Goal: Task Accomplishment & Management: Use online tool/utility

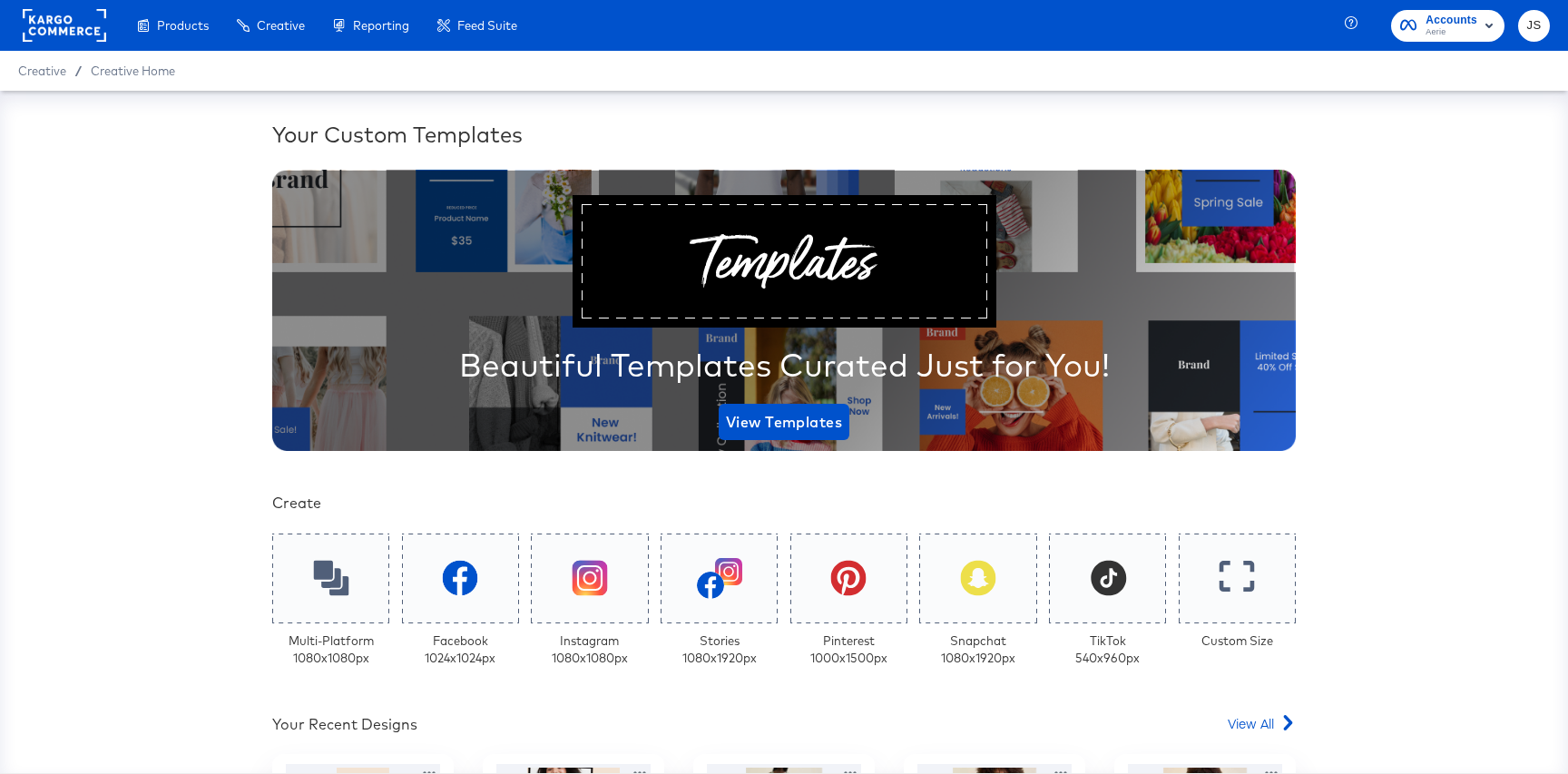
click at [1478, 15] on icon "button" at bounding box center [1489, 25] width 22 height 22
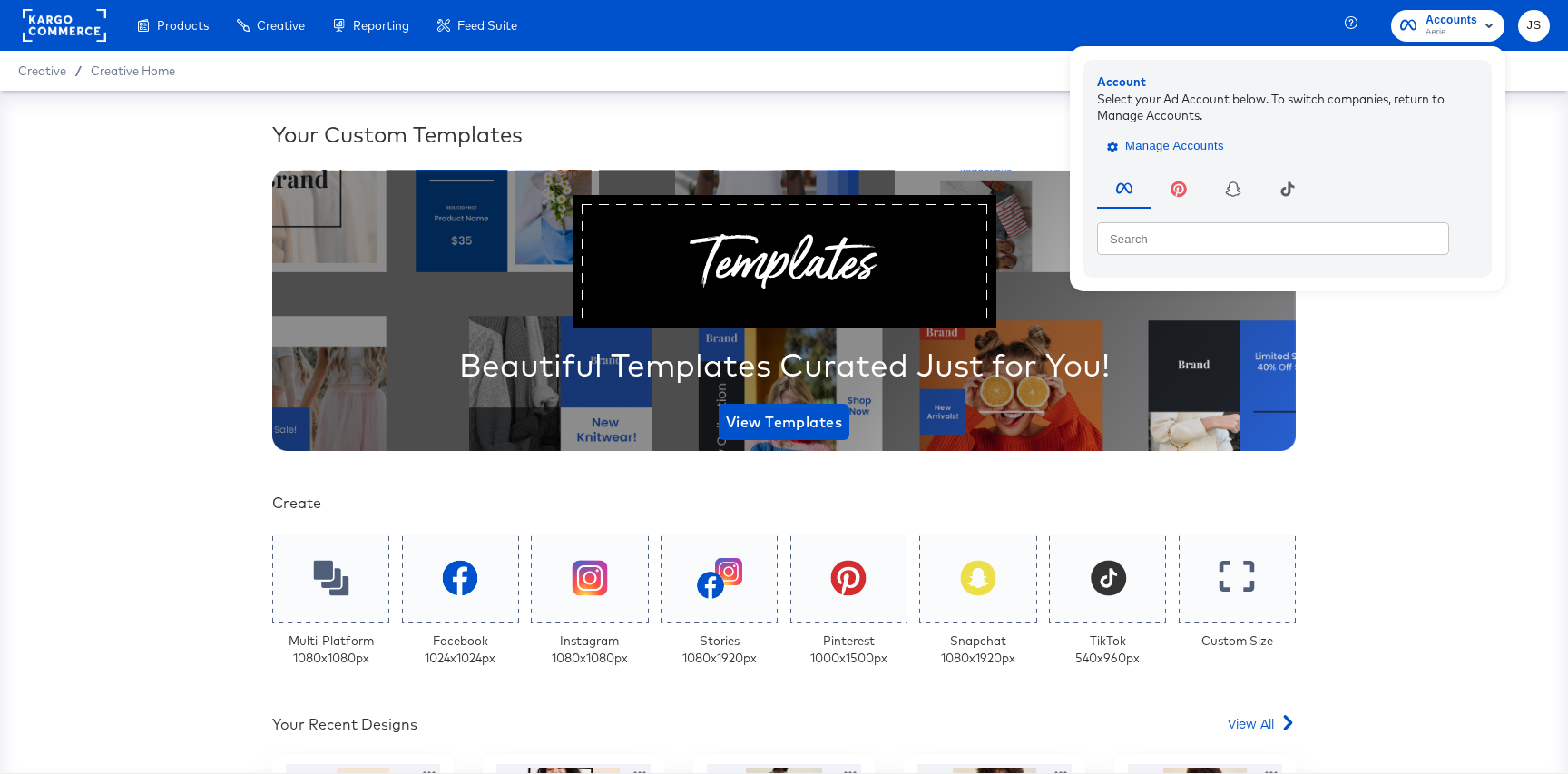
click at [1222, 147] on span "Manage Accounts" at bounding box center [1168, 147] width 114 height 21
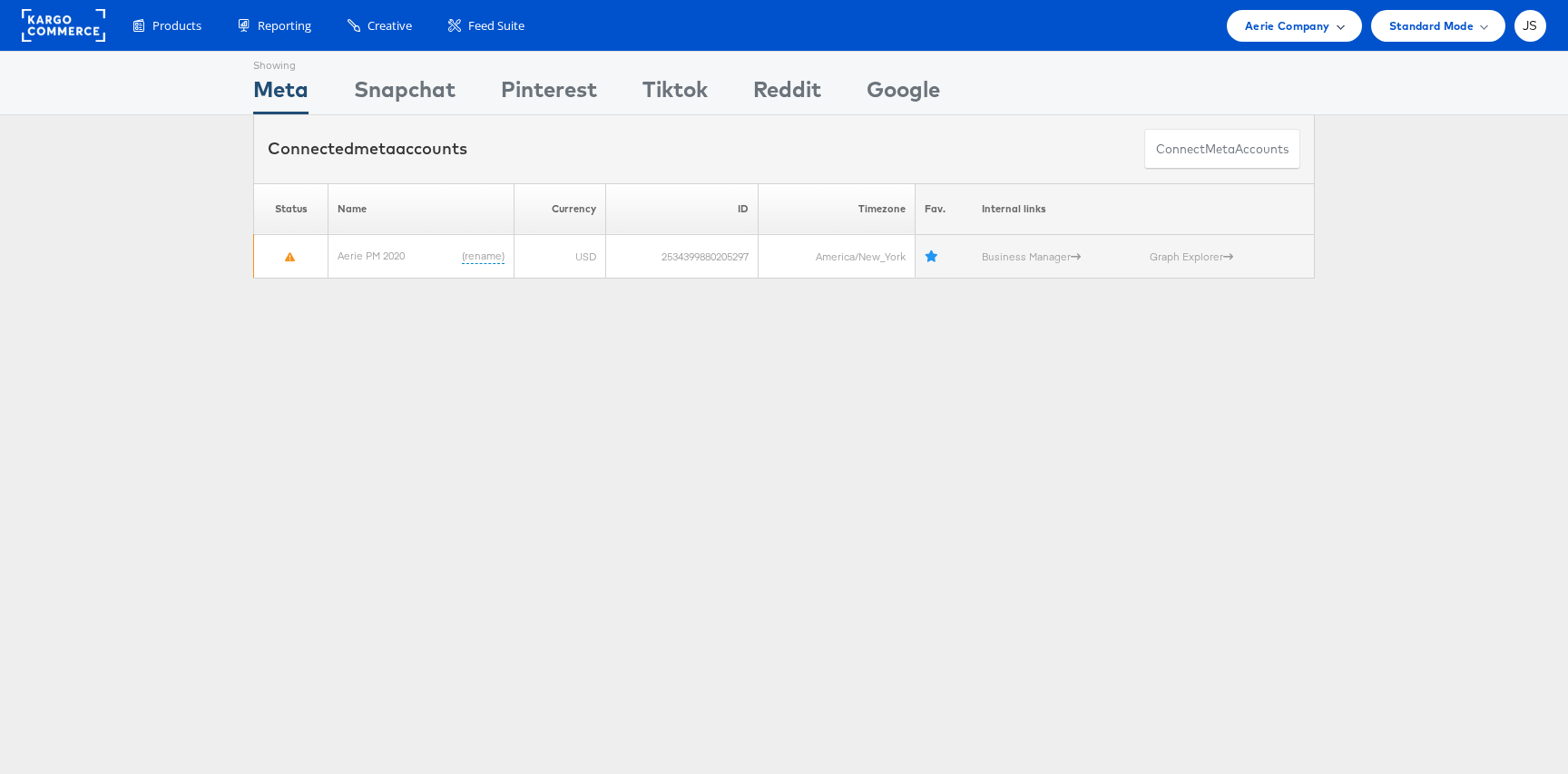
click at [1292, 37] on div "Aerie Company" at bounding box center [1294, 25] width 134 height 32
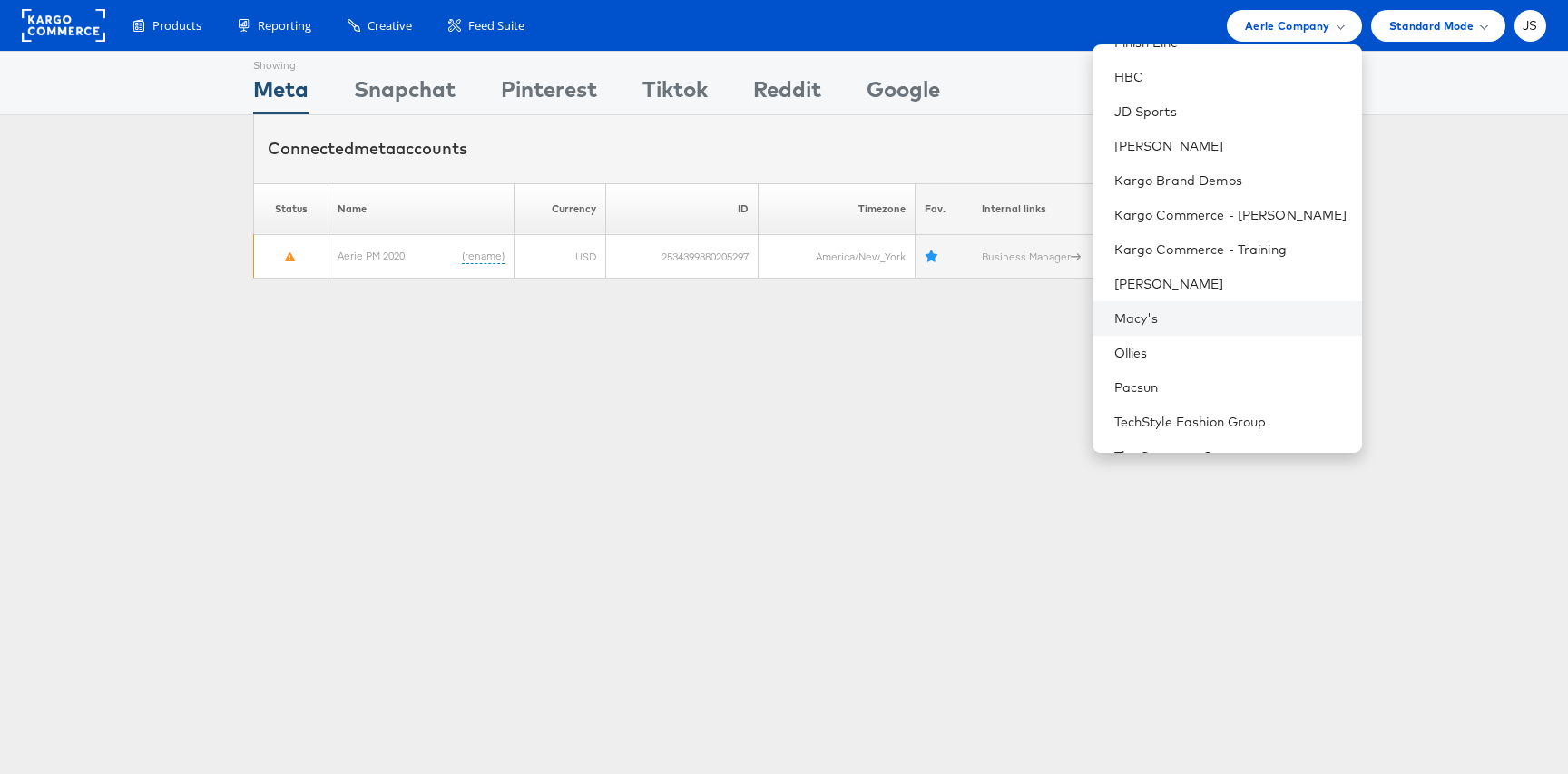
scroll to position [393, 0]
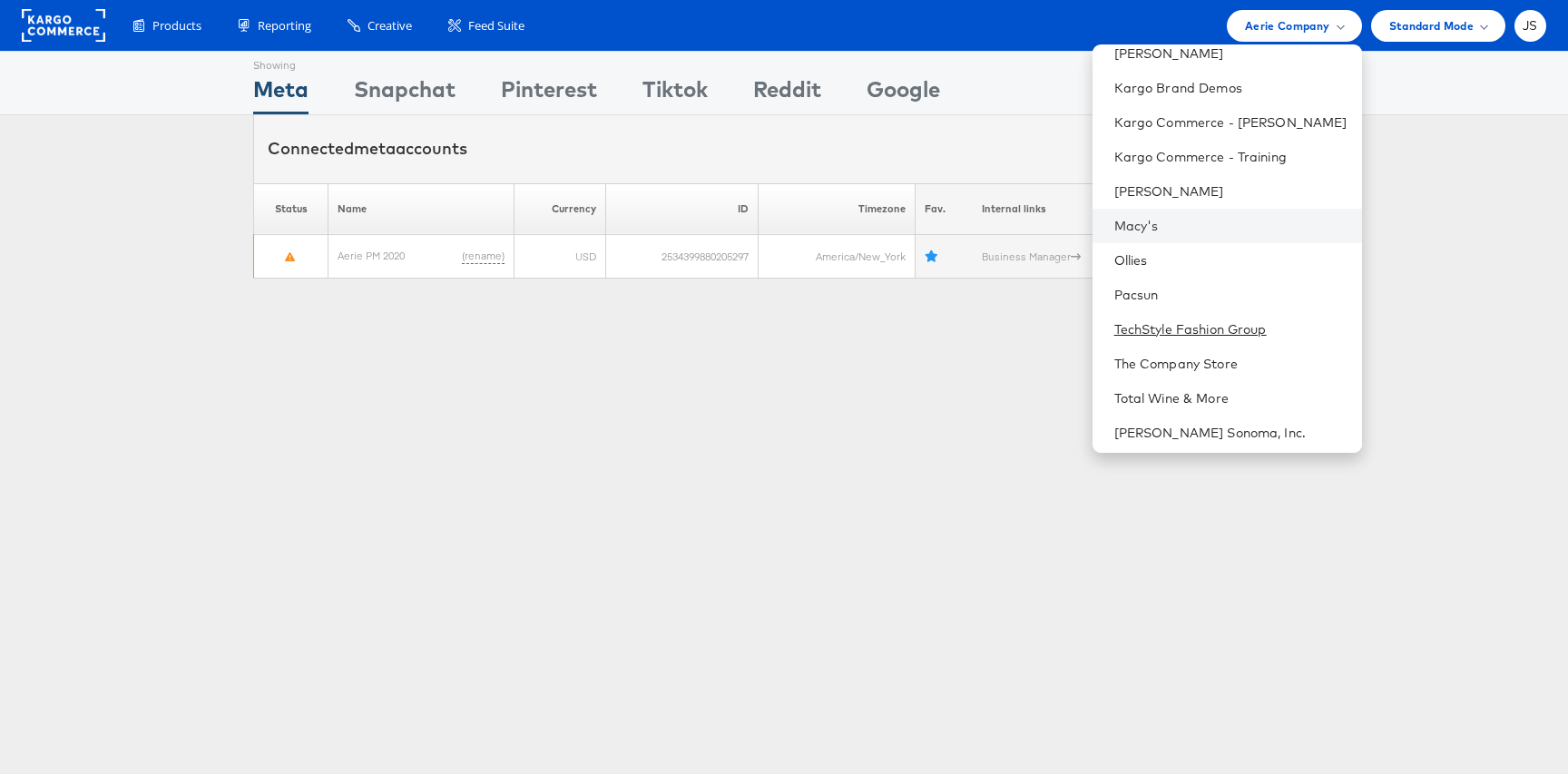
click at [1200, 327] on link "TechStyle Fashion Group" at bounding box center [1231, 329] width 234 height 18
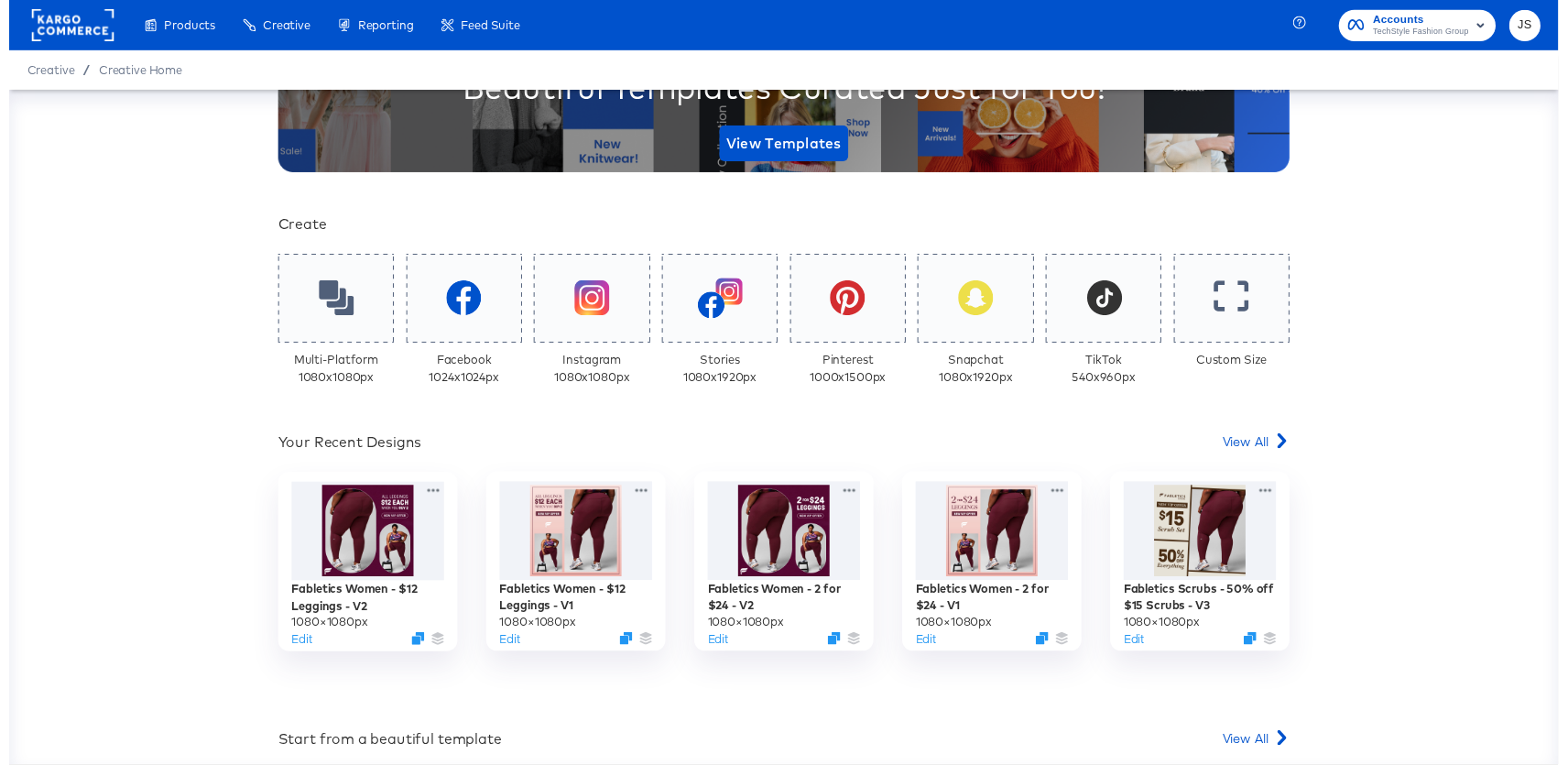
scroll to position [316, 0]
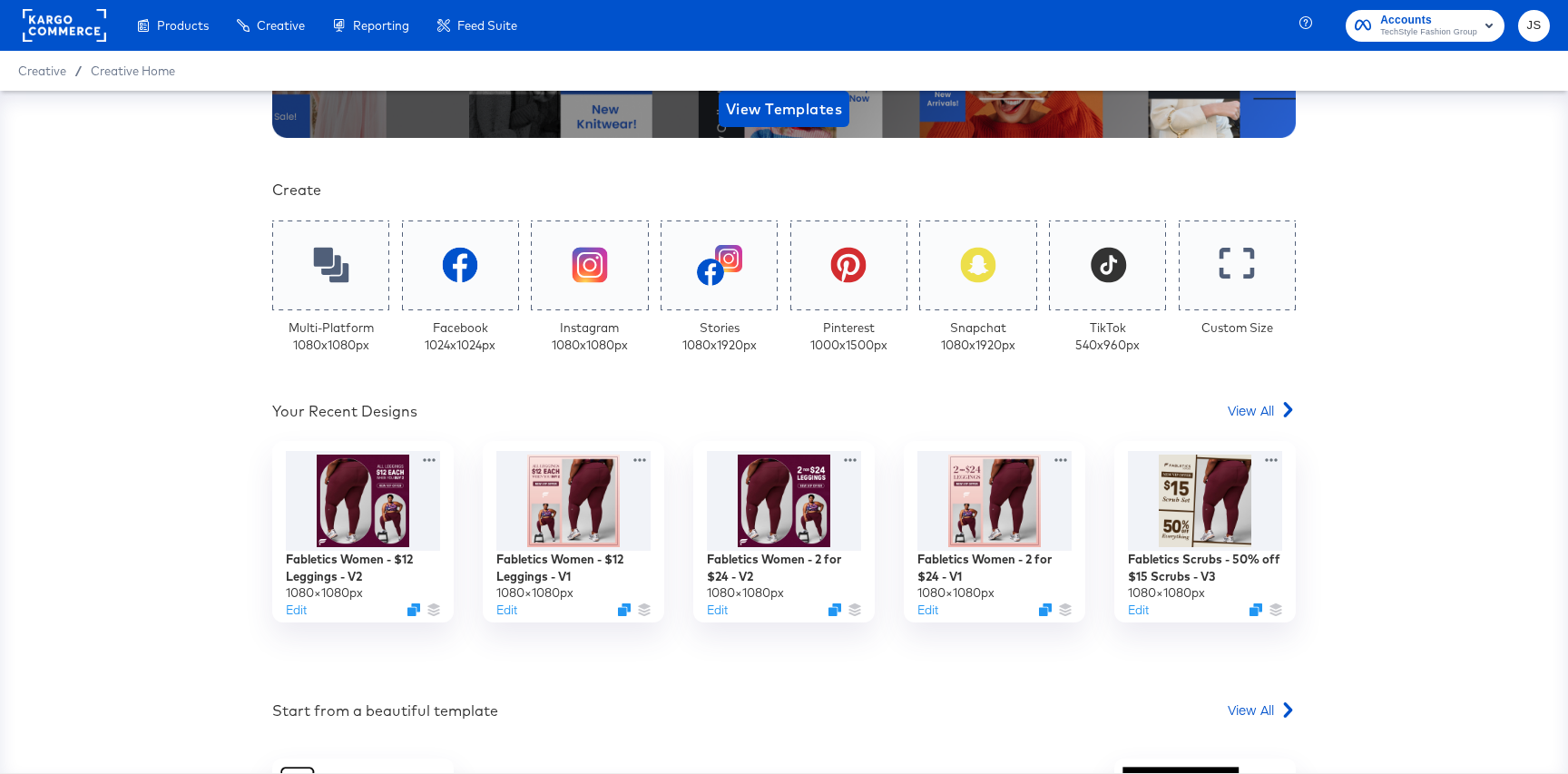
click at [1251, 398] on div "Your Custom Templates Beautiful Templates Curated Just for You! View Templates …" at bounding box center [784, 423] width 1023 height 1234
click at [1250, 409] on span "View All" at bounding box center [1251, 409] width 46 height 18
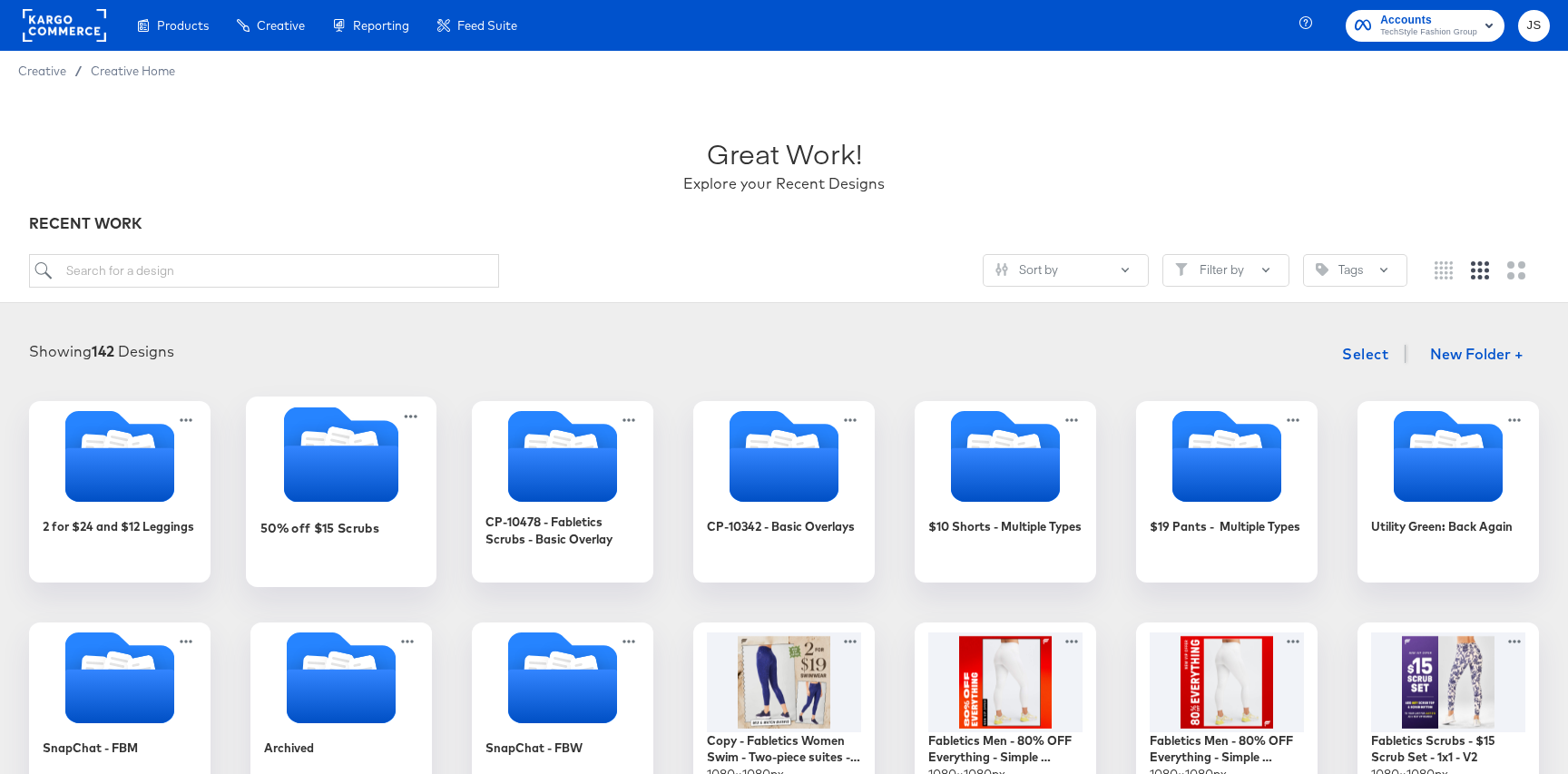
click at [374, 427] on icon "Folder" at bounding box center [341, 454] width 114 height 96
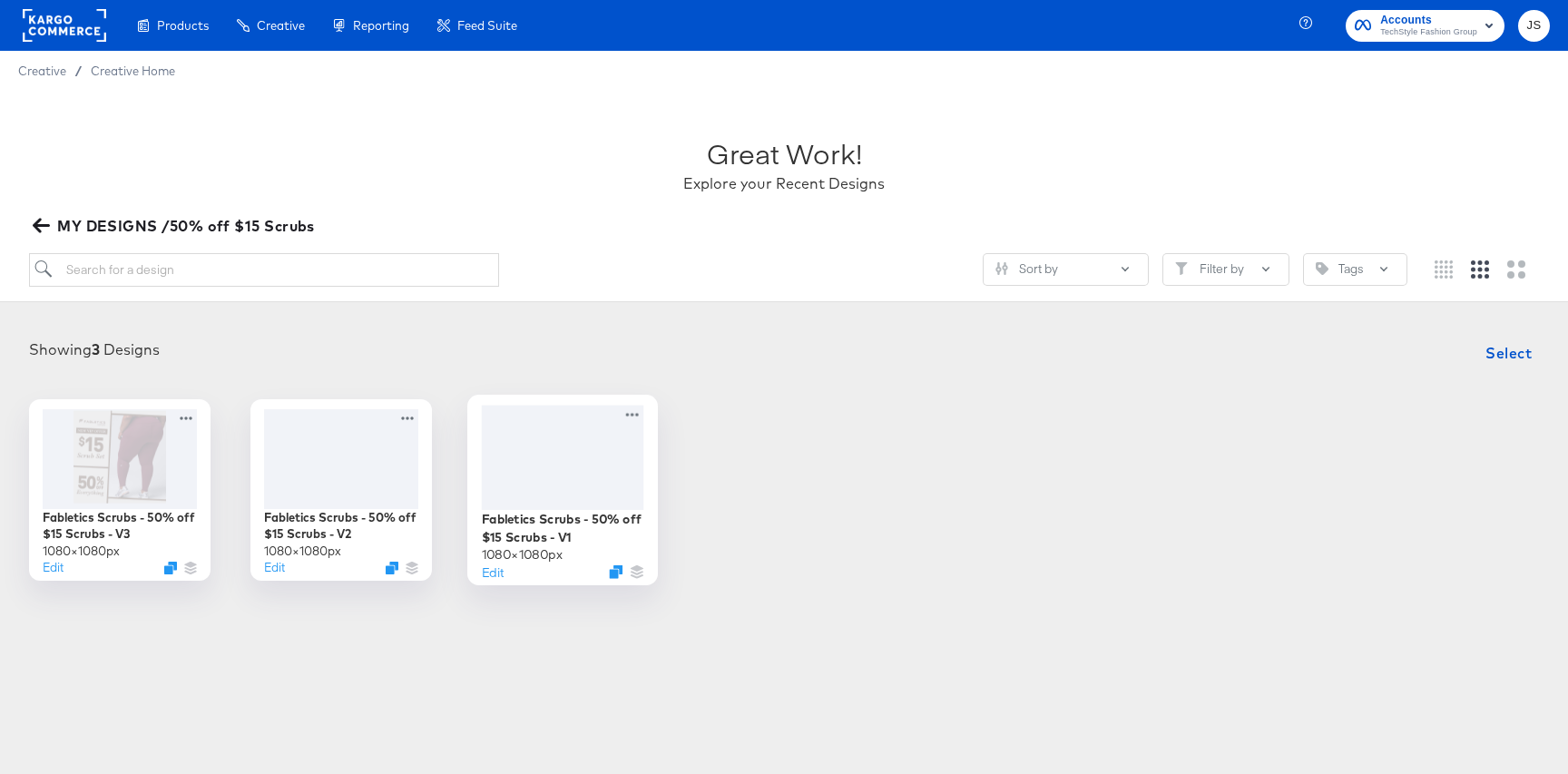
click at [588, 447] on div at bounding box center [563, 456] width 162 height 104
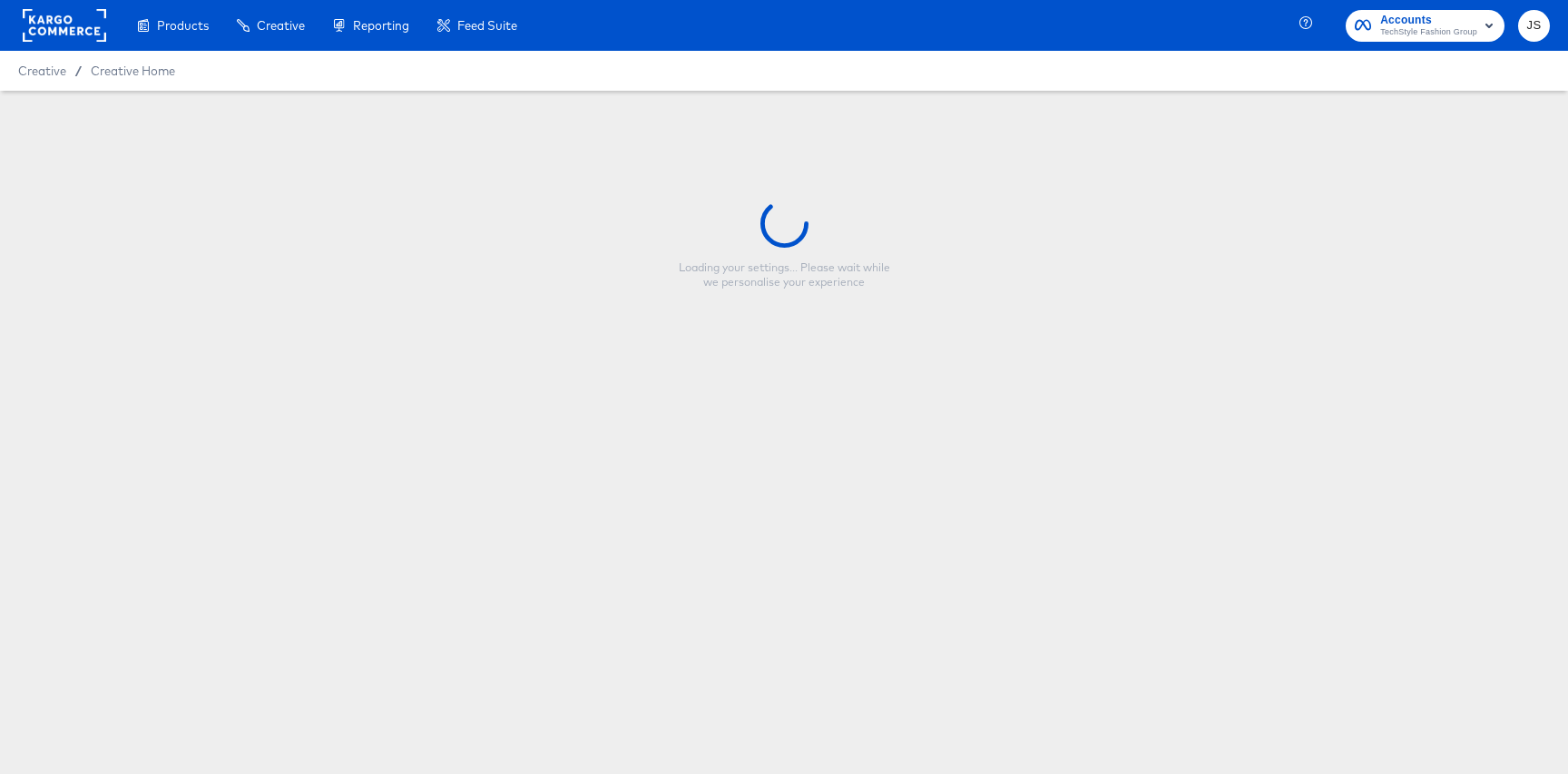
type input "Fabletics Scrubs - 50% off $15 Scrubs - V1"
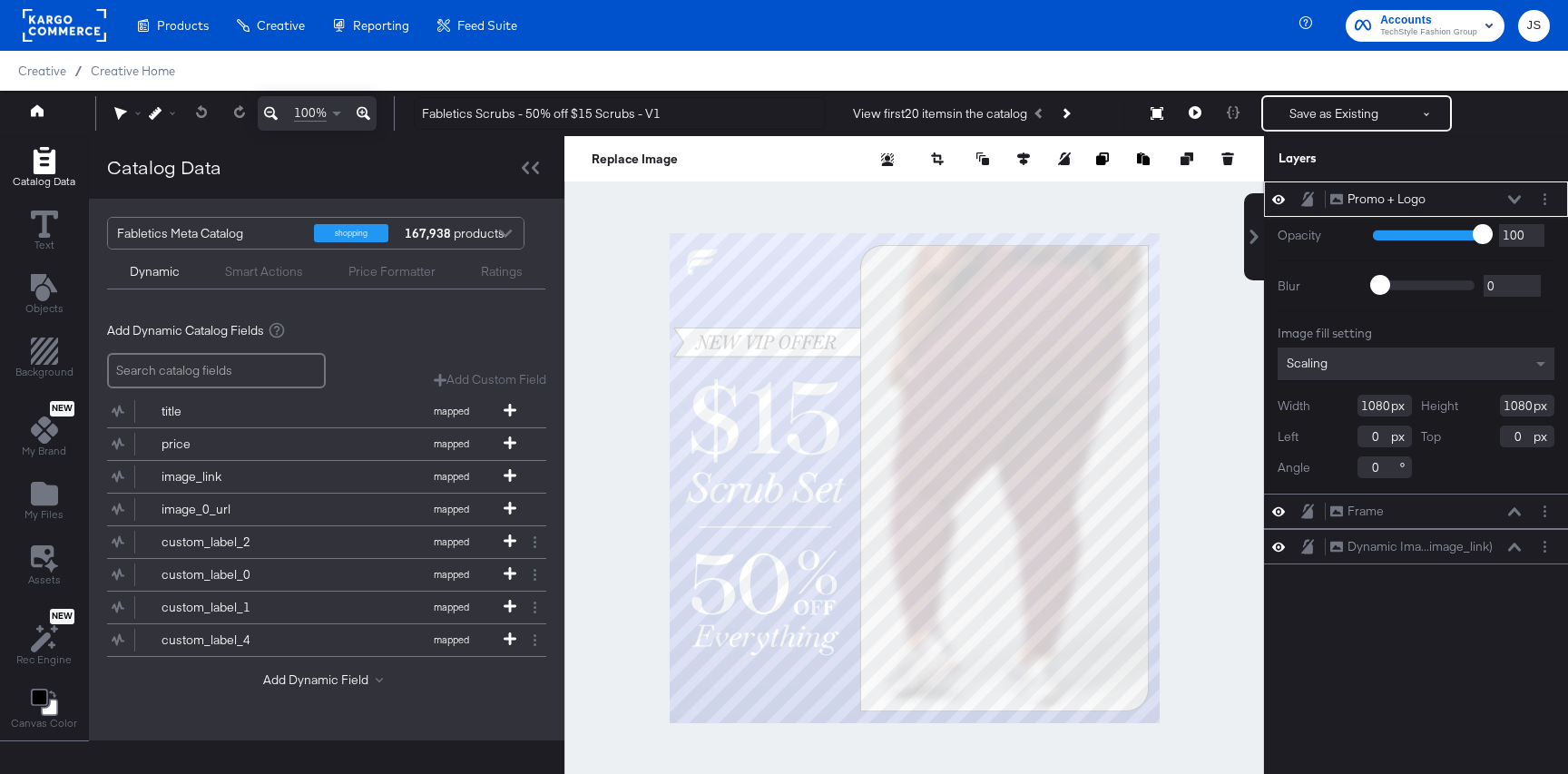
click at [1515, 197] on icon at bounding box center [1514, 199] width 13 height 9
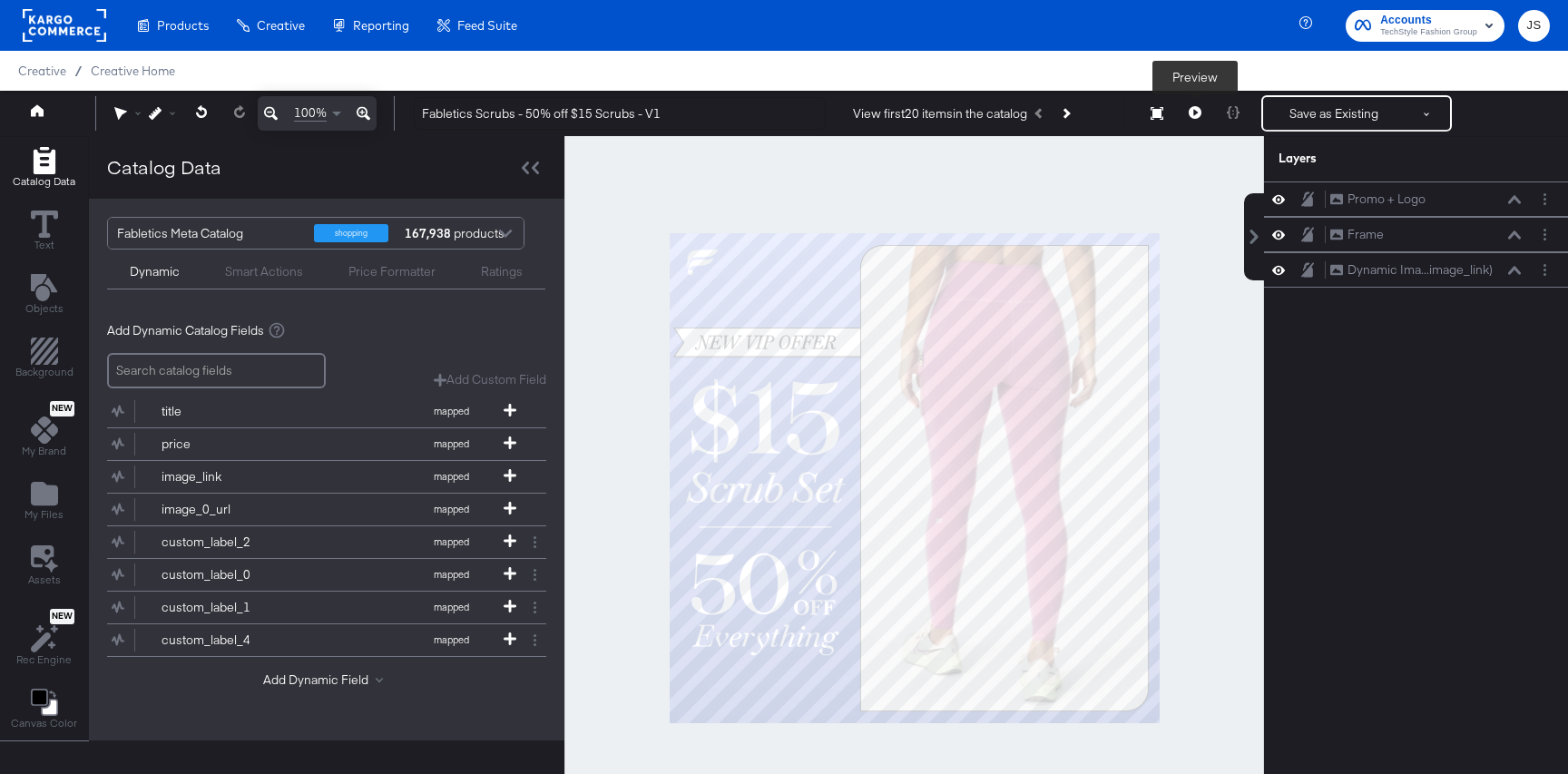
click at [1196, 114] on icon at bounding box center [1194, 112] width 13 height 13
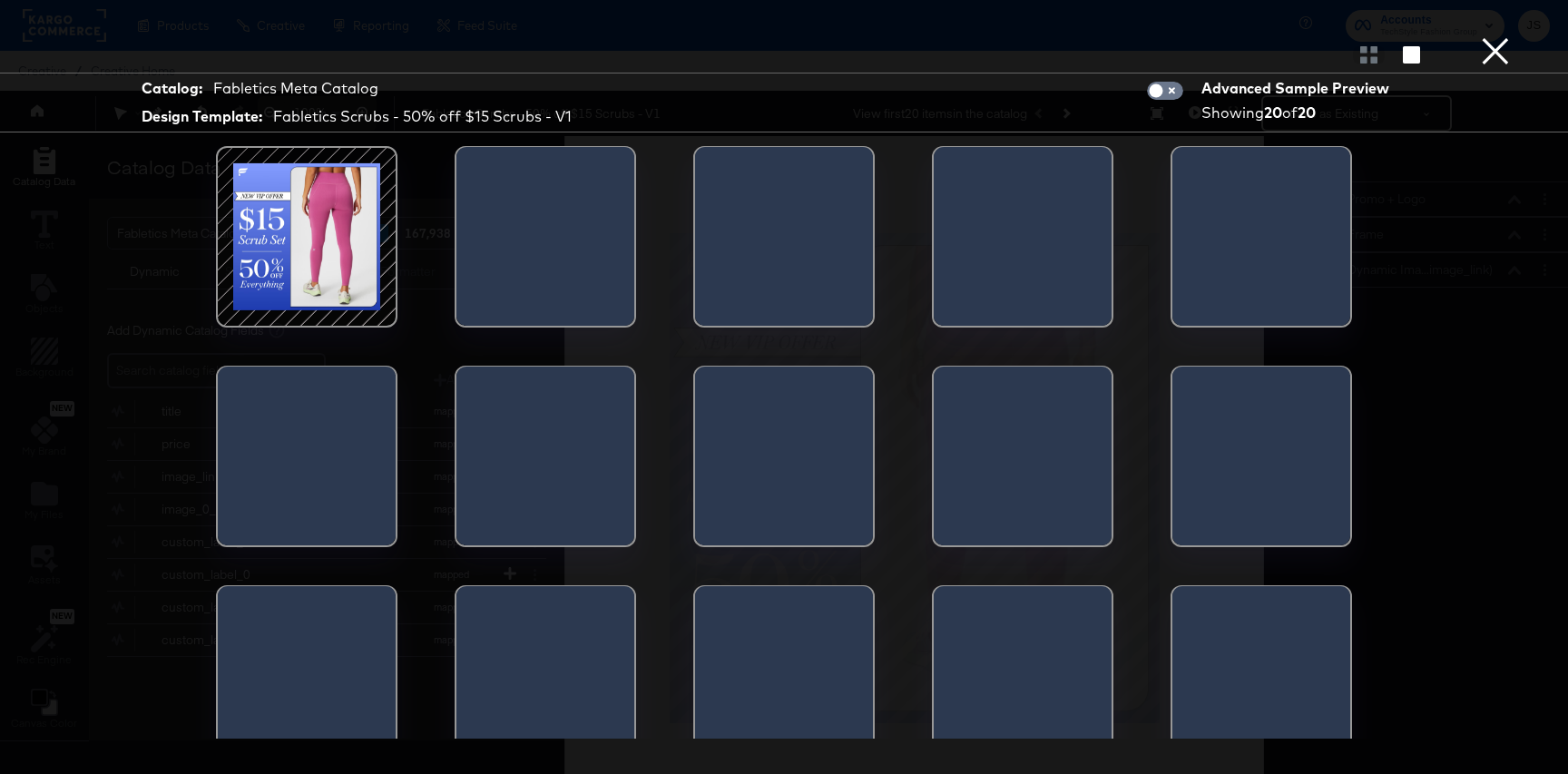
click at [461, 291] on div at bounding box center [459, 241] width 4 height 190
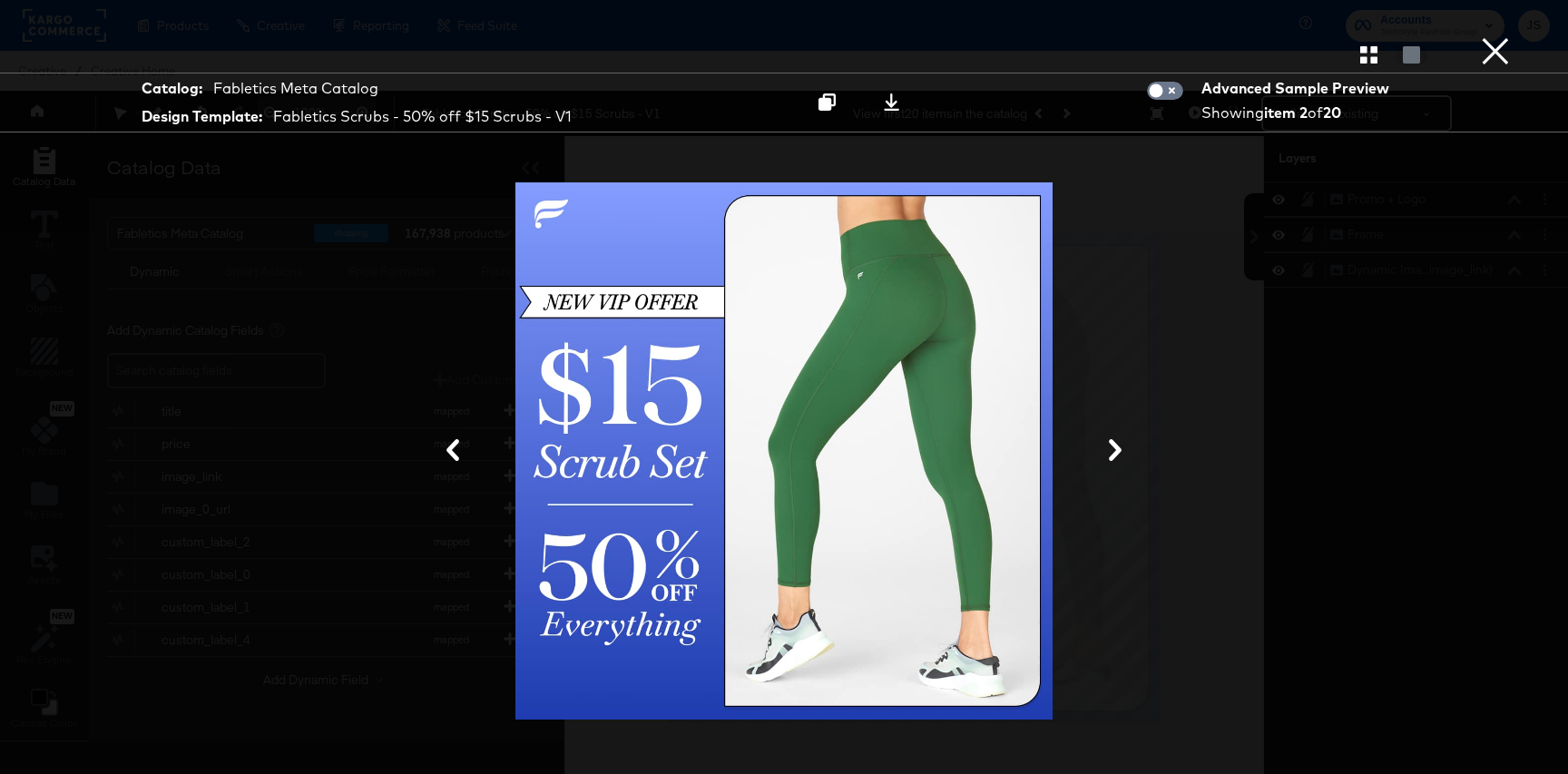
click at [1486, 37] on button "×" at bounding box center [1496, 18] width 37 height 37
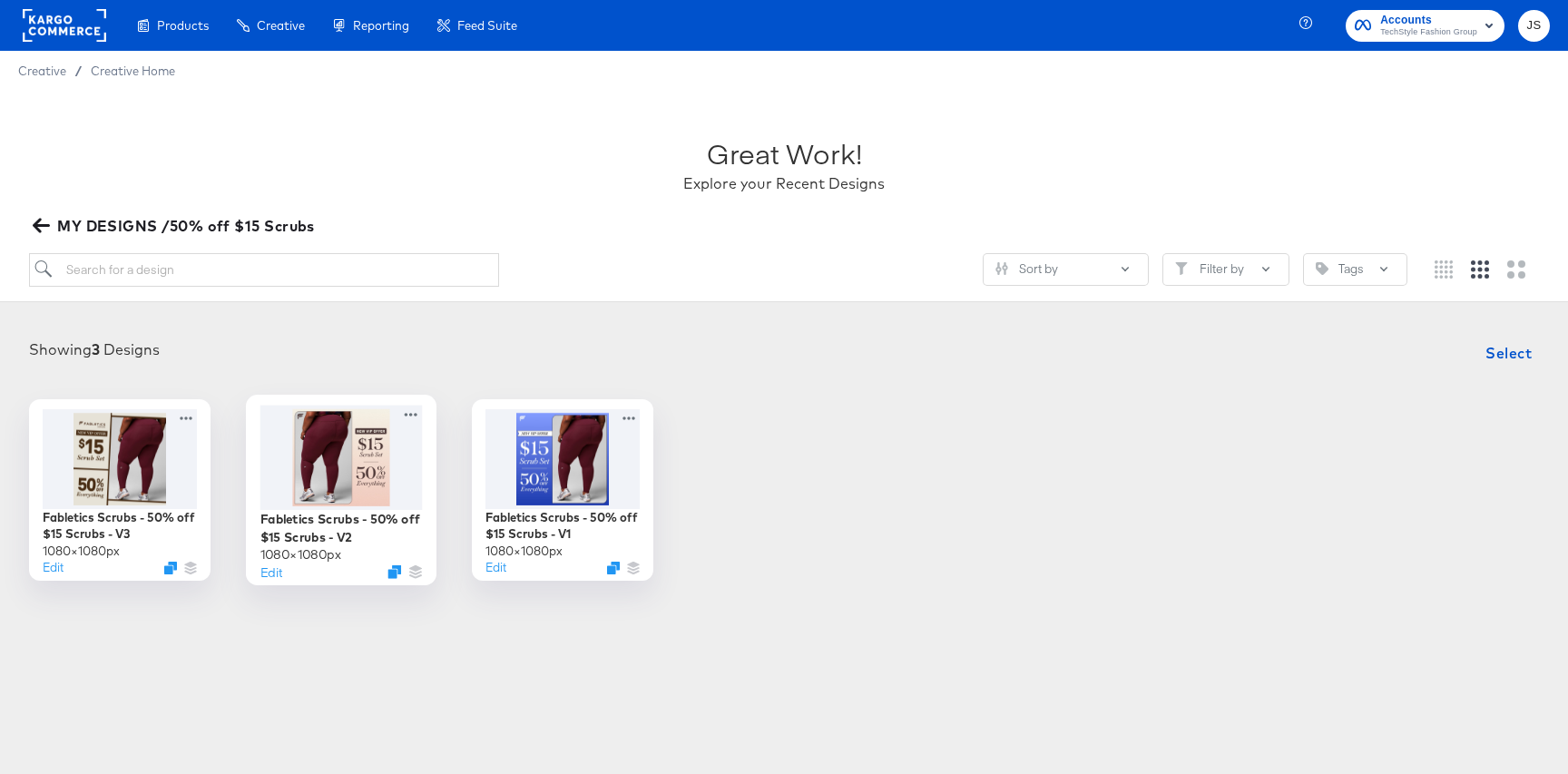
click at [341, 458] on div at bounding box center [342, 456] width 162 height 104
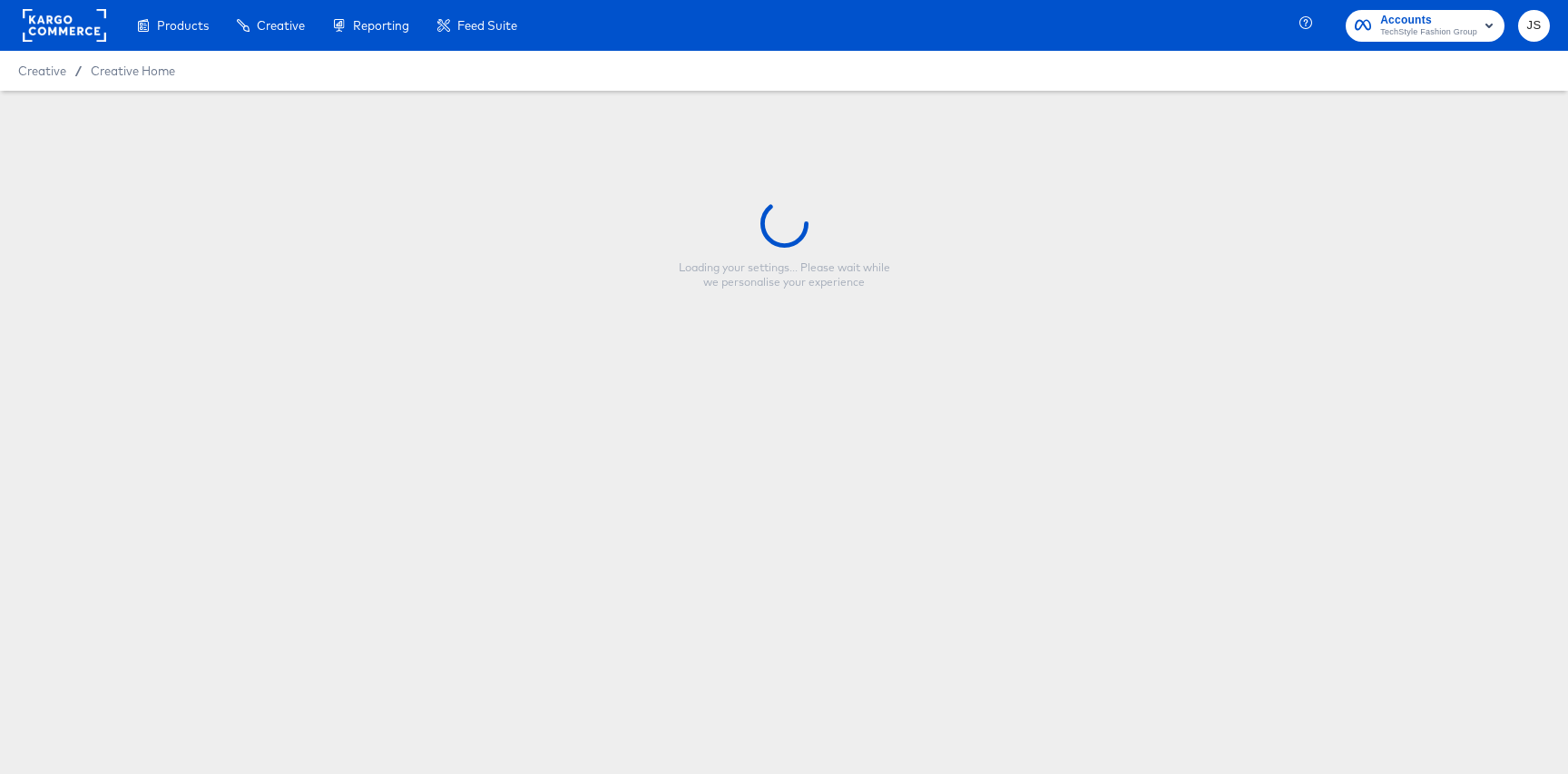
type input "Fabletics Scrubs - 50% off $15 Scrubs - V2"
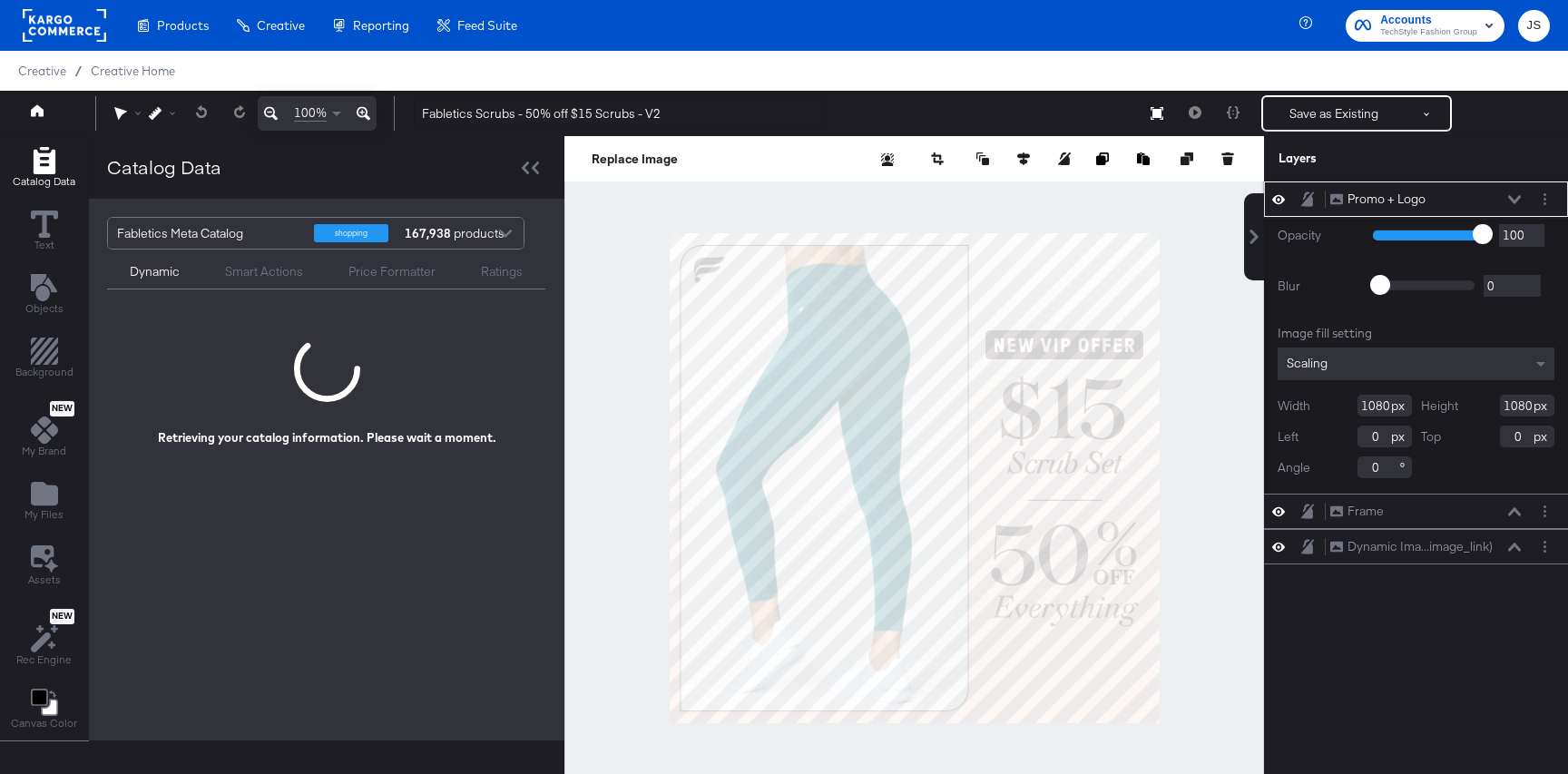
click at [1513, 196] on icon at bounding box center [1514, 199] width 13 height 9
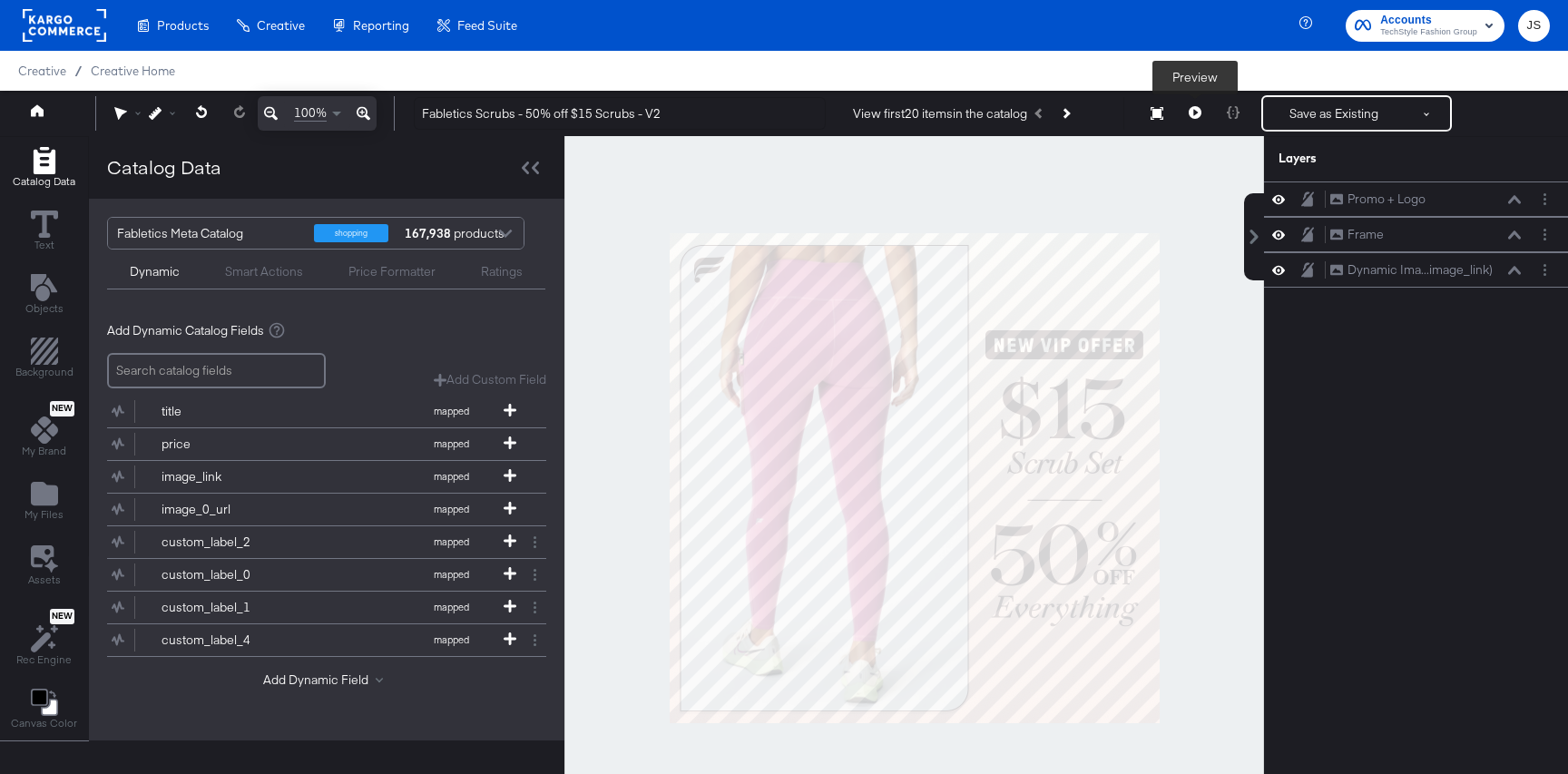
click at [1199, 115] on icon at bounding box center [1194, 112] width 13 height 13
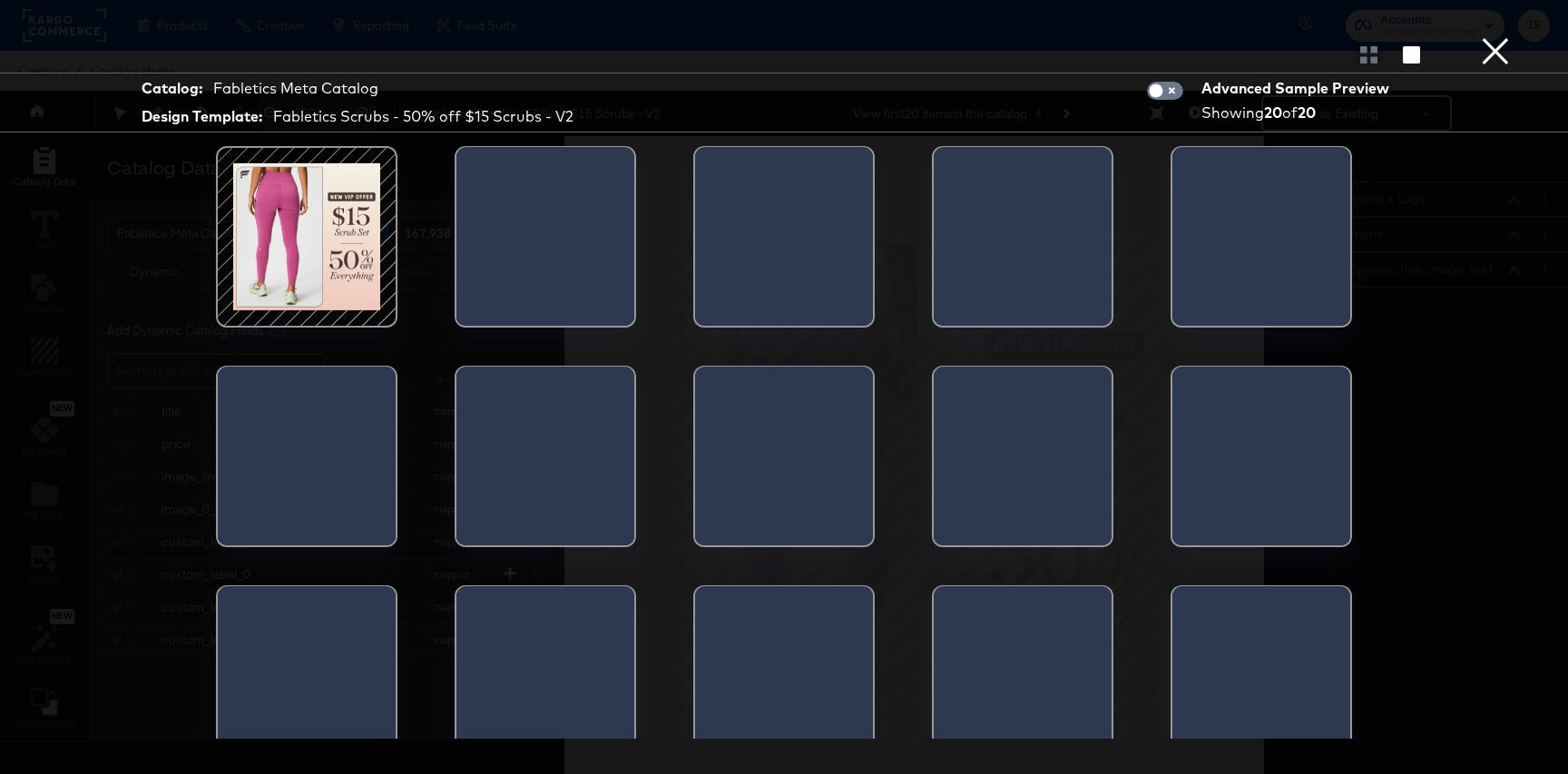
click at [350, 273] on div at bounding box center [307, 236] width 154 height 154
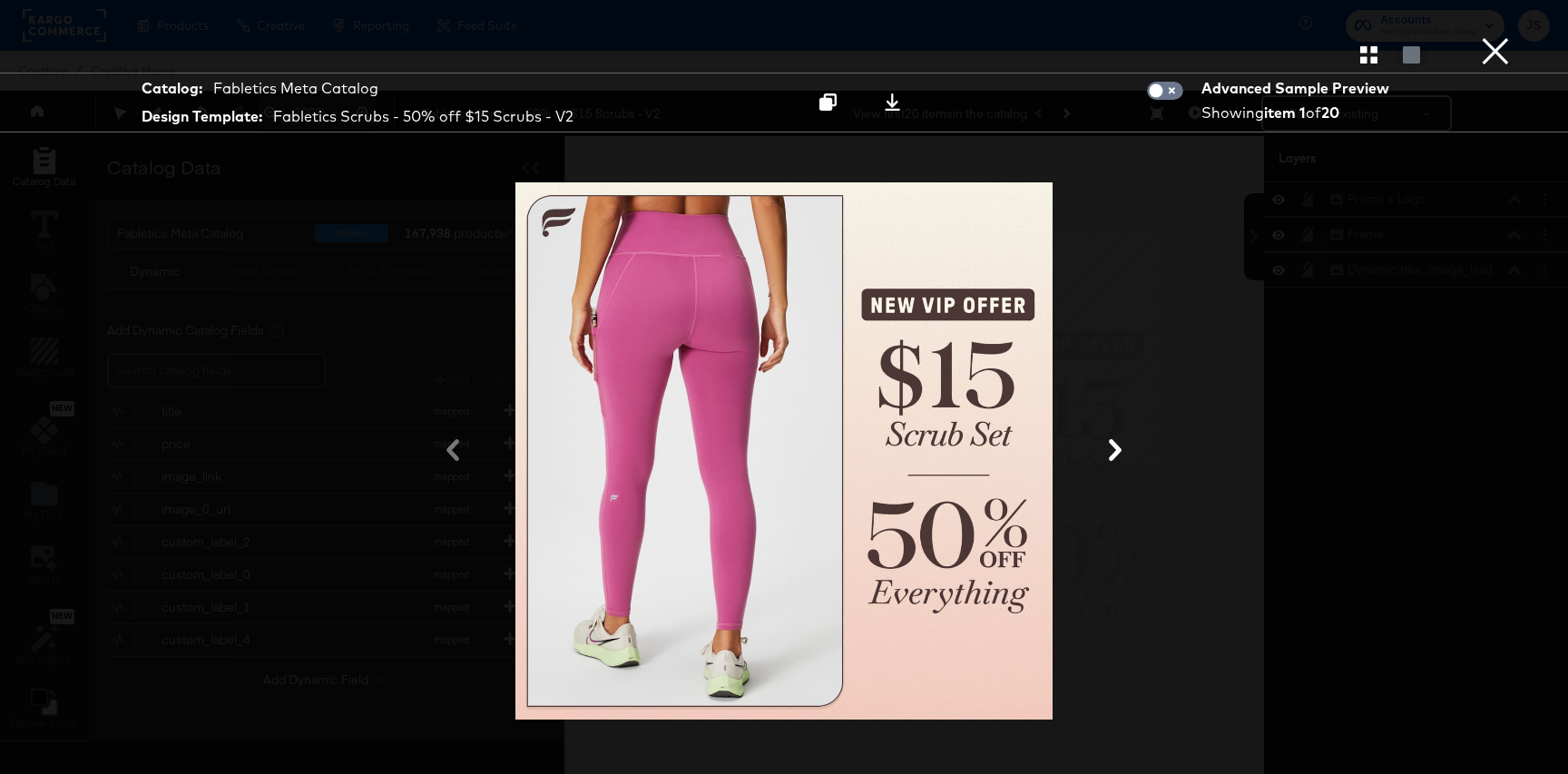
click at [1479, 37] on button "×" at bounding box center [1496, 18] width 37 height 37
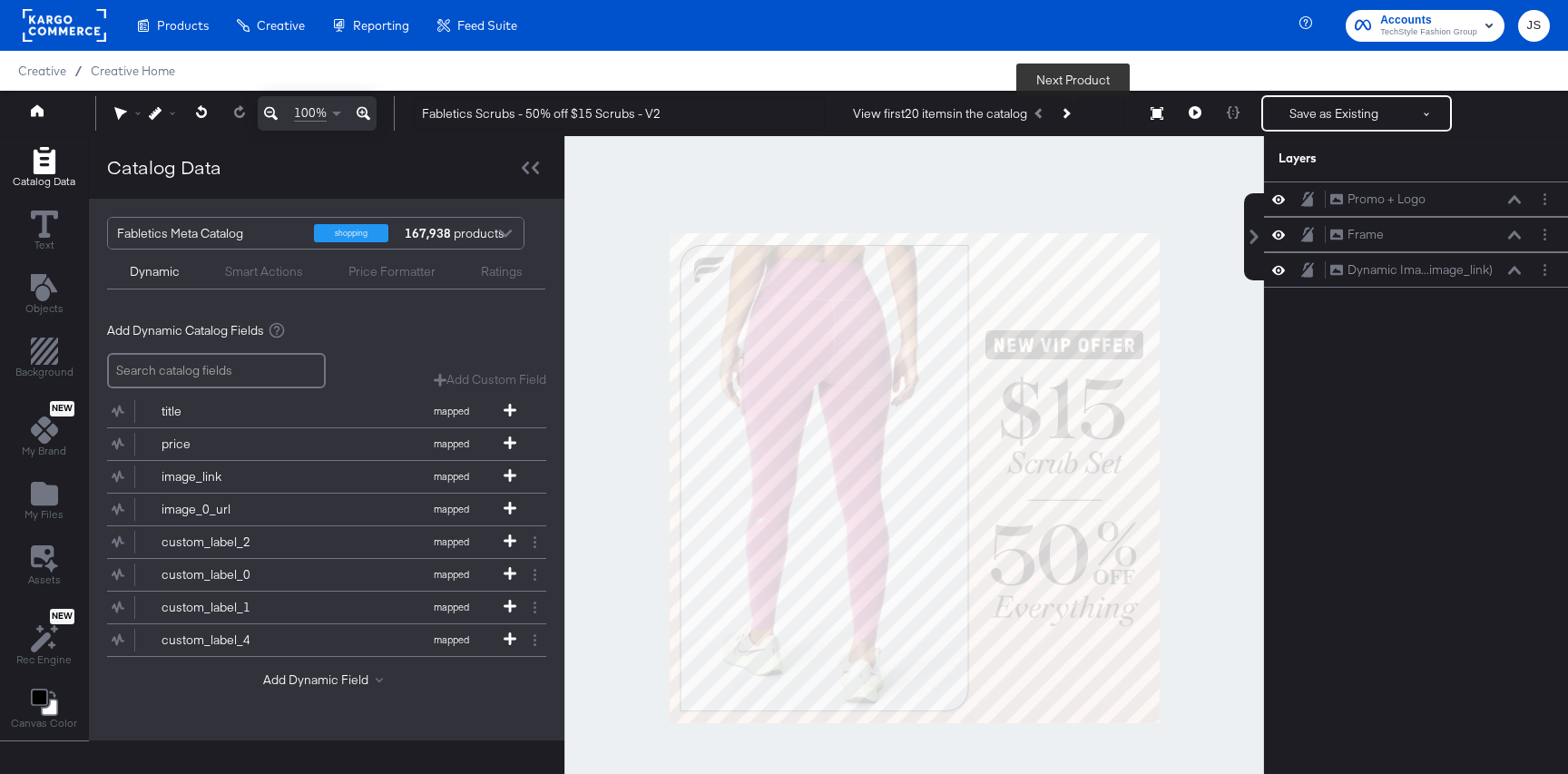
click at [1077, 110] on button "Next Product" at bounding box center [1065, 114] width 25 height 33
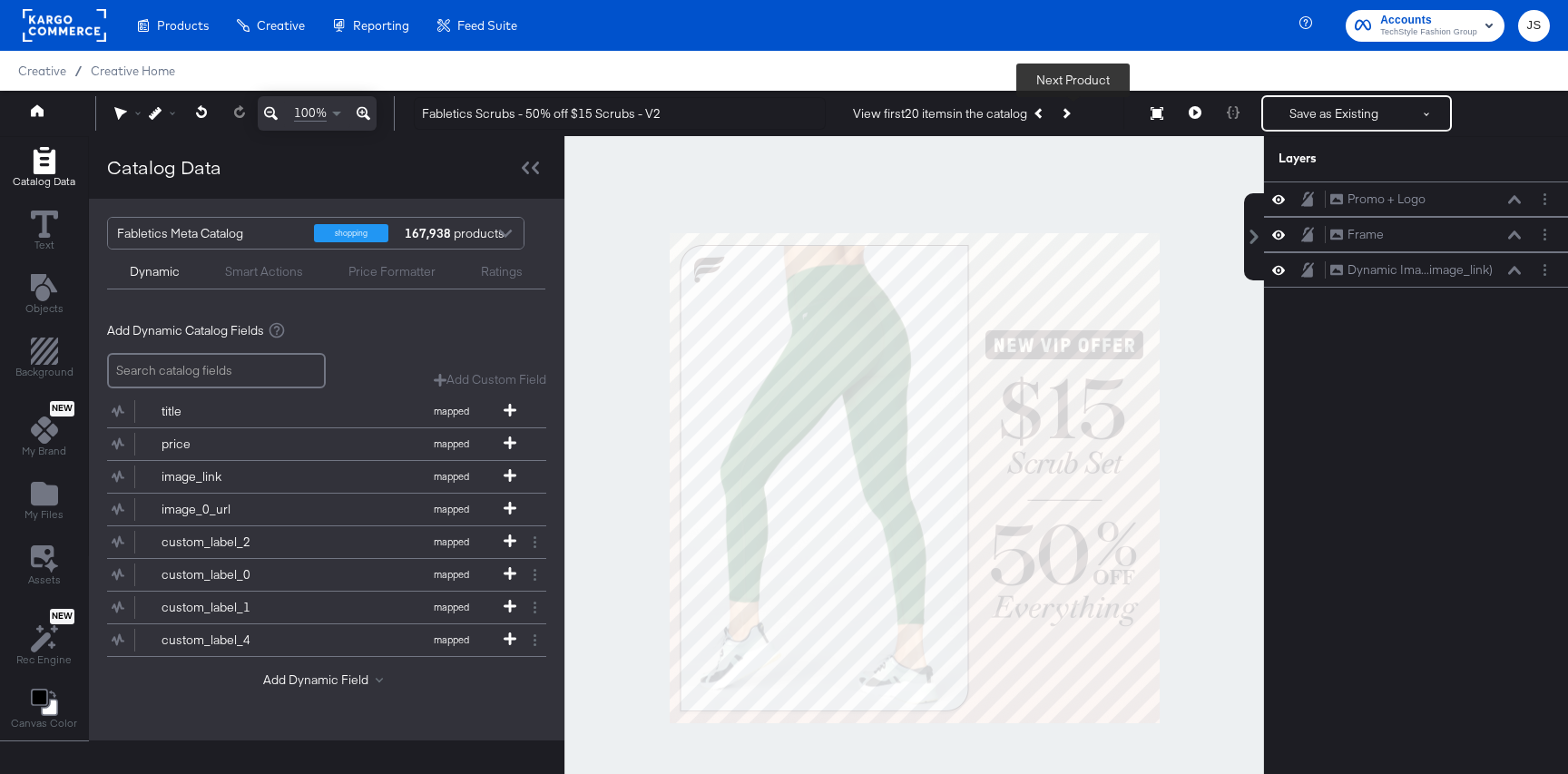
click at [1077, 110] on button "Next Product" at bounding box center [1065, 114] width 25 height 33
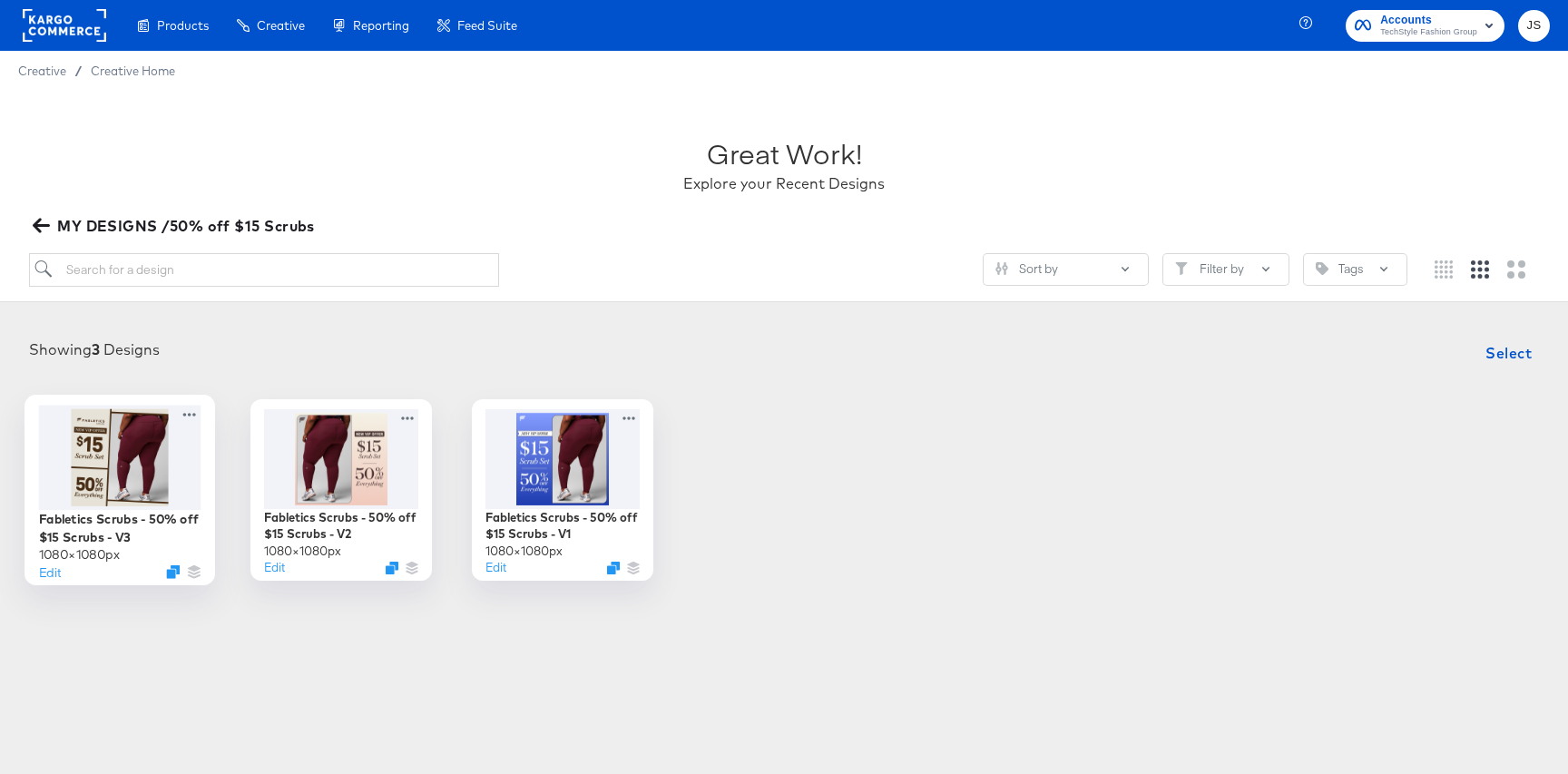
click at [170, 461] on div at bounding box center [120, 456] width 162 height 104
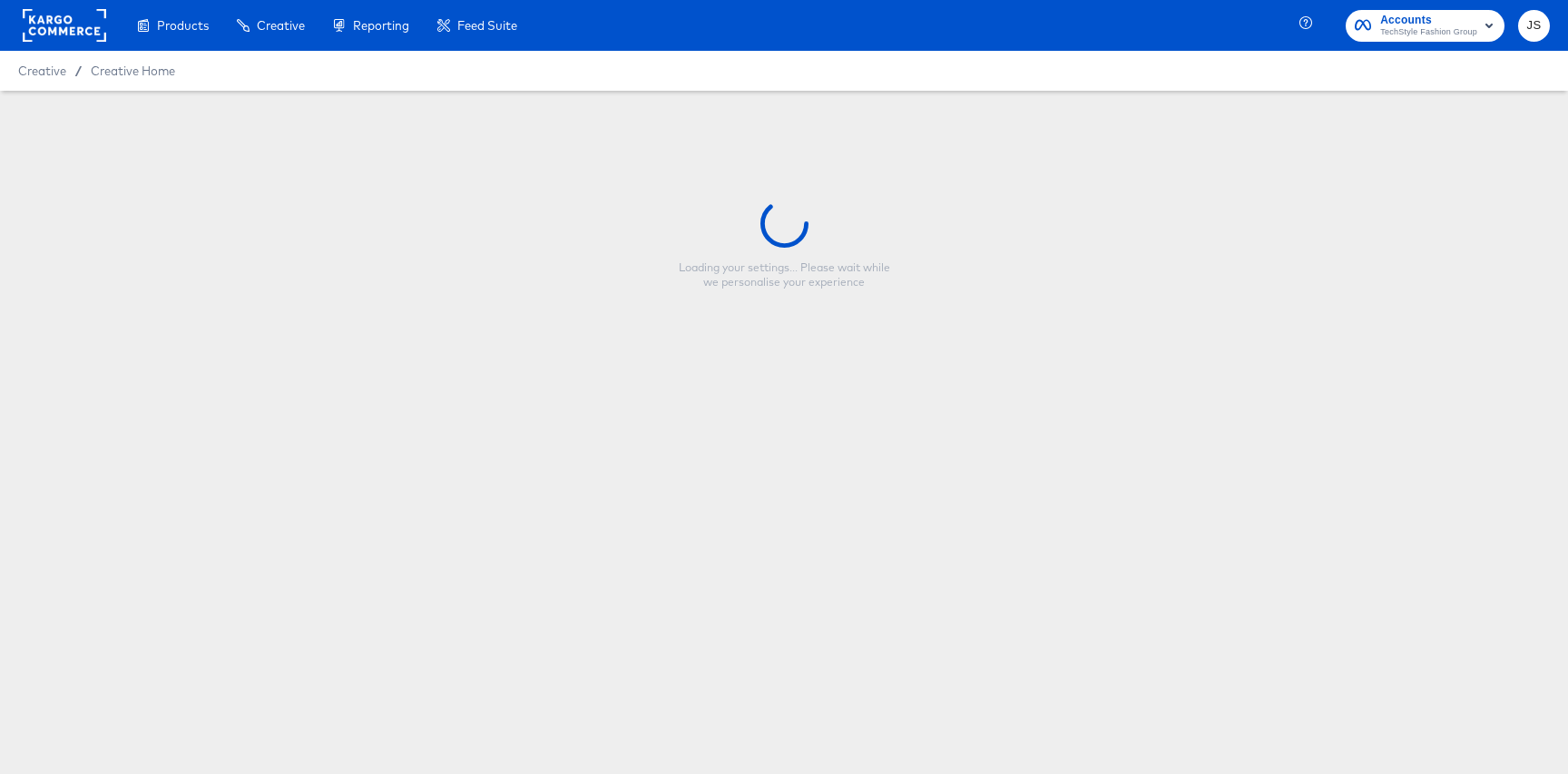
type input "Fabletics Scrubs - 50% off $15 Scrubs - V3"
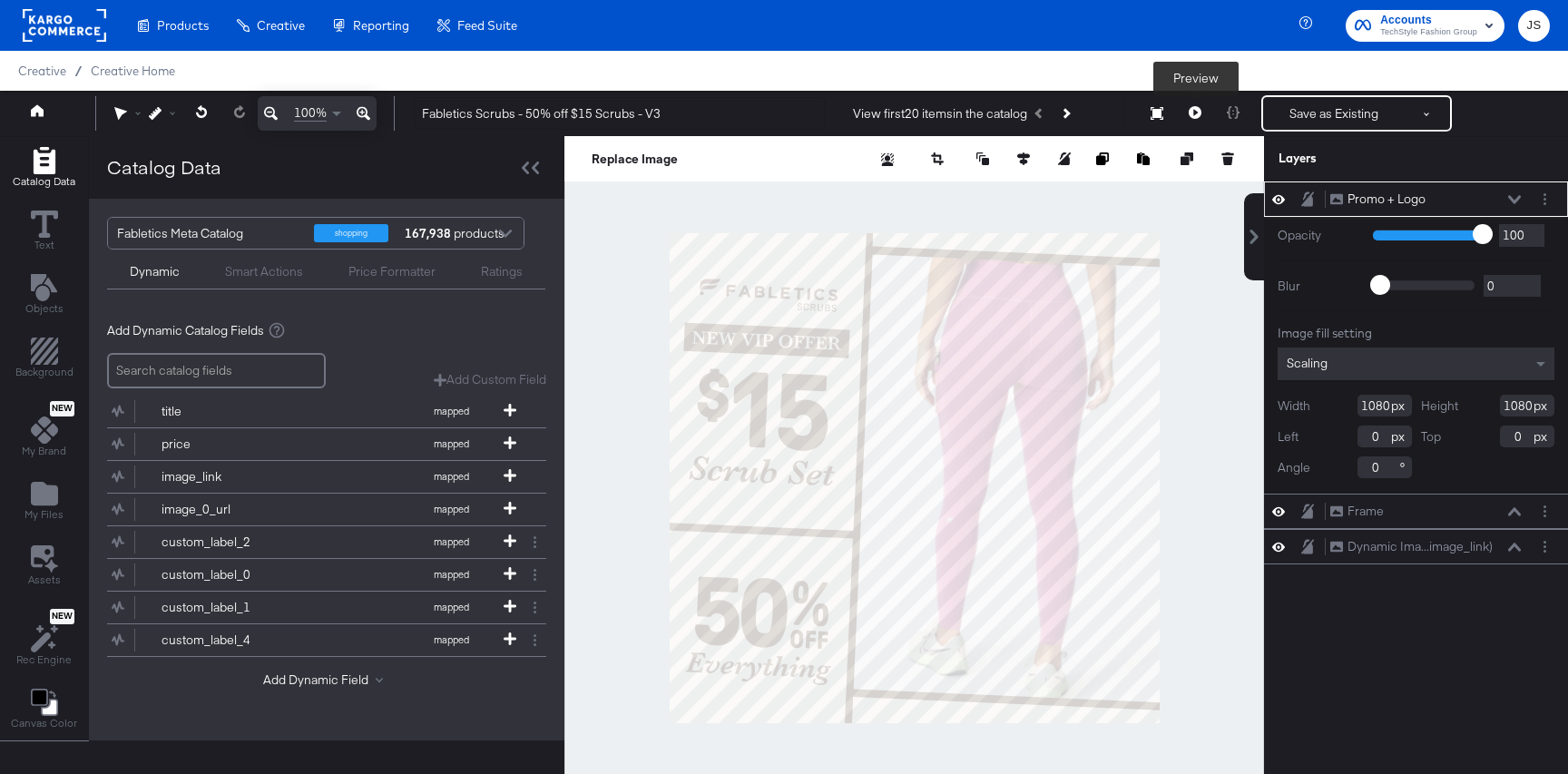
click at [1198, 114] on icon at bounding box center [1194, 112] width 13 height 13
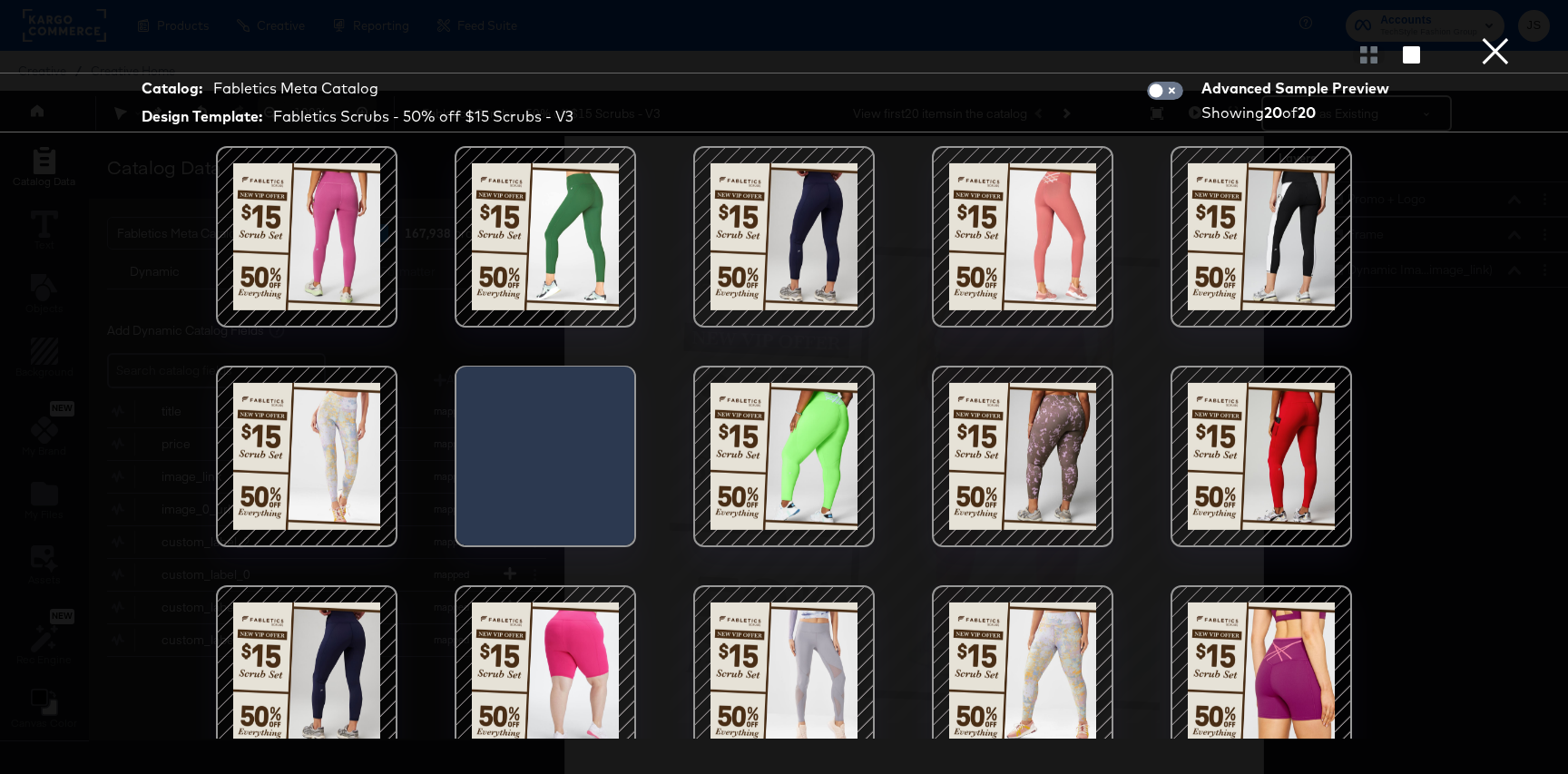
click at [996, 267] on div at bounding box center [1023, 236] width 154 height 154
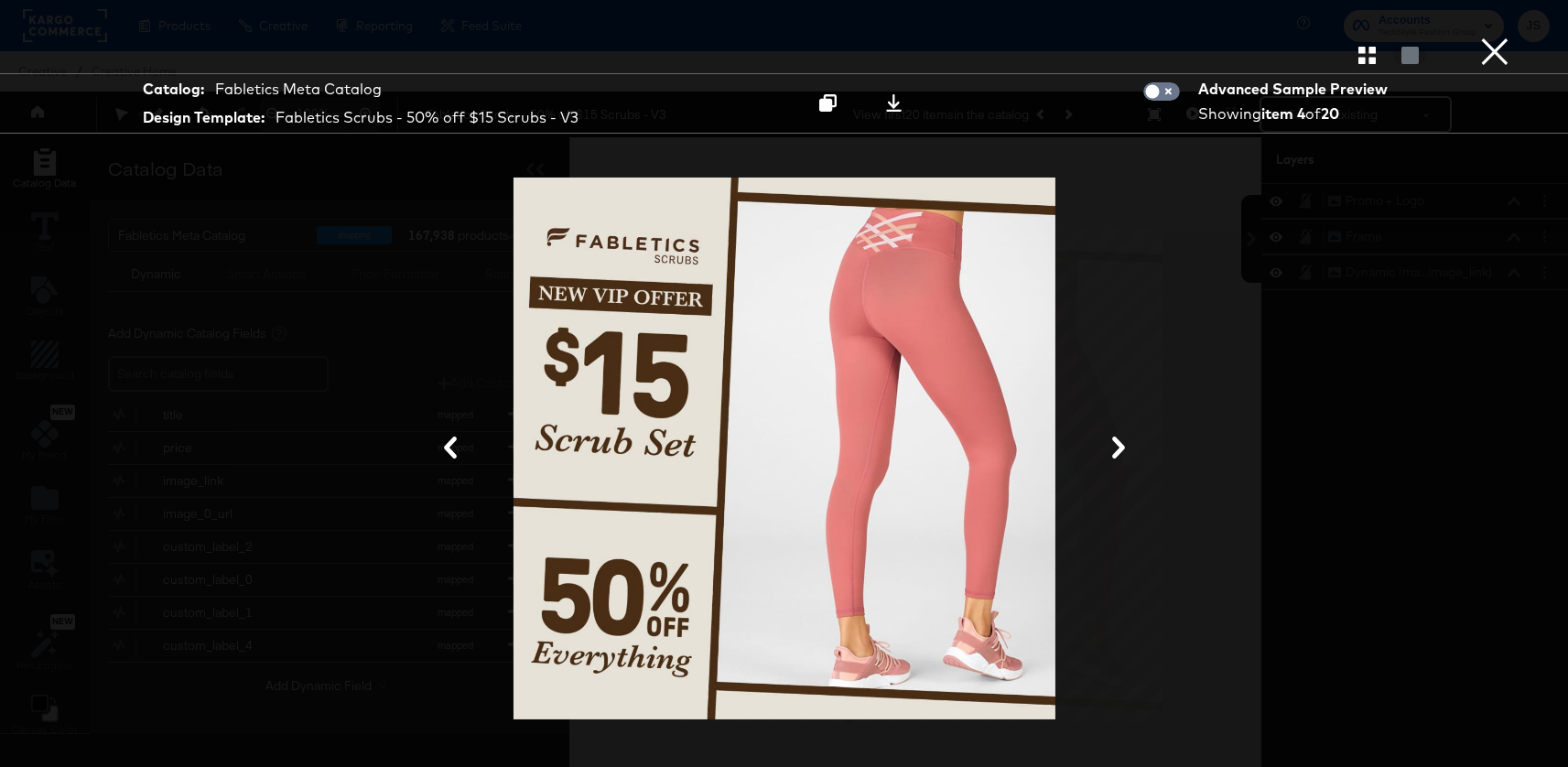
click at [1485, 37] on button "×" at bounding box center [1495, 18] width 37 height 37
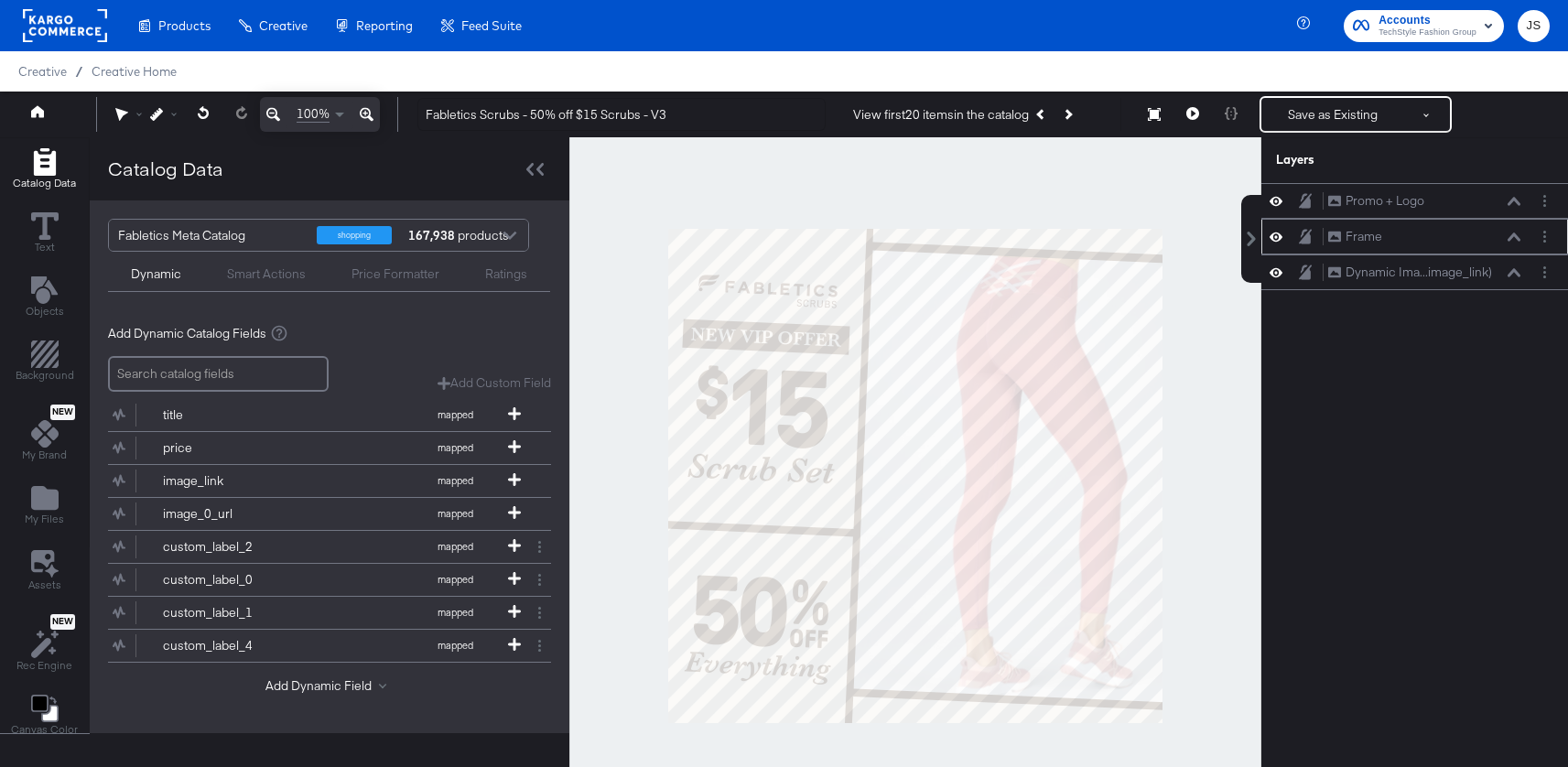
click at [1280, 239] on icon at bounding box center [1276, 237] width 13 height 9
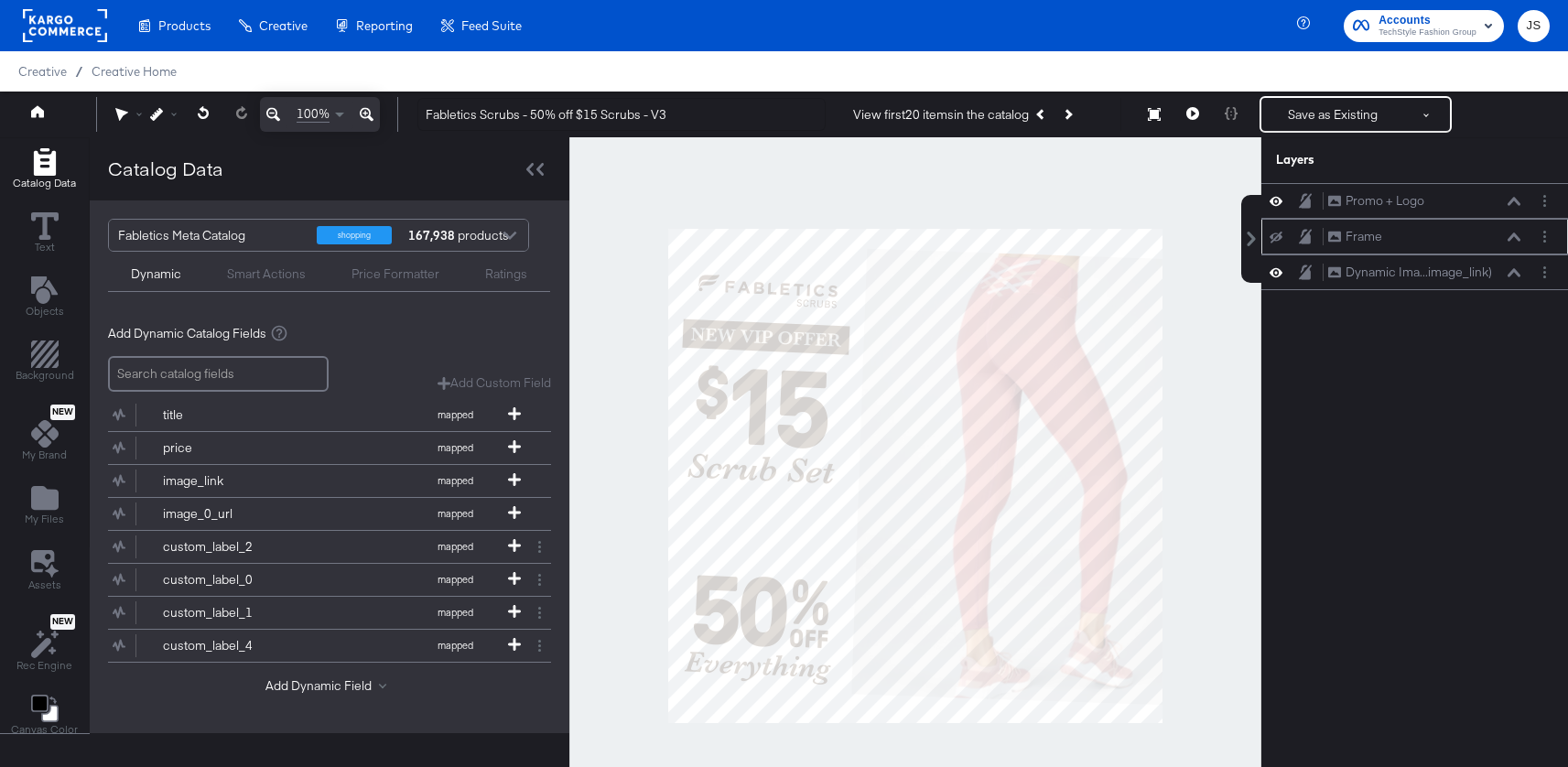
click at [1280, 239] on icon at bounding box center [1276, 237] width 13 height 12
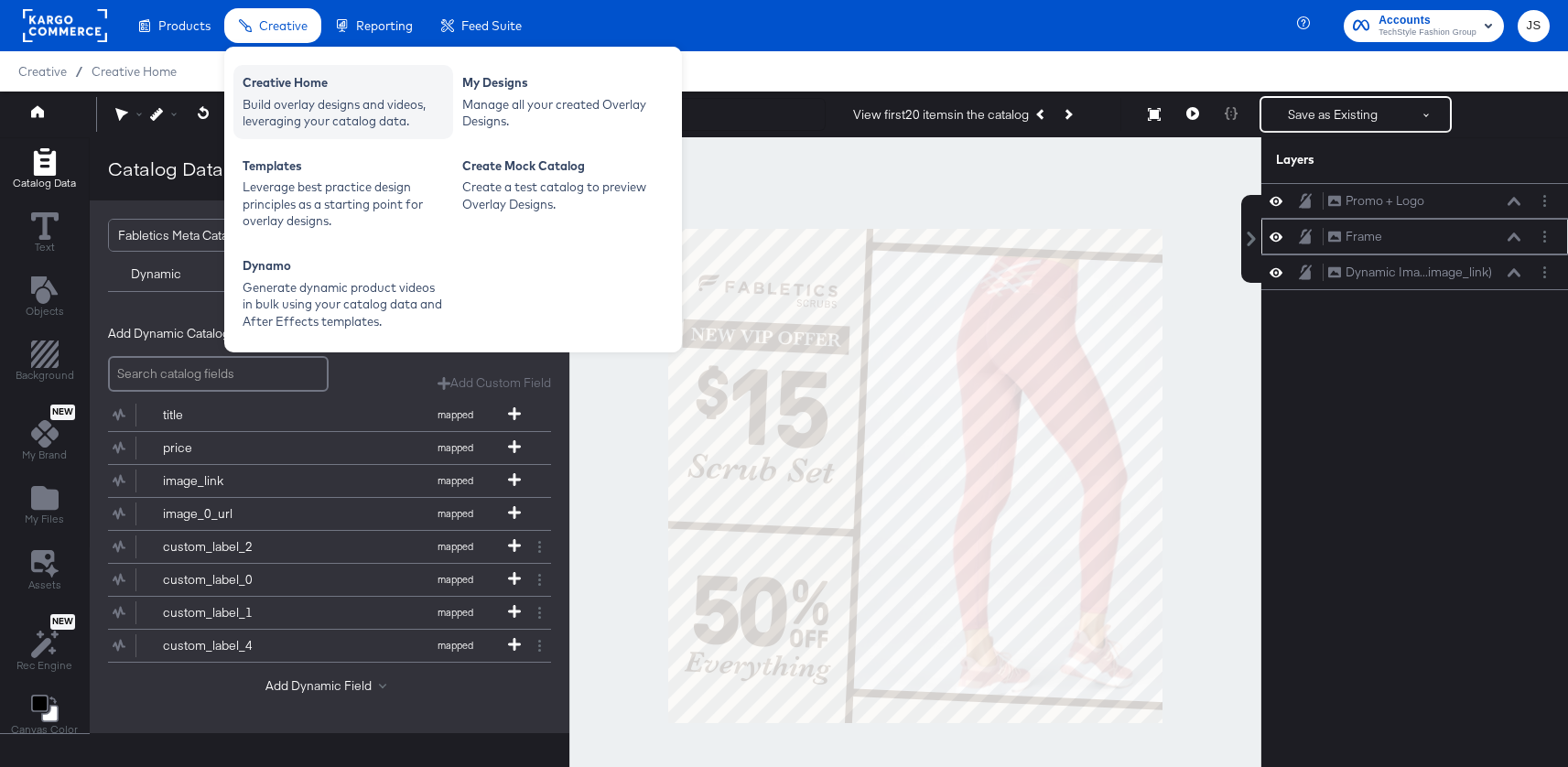
click at [306, 114] on div "Build overlay designs and videos, leveraging your catalog data." at bounding box center [343, 113] width 202 height 34
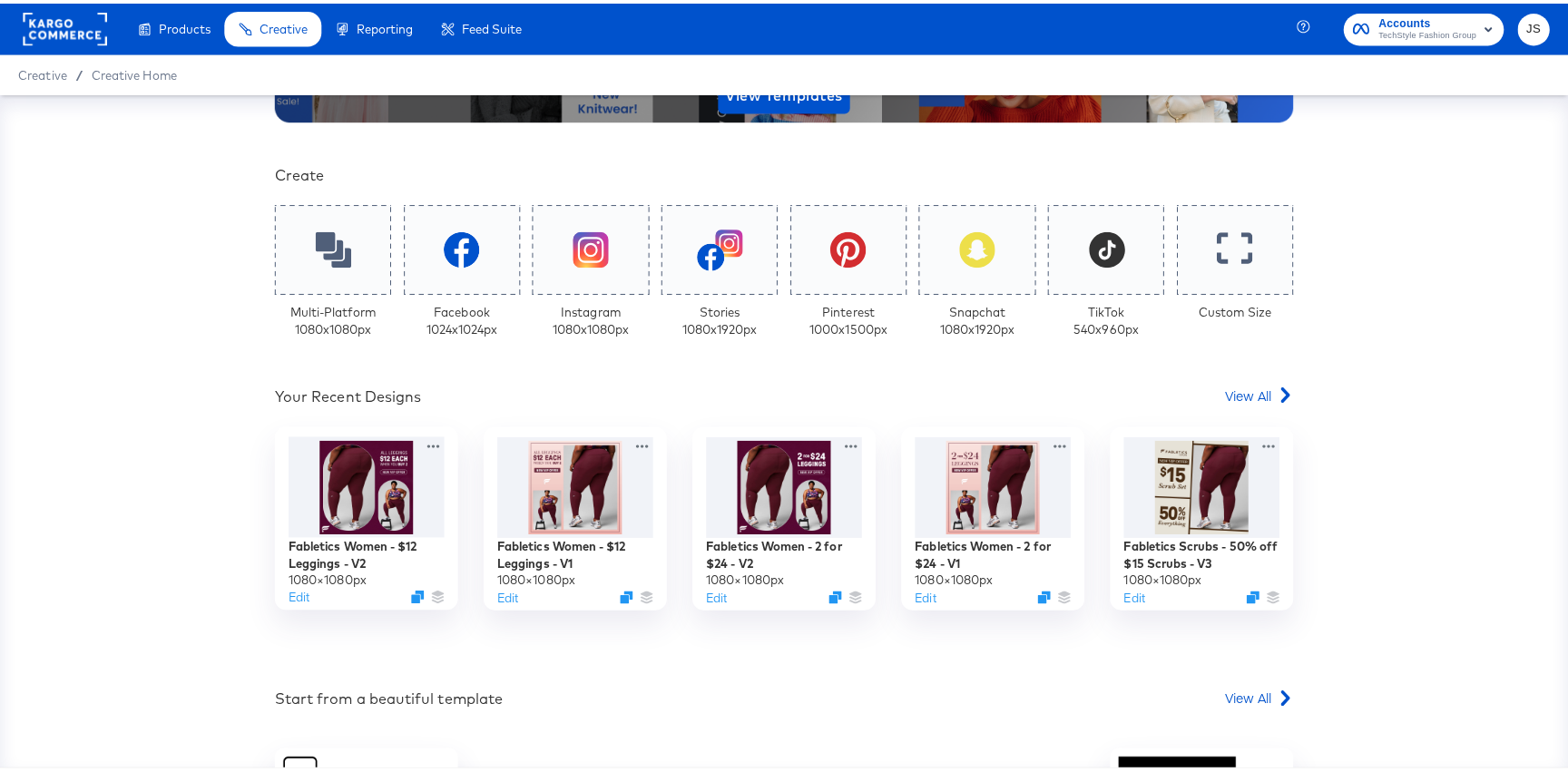
scroll to position [336, 0]
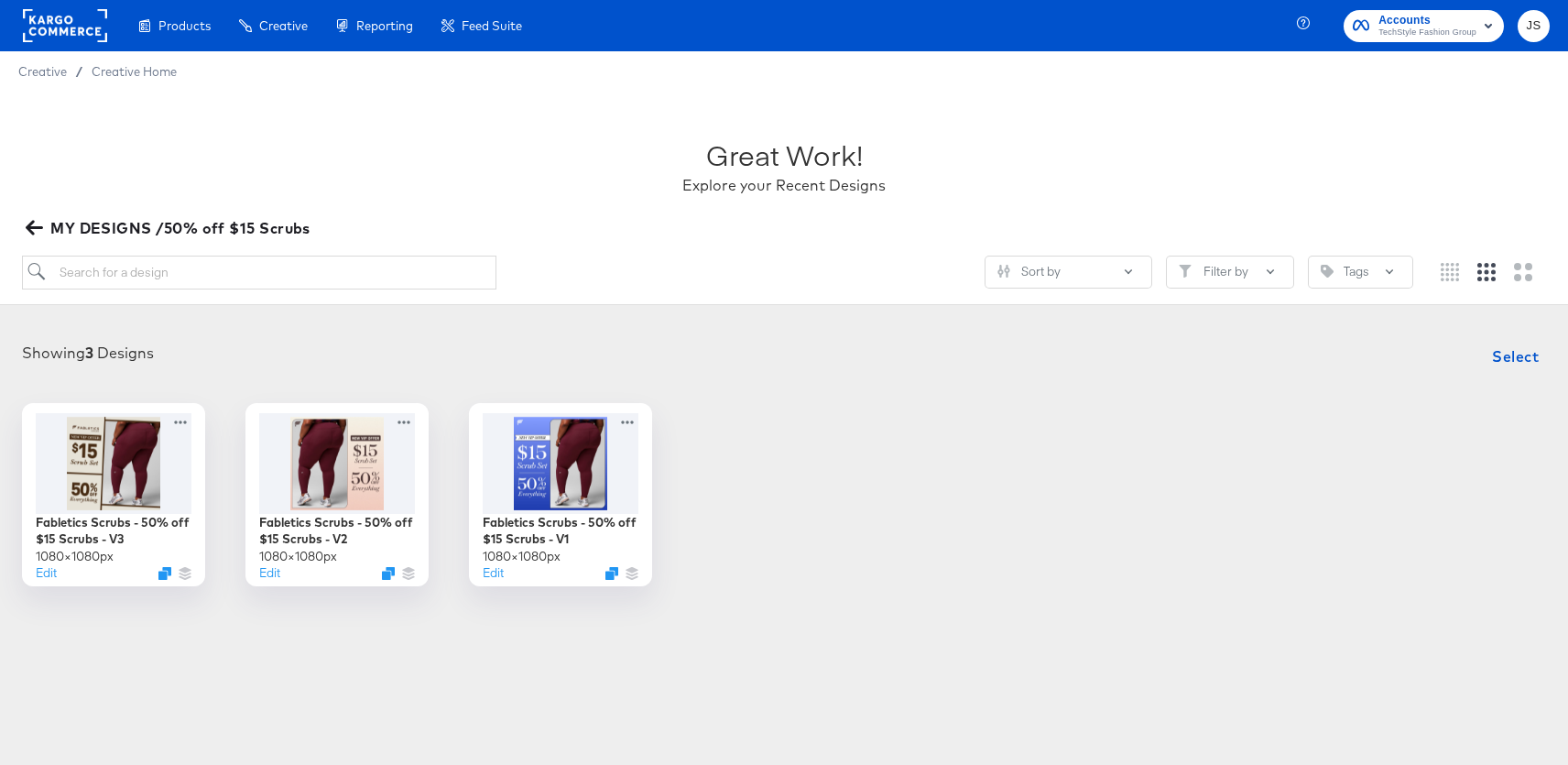
click at [52, 220] on span "MY DESIGNS /50% off $15 Scrubs" at bounding box center [170, 228] width 282 height 25
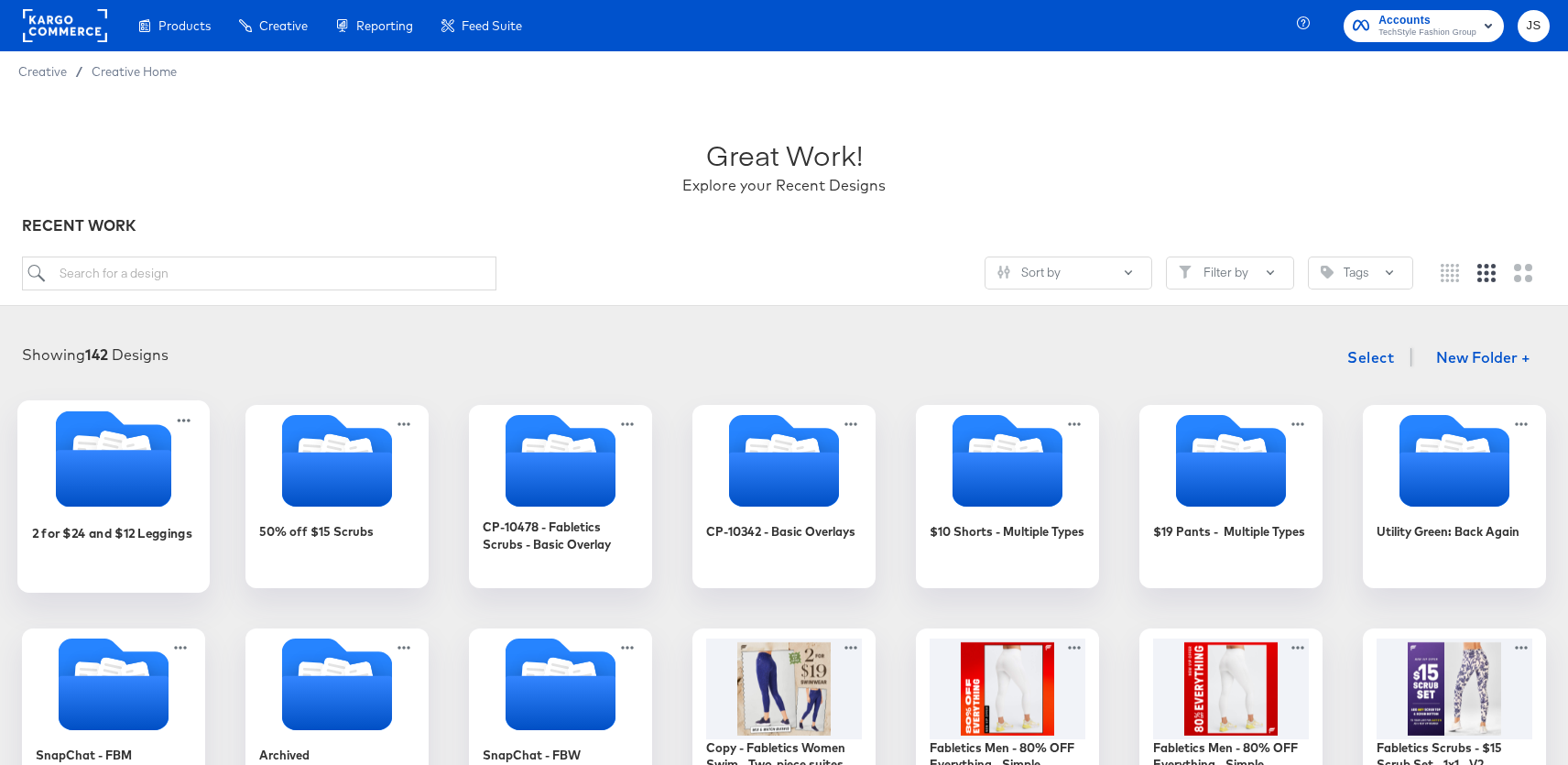
click at [120, 482] on icon "Folder" at bounding box center [113, 478] width 115 height 57
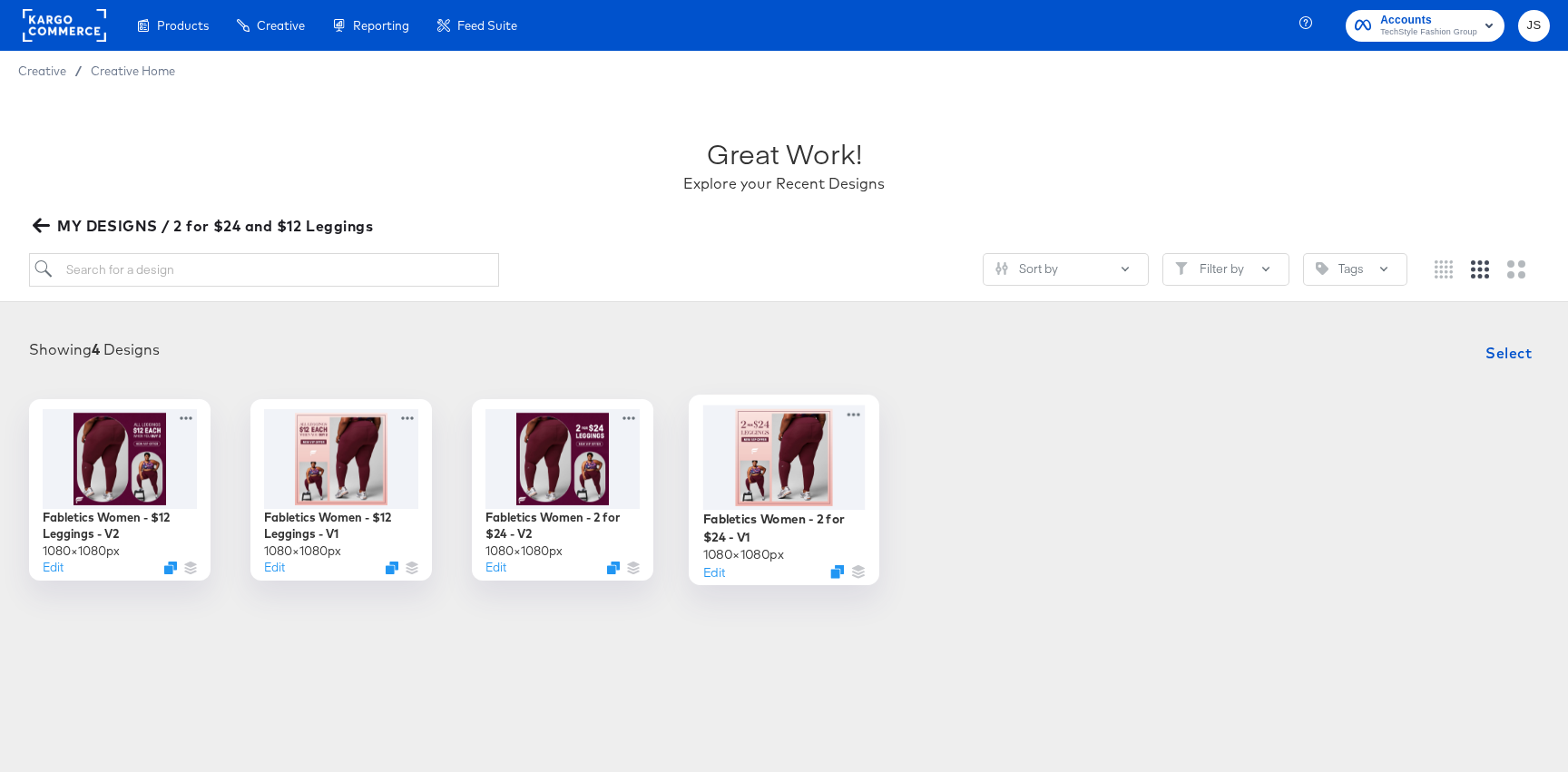
click at [764, 439] on div at bounding box center [785, 456] width 162 height 104
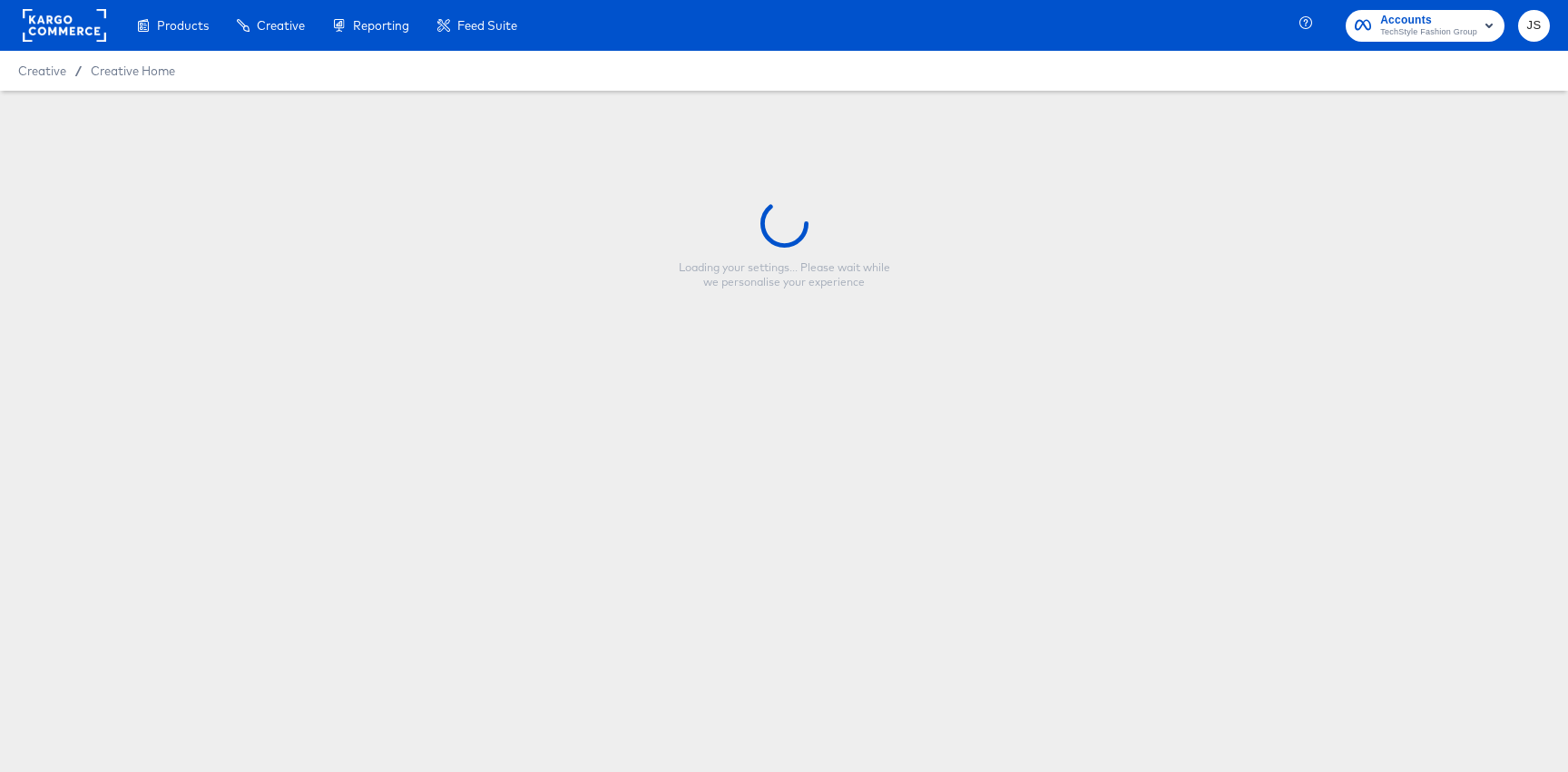
type input "Fabletics Women - 2 for $24 - V1"
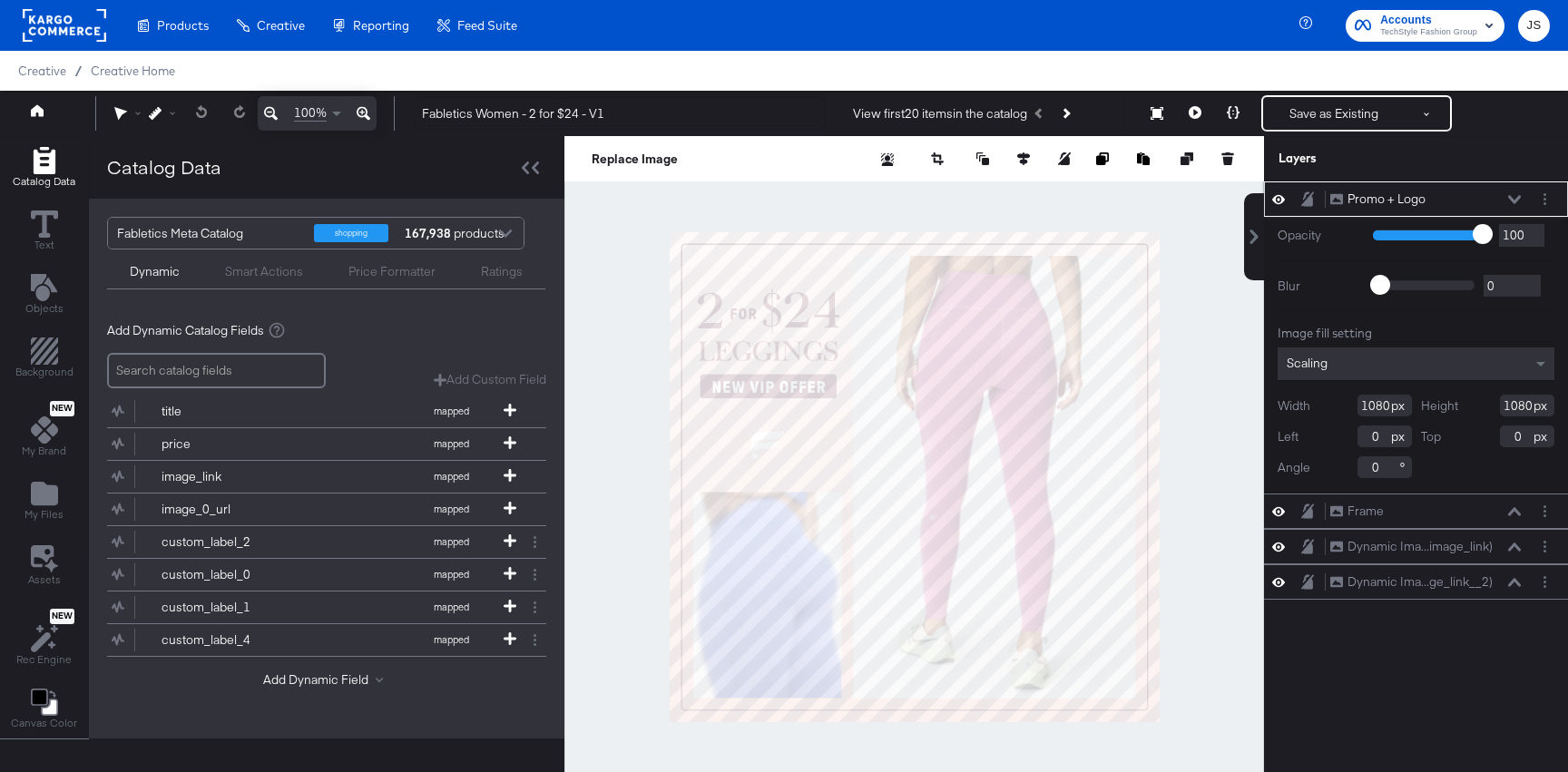
click at [1511, 196] on icon at bounding box center [1514, 199] width 13 height 9
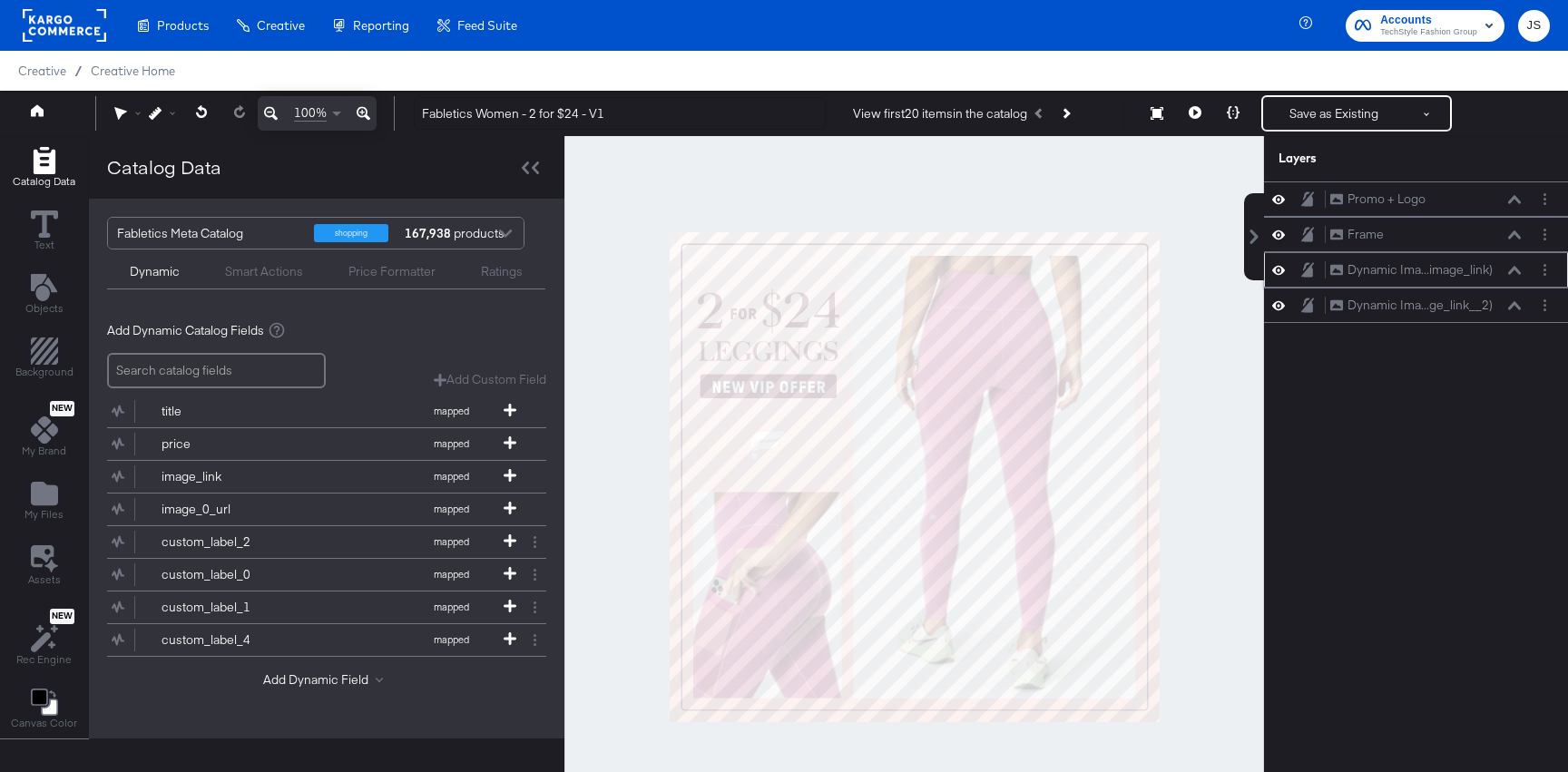
click at [1282, 269] on icon at bounding box center [1278, 269] width 13 height 9
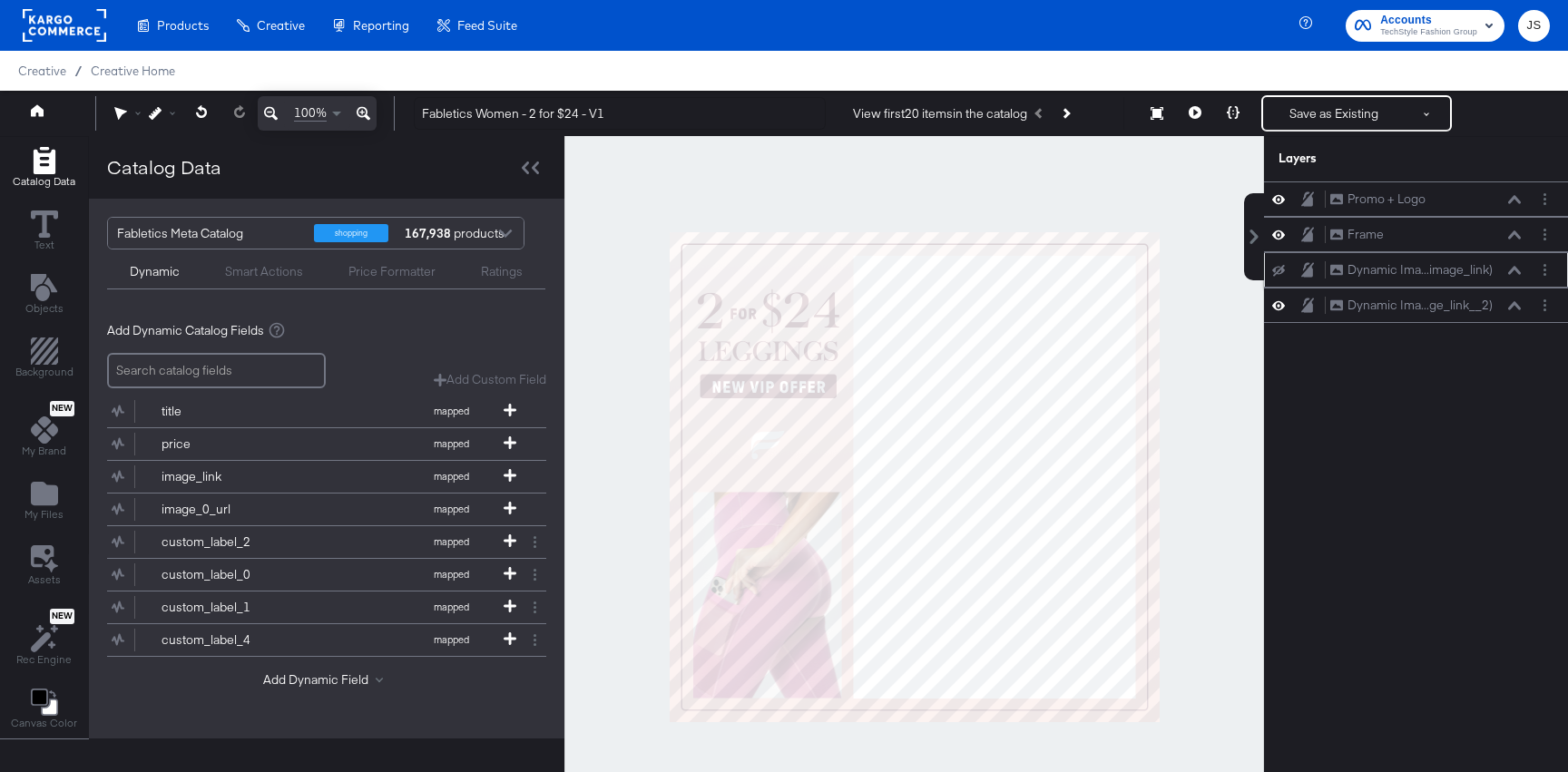
click at [1282, 269] on icon at bounding box center [1278, 270] width 13 height 12
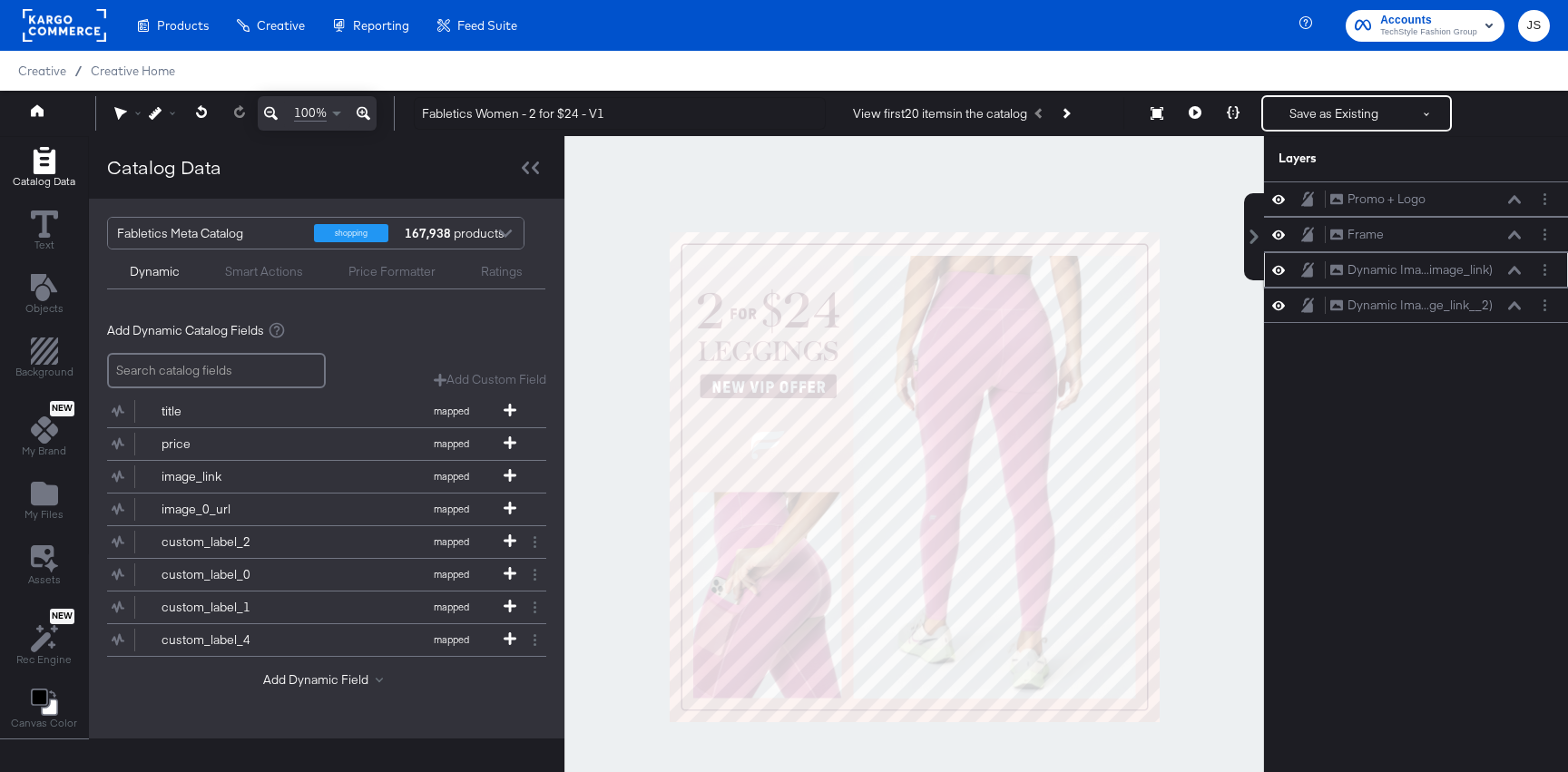
click at [1511, 273] on icon at bounding box center [1514, 269] width 13 height 9
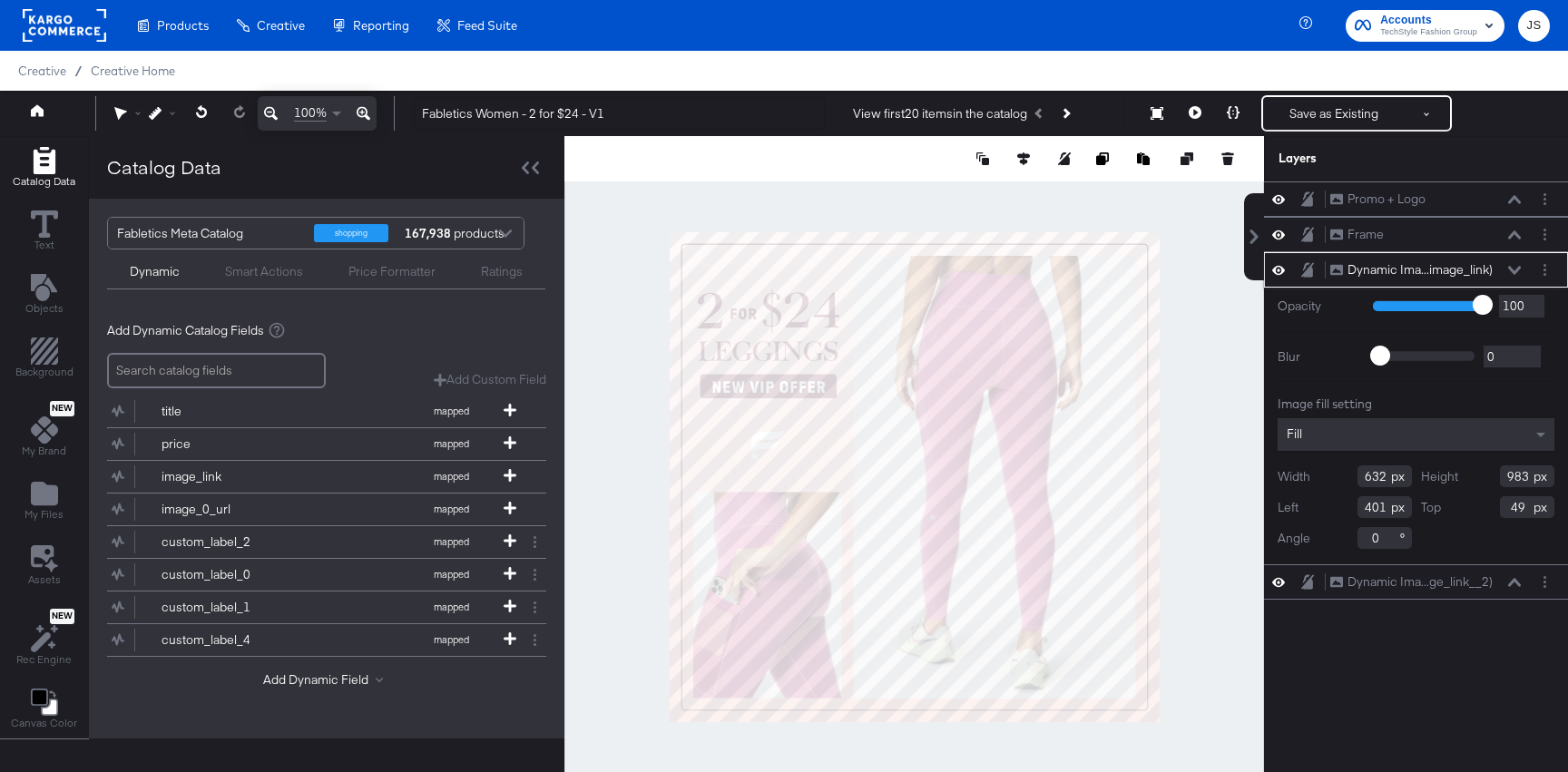
click at [1513, 272] on icon at bounding box center [1514, 269] width 13 height 8
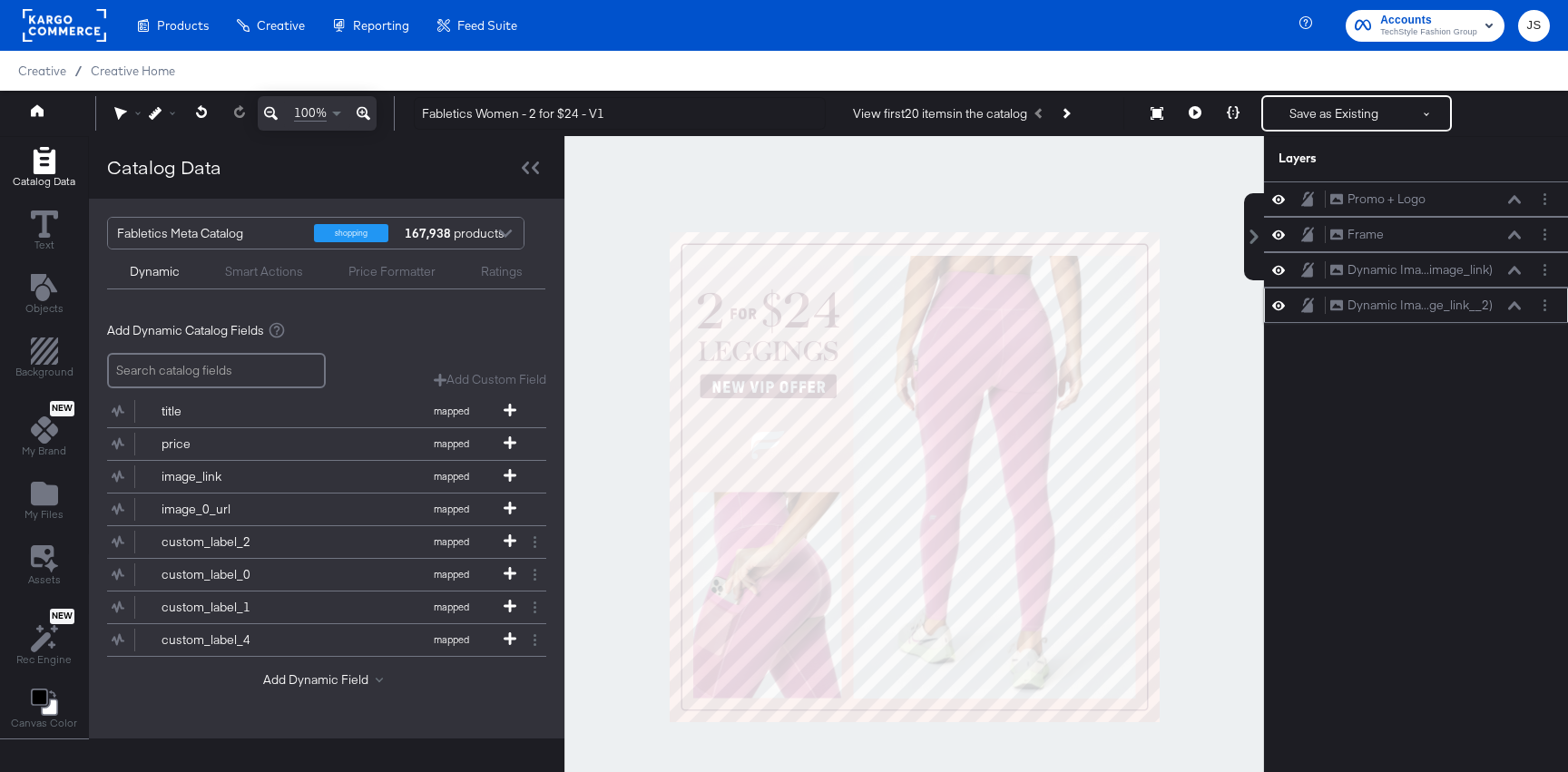
click at [1510, 306] on icon at bounding box center [1514, 305] width 13 height 9
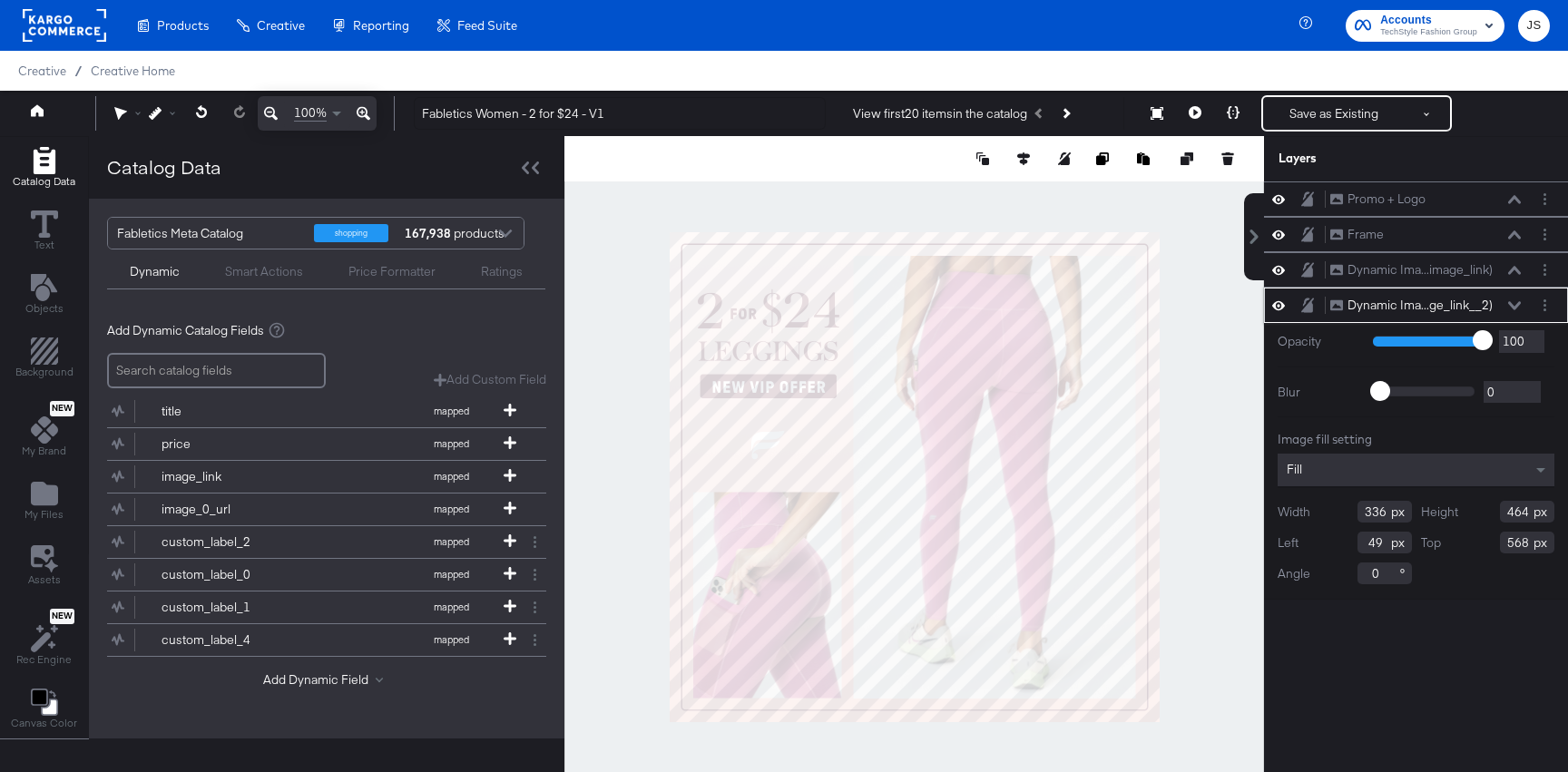
type input "48"
click at [1511, 270] on icon at bounding box center [1514, 269] width 13 height 8
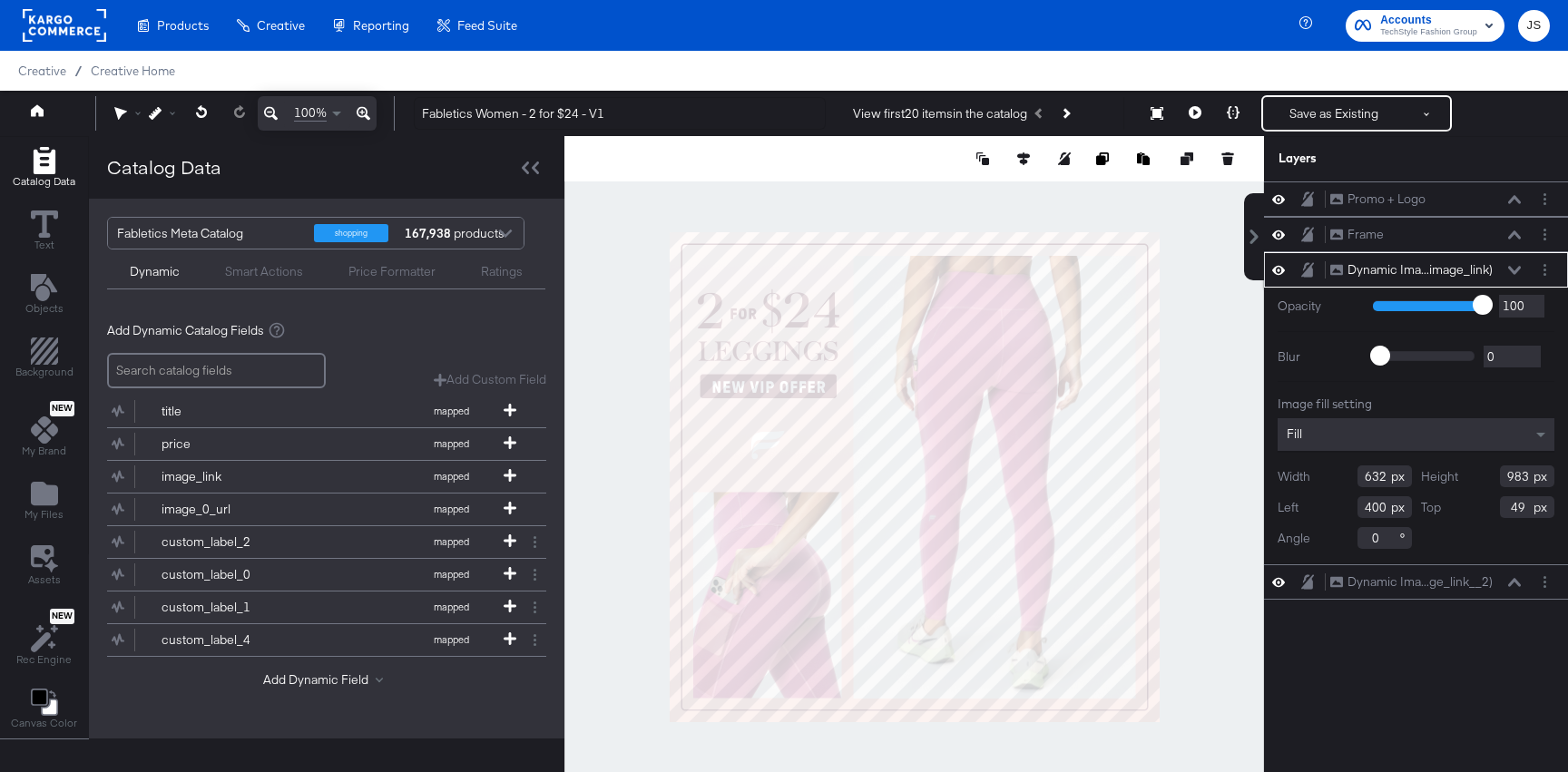
type input "399"
click at [1281, 92] on div "100% Fabletics Women - 2 for $24 - V1 View first 20 items in the catalog Save a…" at bounding box center [784, 113] width 1568 height 45
click at [1281, 111] on button "Save as Existing" at bounding box center [1334, 114] width 142 height 33
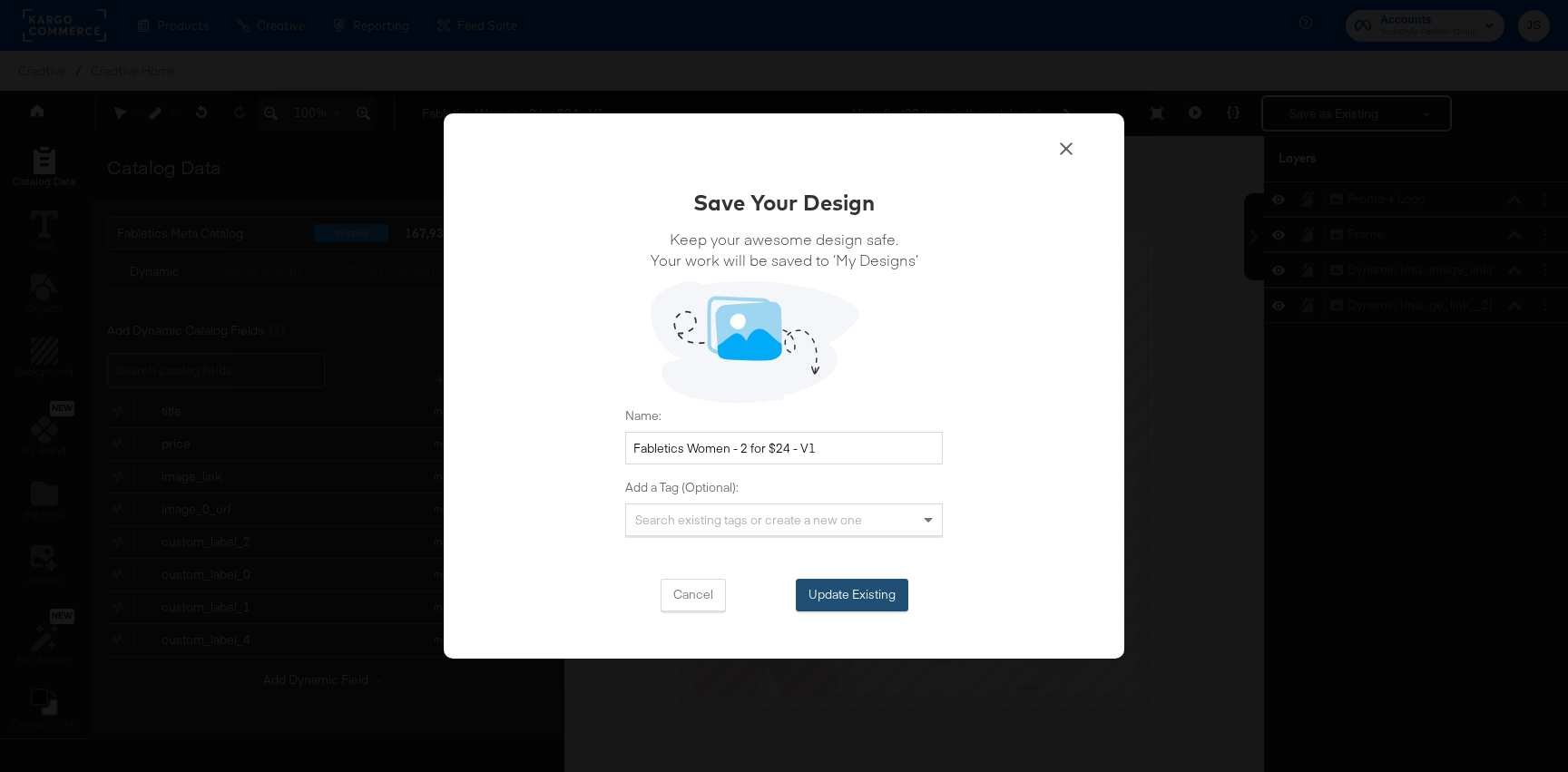
click at [822, 595] on button "Update Existing" at bounding box center [852, 595] width 113 height 33
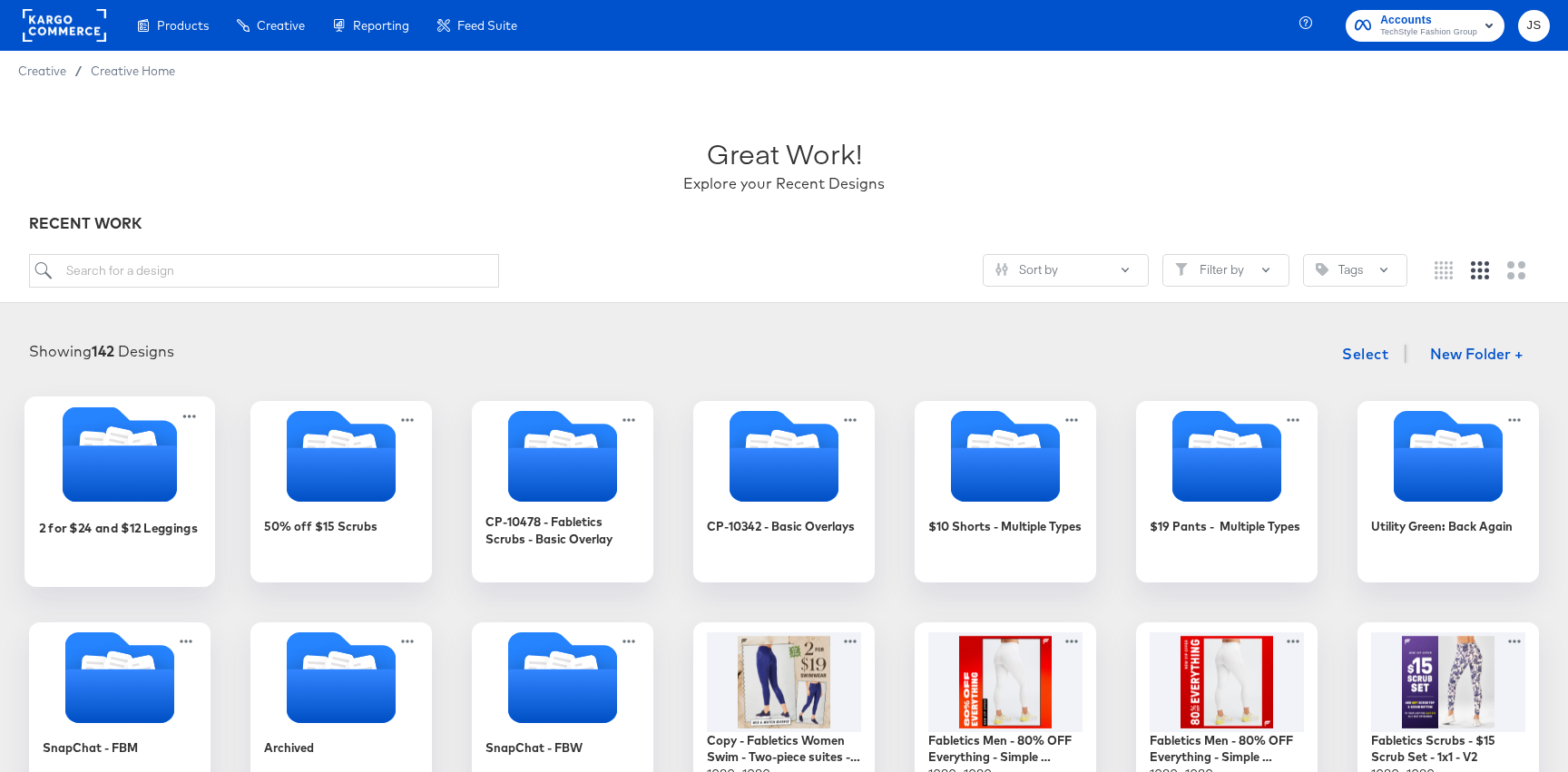
click at [126, 489] on icon "Folder" at bounding box center [120, 474] width 114 height 56
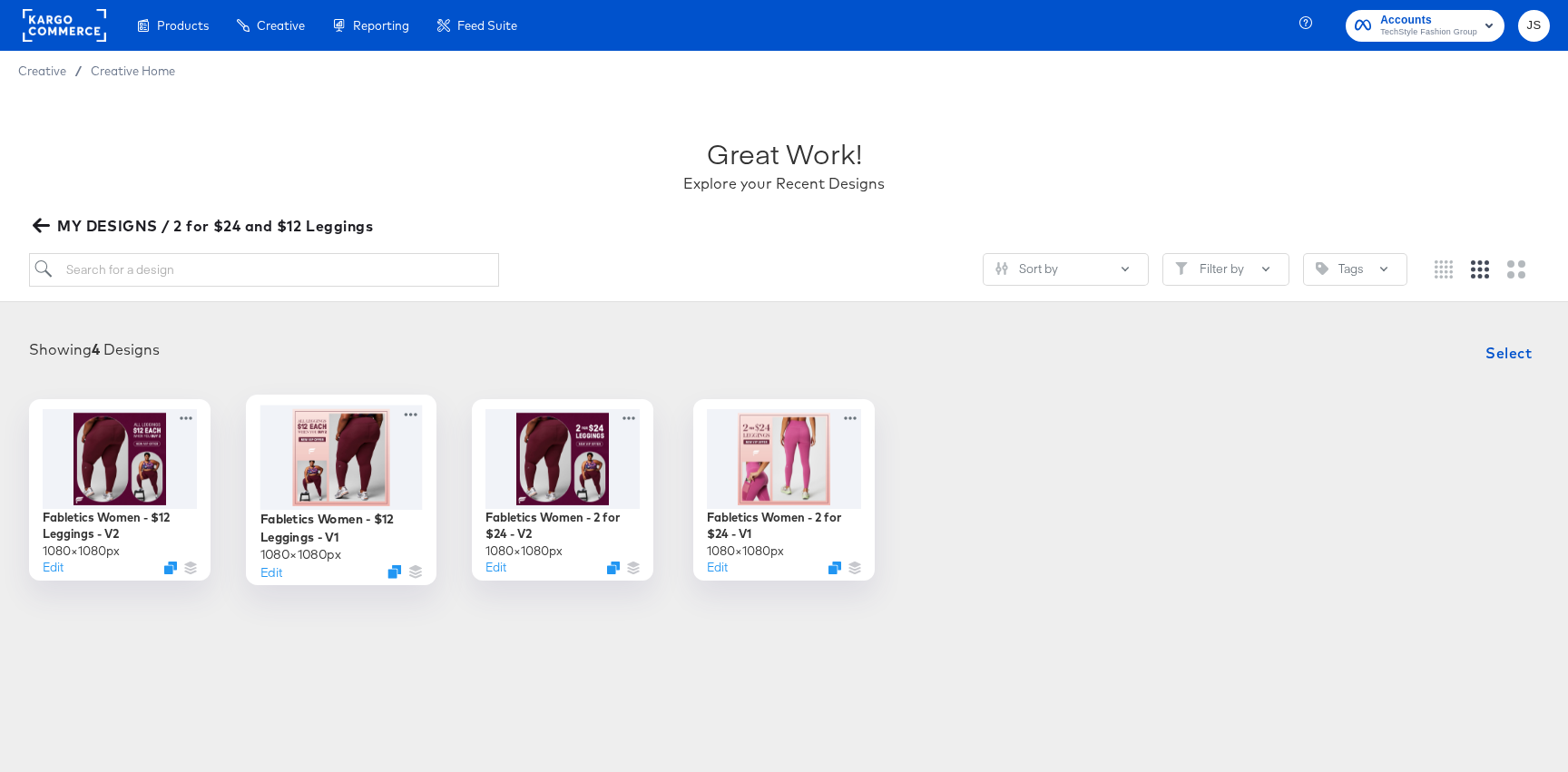
click at [330, 446] on div at bounding box center [342, 456] width 162 height 104
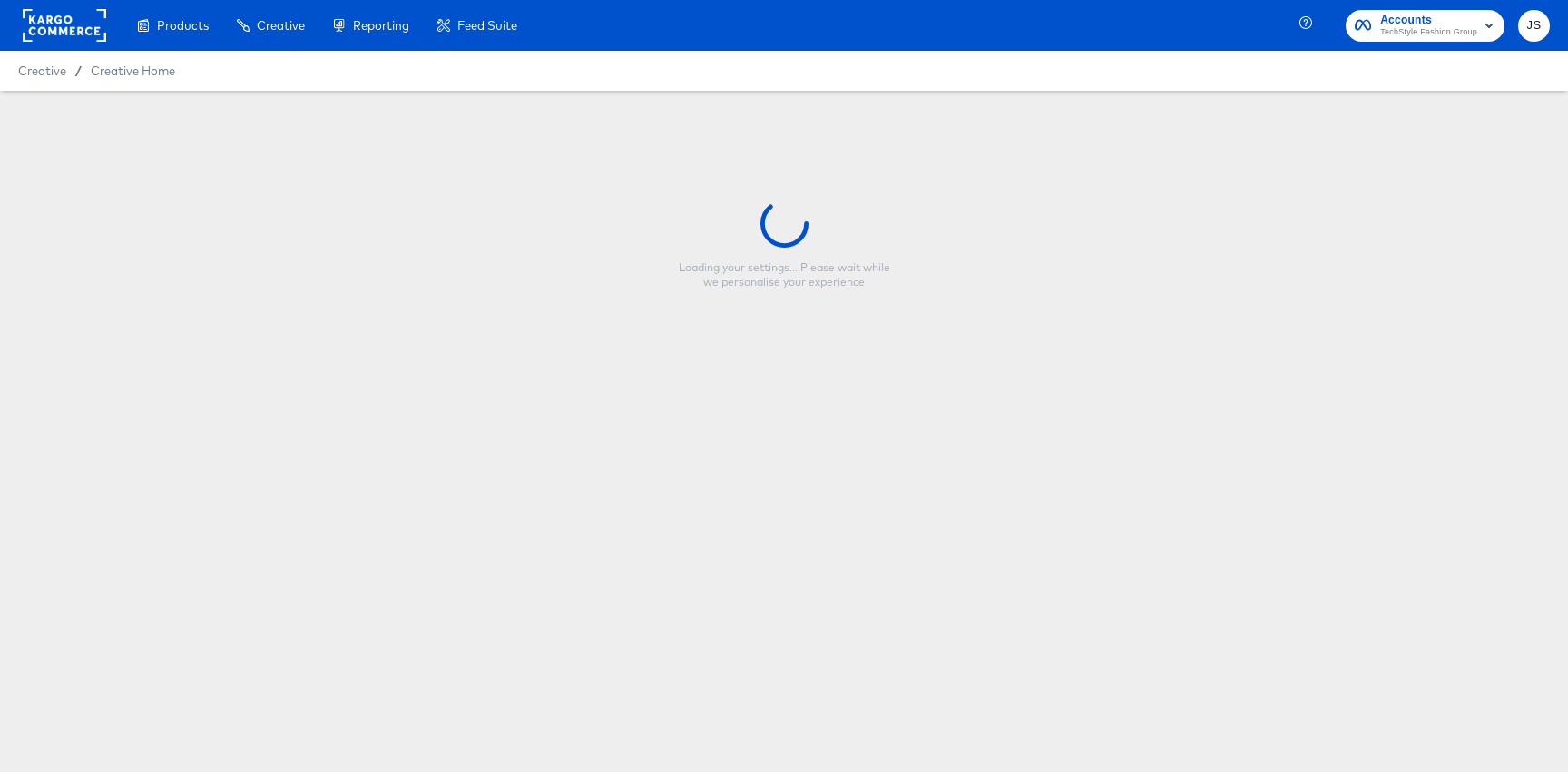
type input "Fabletics Women - $12 Leggings - V1"
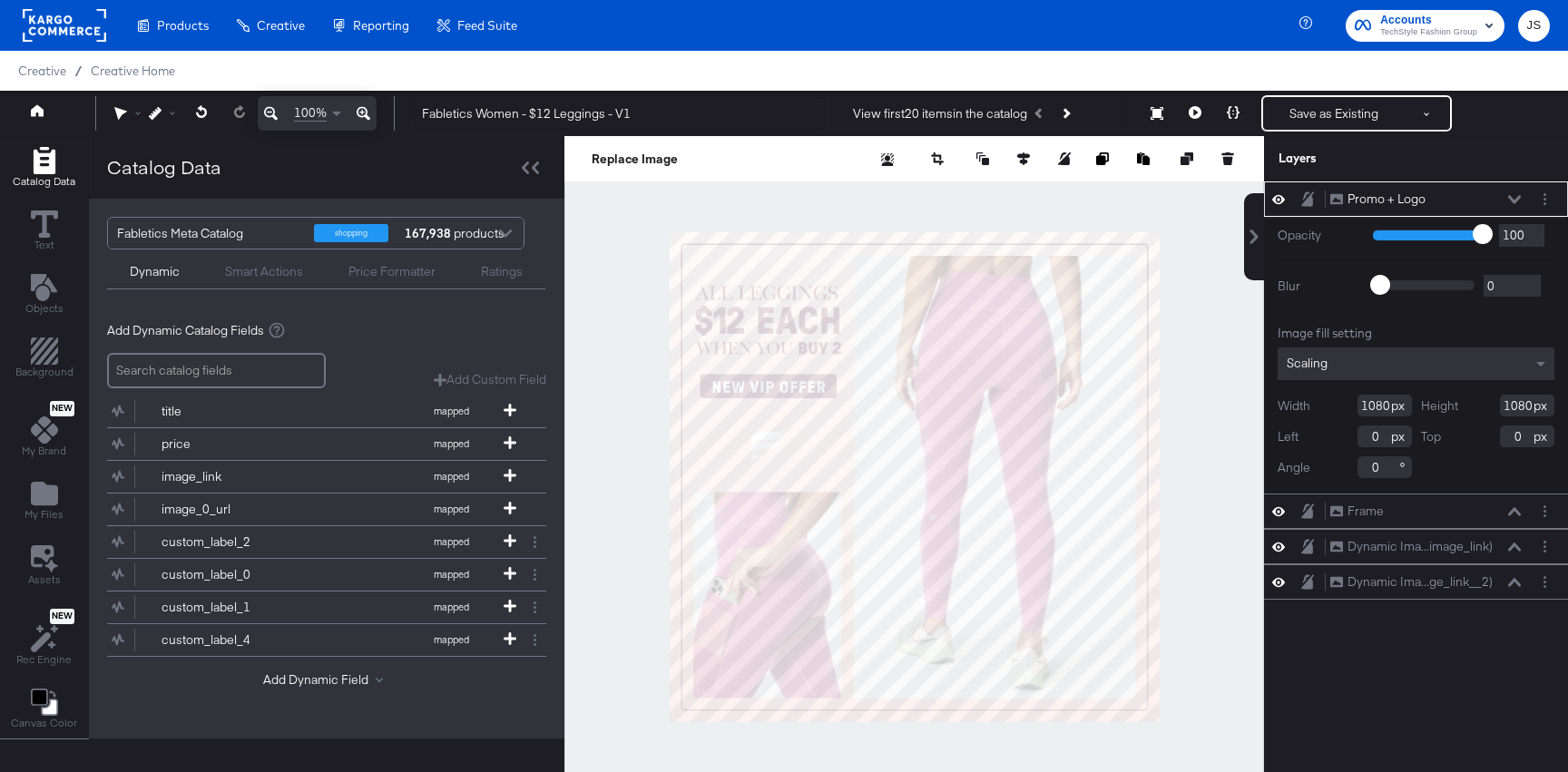
click at [1505, 197] on div "Promo + Logo Promo + Logo" at bounding box center [1425, 199] width 192 height 19
click at [1518, 196] on icon at bounding box center [1514, 199] width 13 height 9
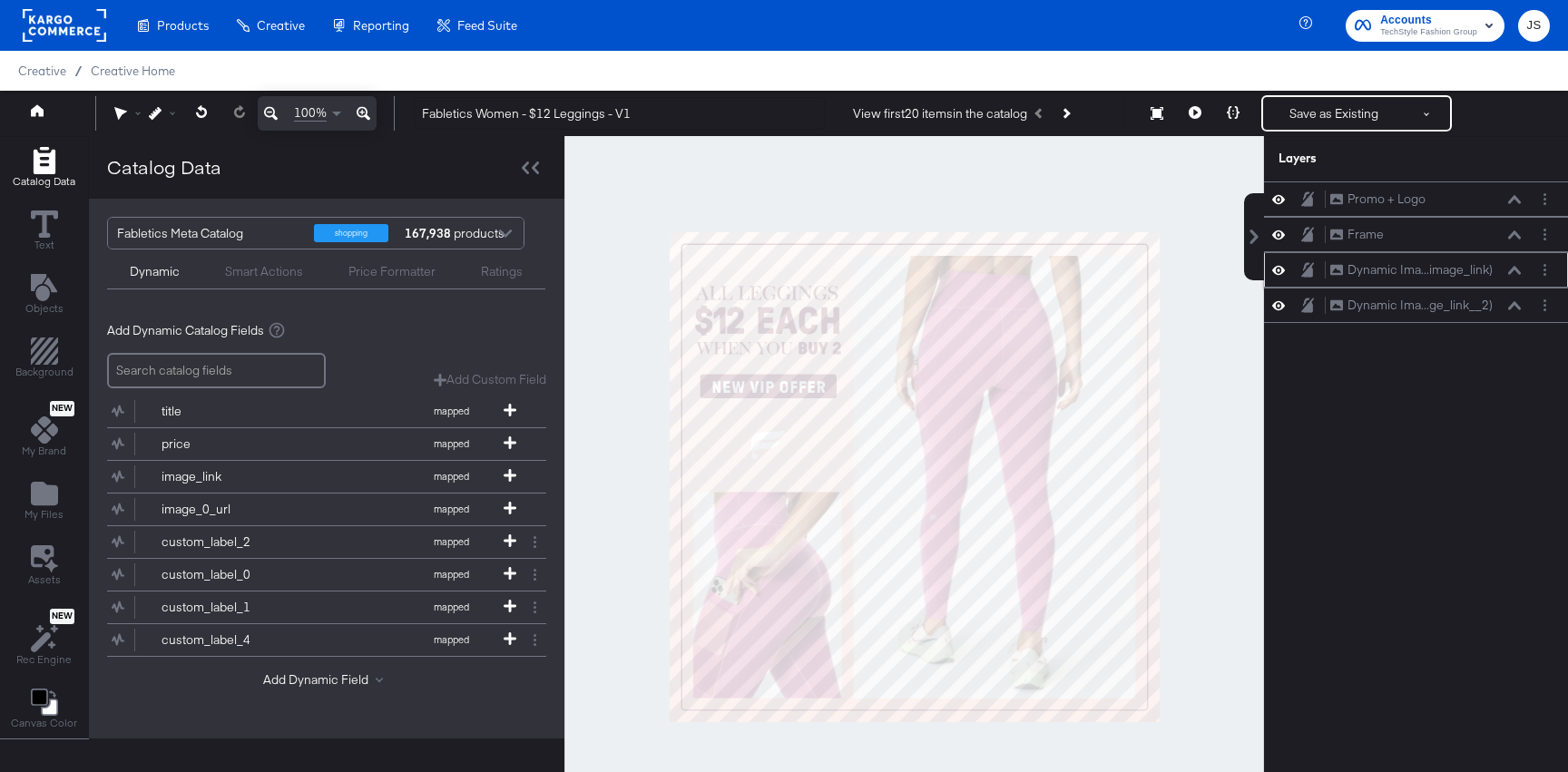
click at [1518, 266] on icon at bounding box center [1514, 269] width 13 height 9
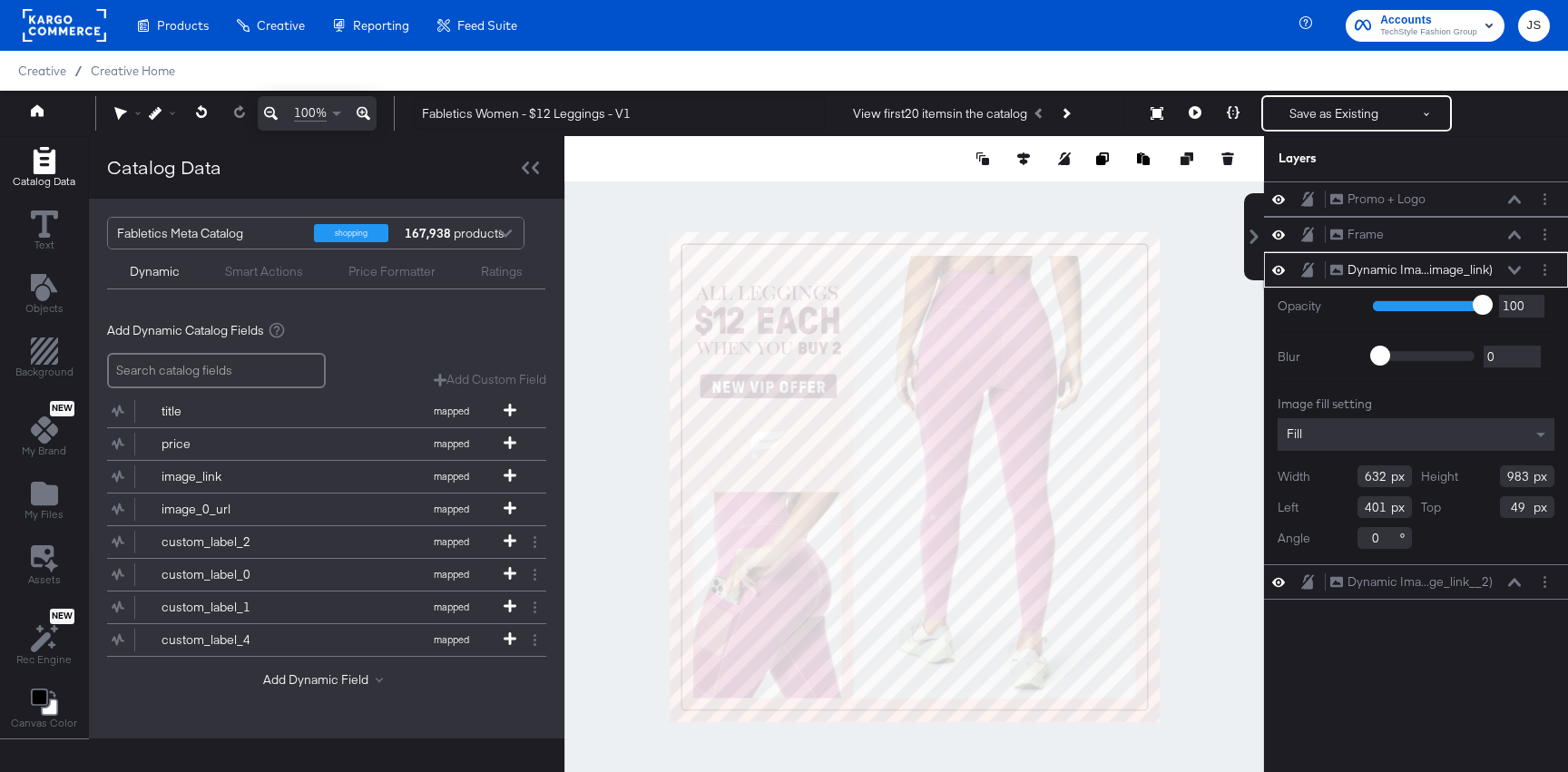
type input "400"
click at [1523, 271] on div "Dynamic Ima...image_link) Dynamic Image (image_link)" at bounding box center [1431, 270] width 203 height 19
click at [1519, 269] on icon at bounding box center [1514, 269] width 13 height 9
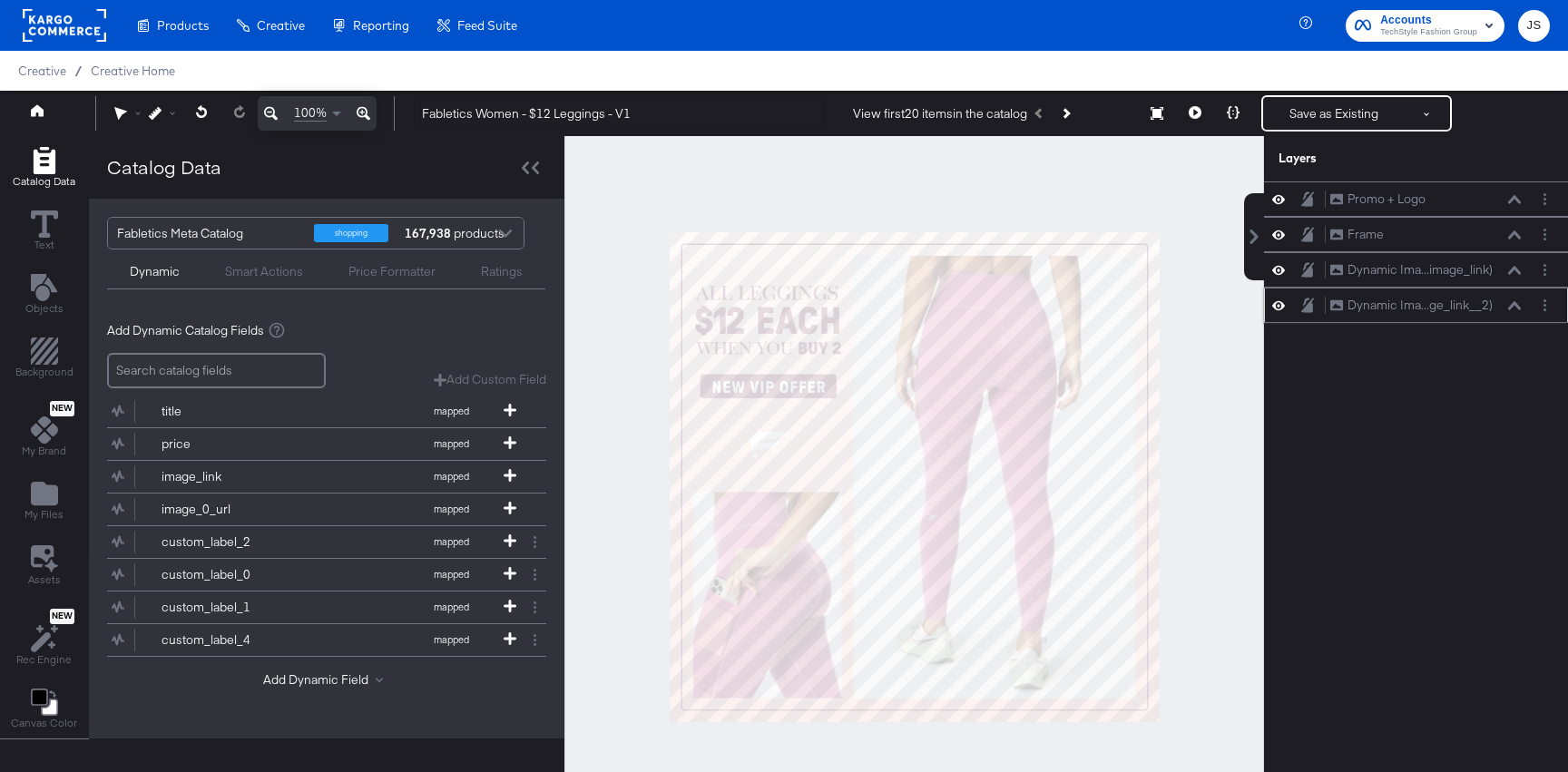
click at [1511, 302] on icon at bounding box center [1514, 305] width 13 height 9
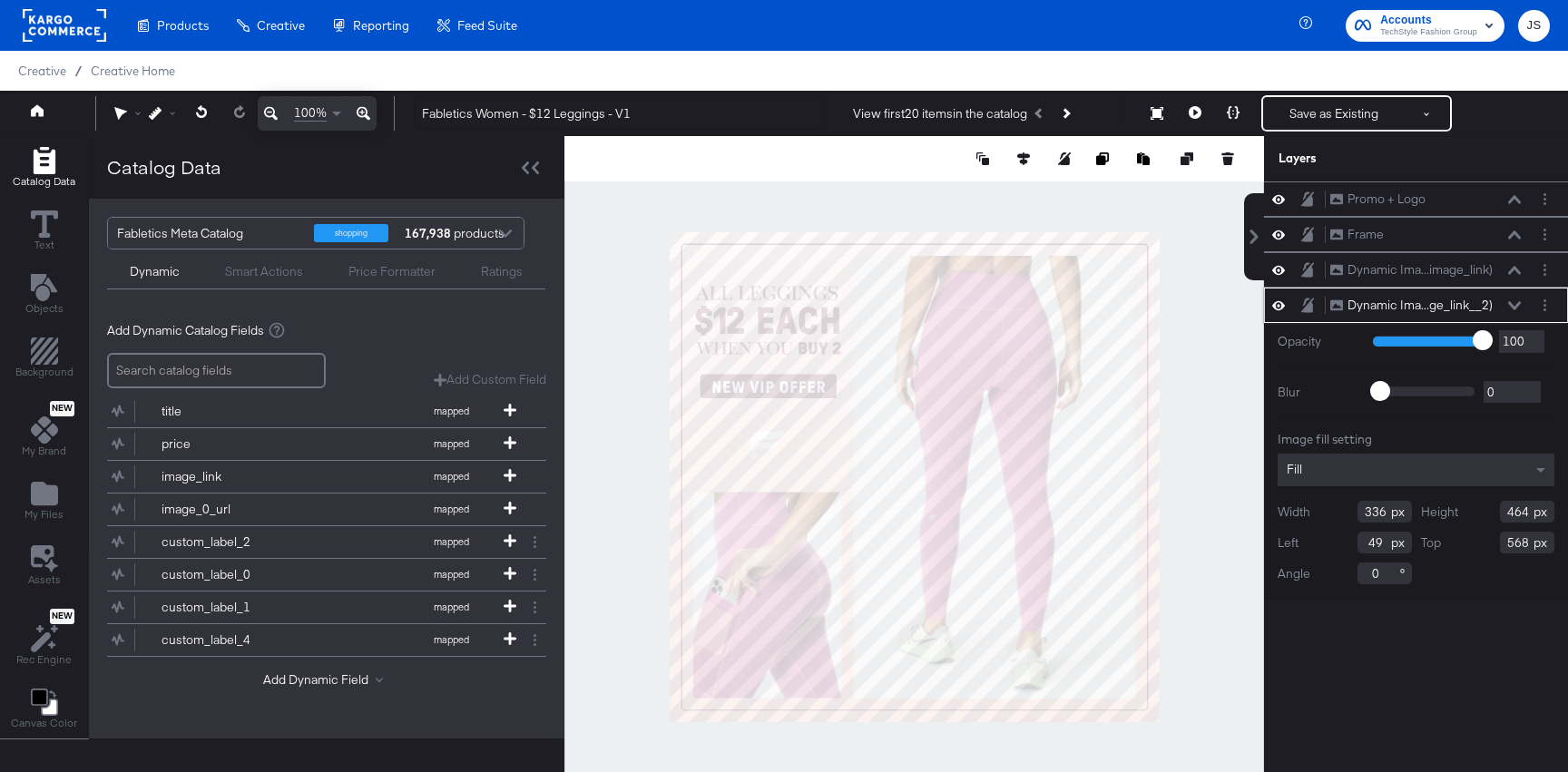
type input "48"
click at [1516, 301] on icon at bounding box center [1514, 305] width 13 height 9
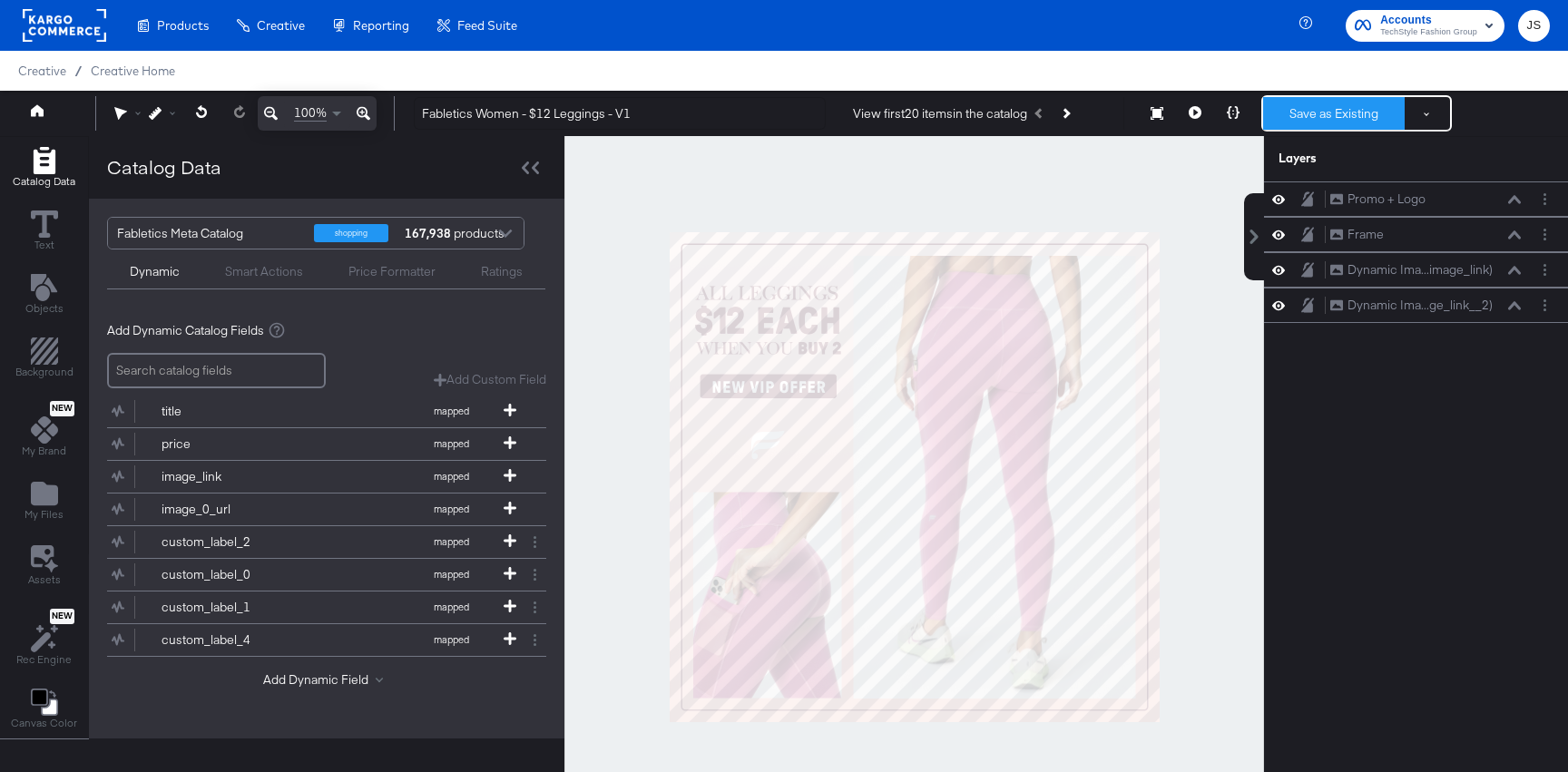
click at [1347, 120] on button "Save as Existing" at bounding box center [1334, 114] width 142 height 33
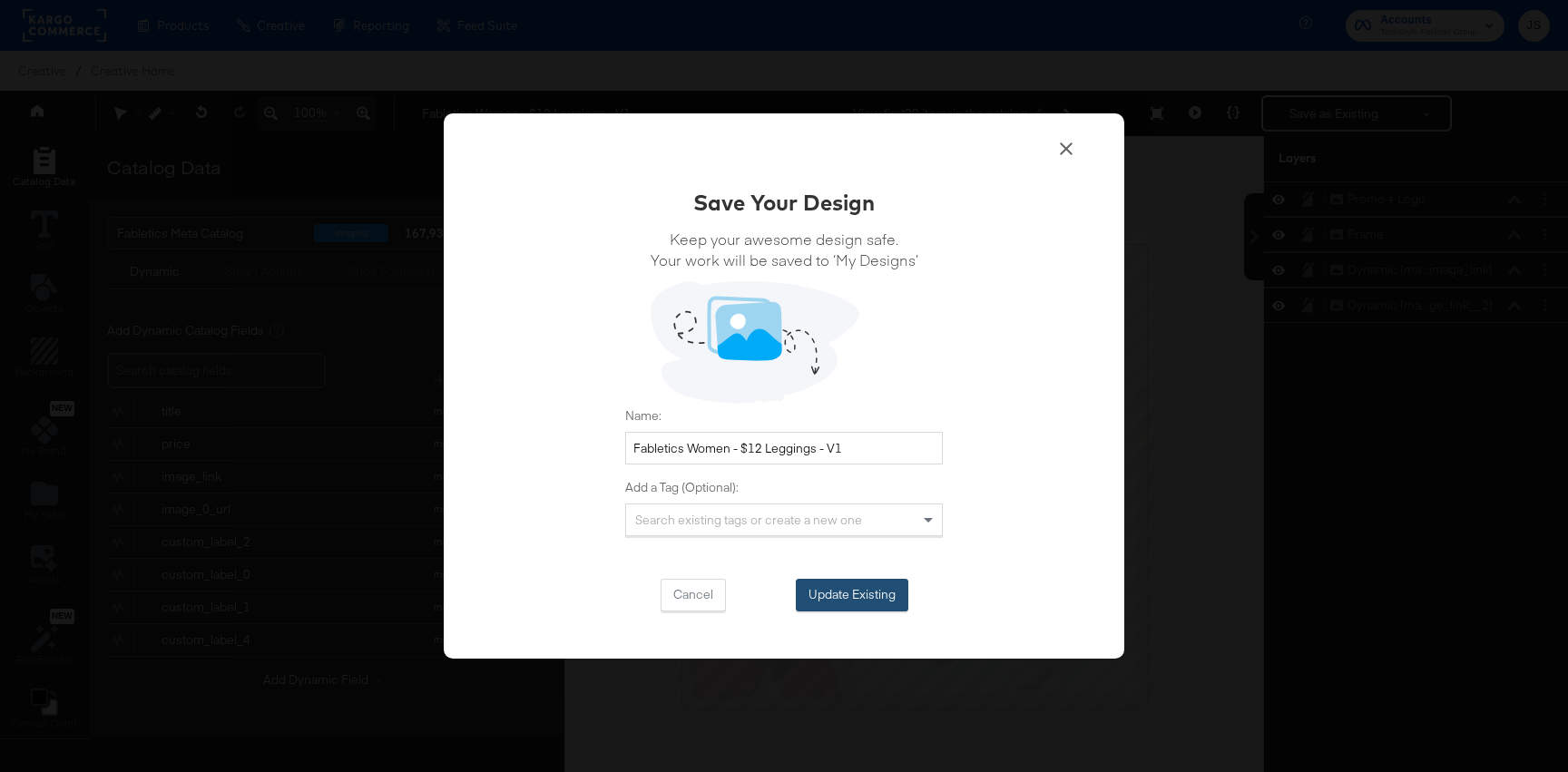
click at [854, 593] on button "Update Existing" at bounding box center [852, 595] width 113 height 33
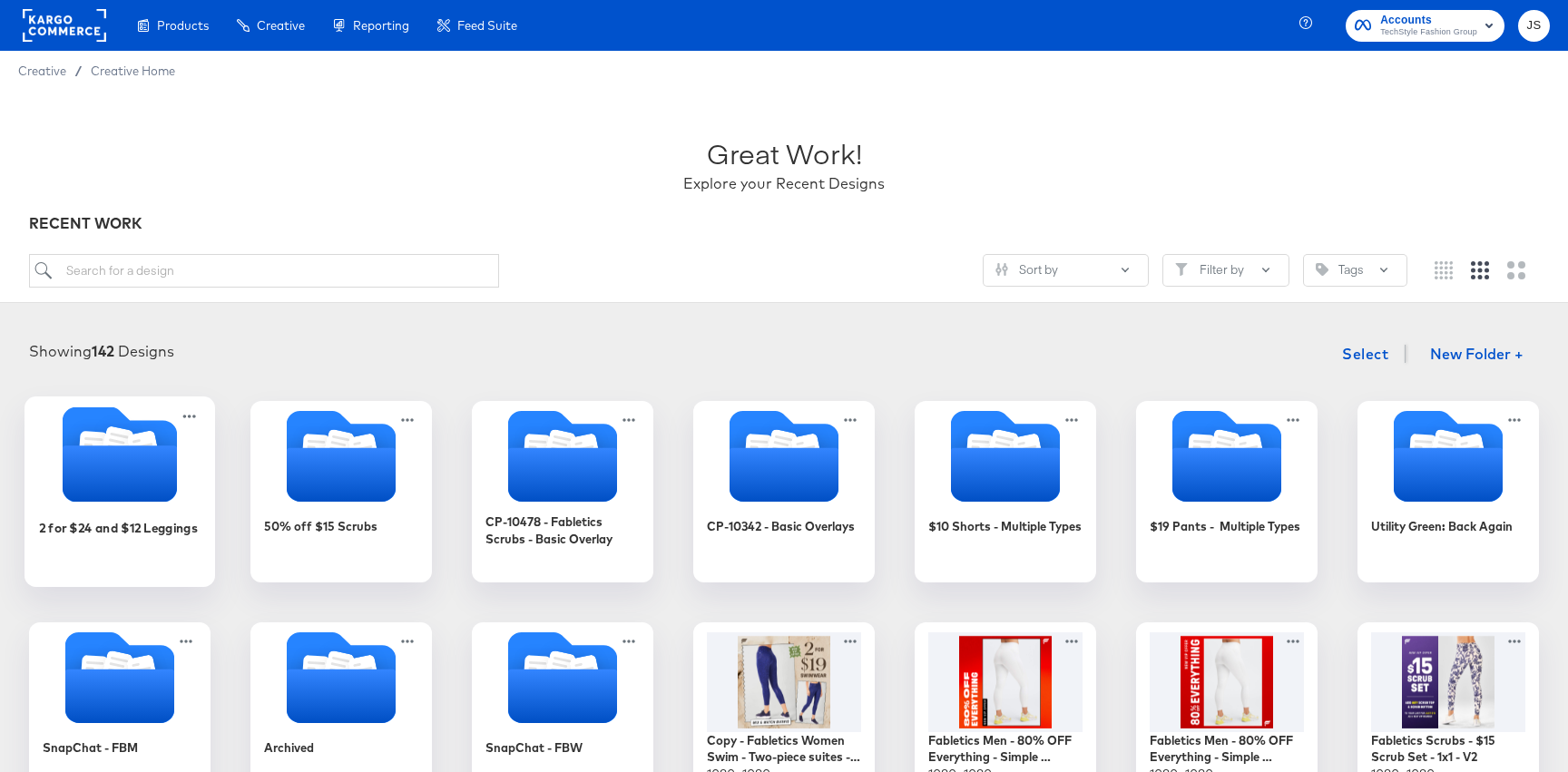
click at [117, 475] on icon "Folder" at bounding box center [120, 474] width 114 height 56
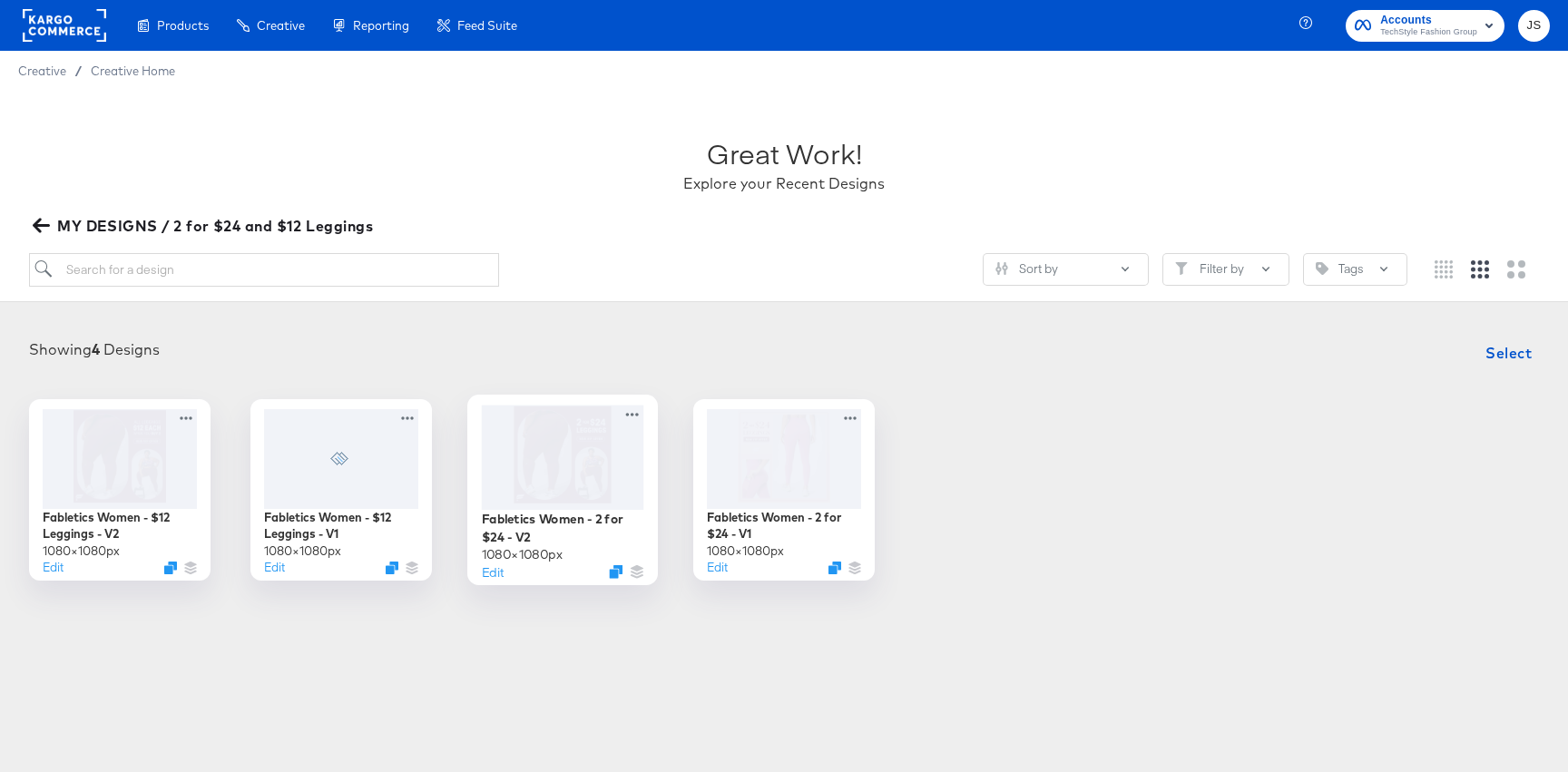
click at [629, 463] on div at bounding box center [563, 456] width 162 height 104
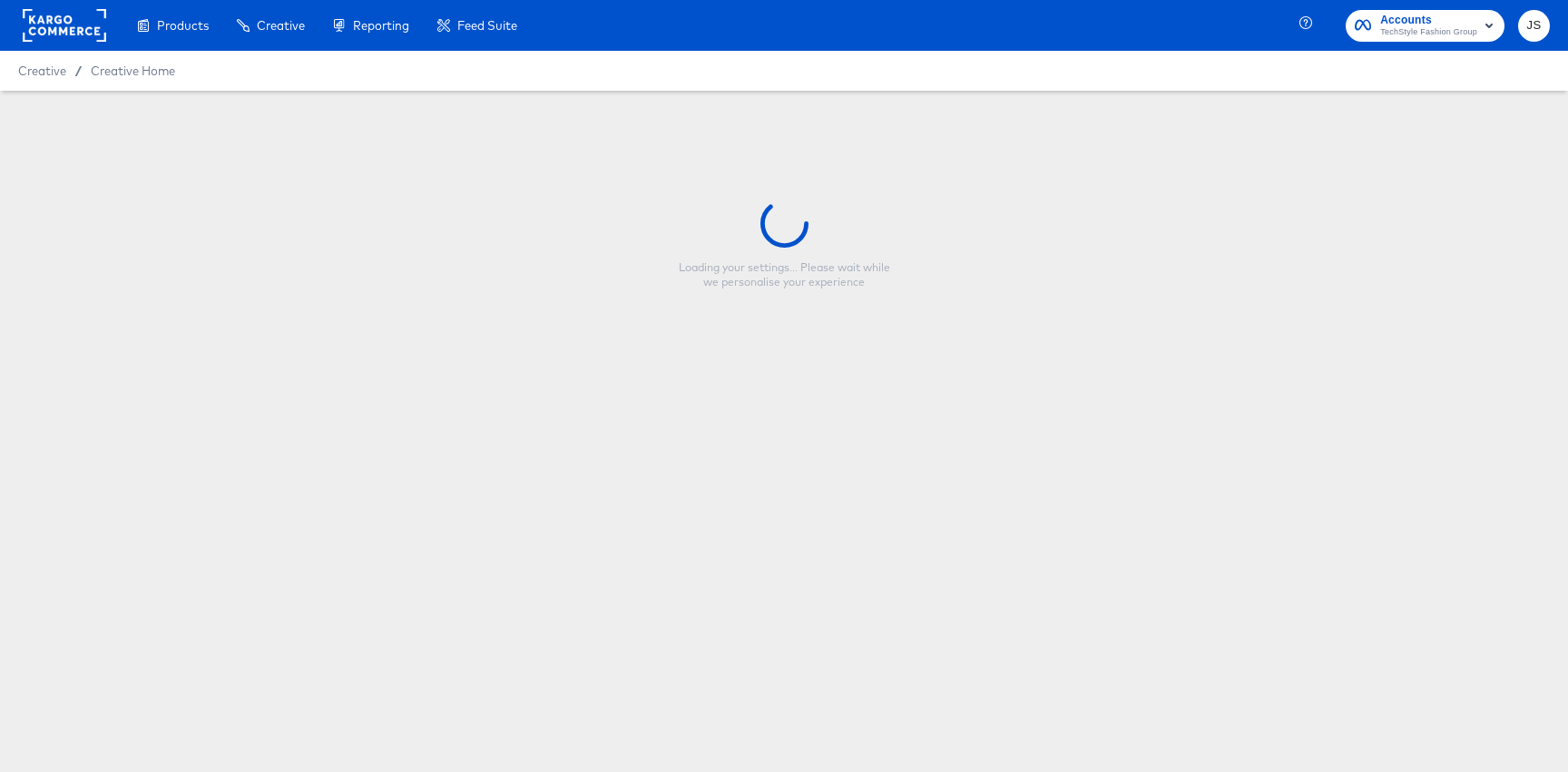
type input "Fabletics Women - 2 for $24 - V2"
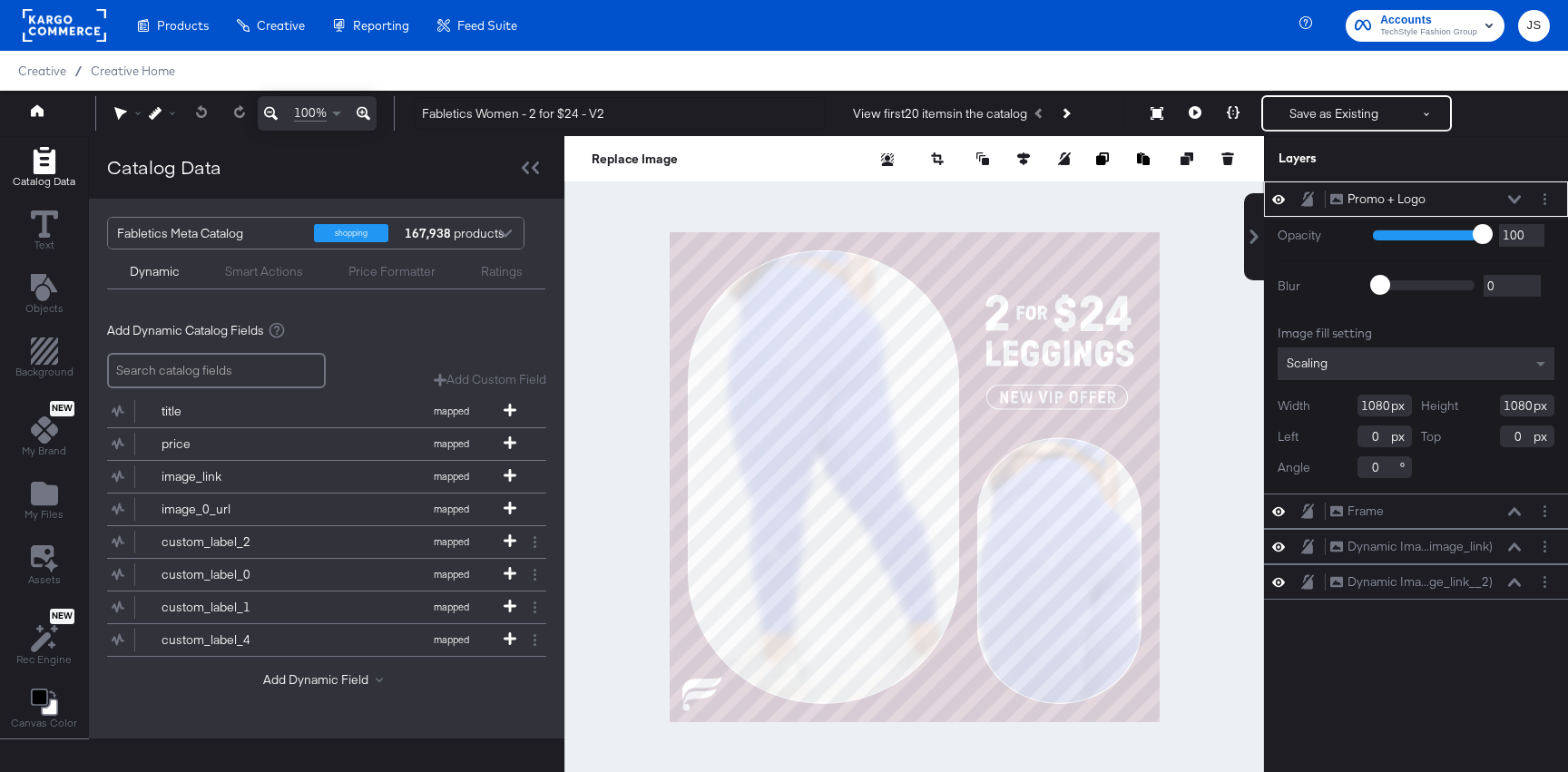
click at [1517, 194] on button at bounding box center [1514, 199] width 14 height 11
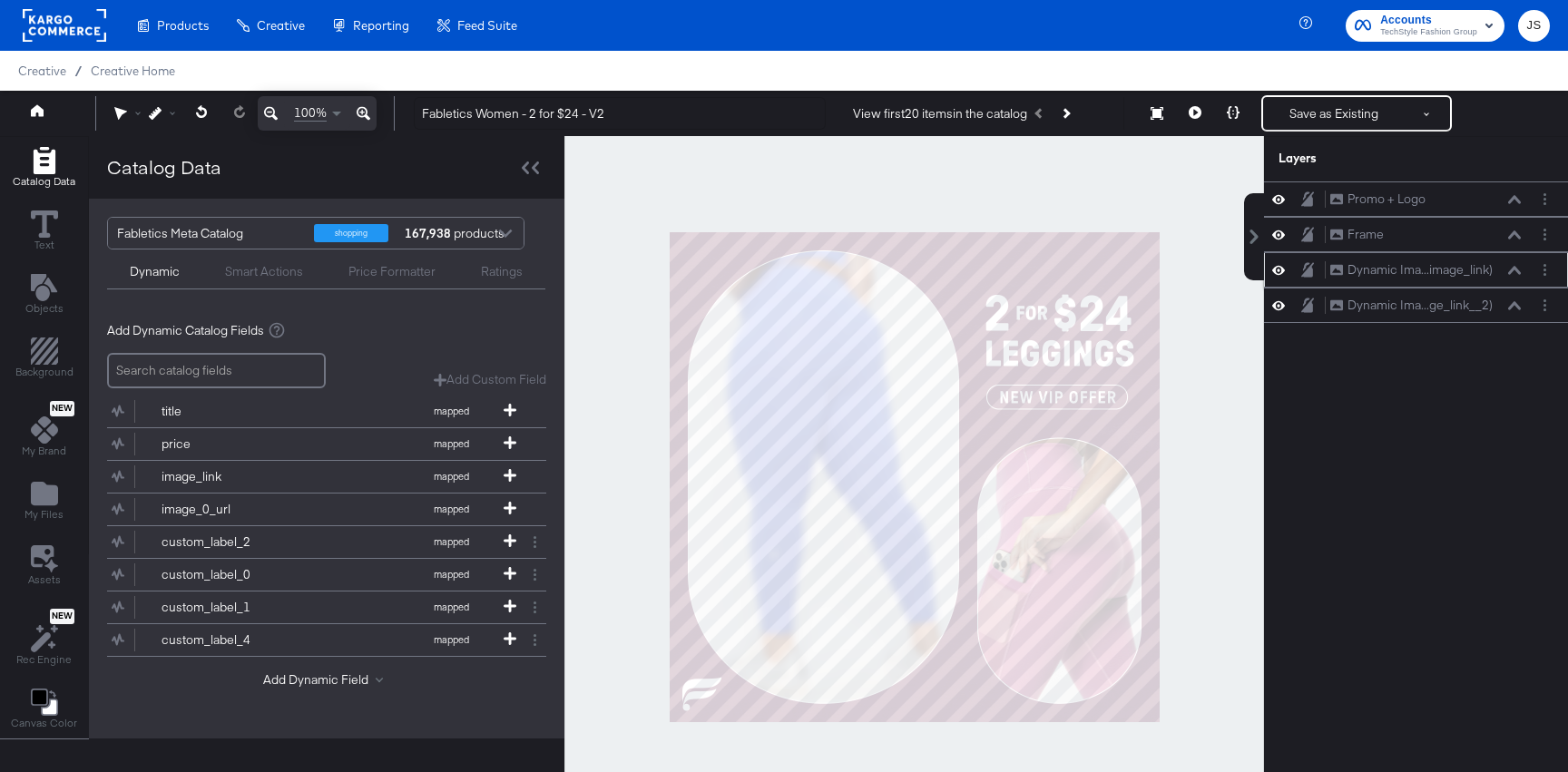
click at [1512, 264] on button at bounding box center [1514, 269] width 14 height 11
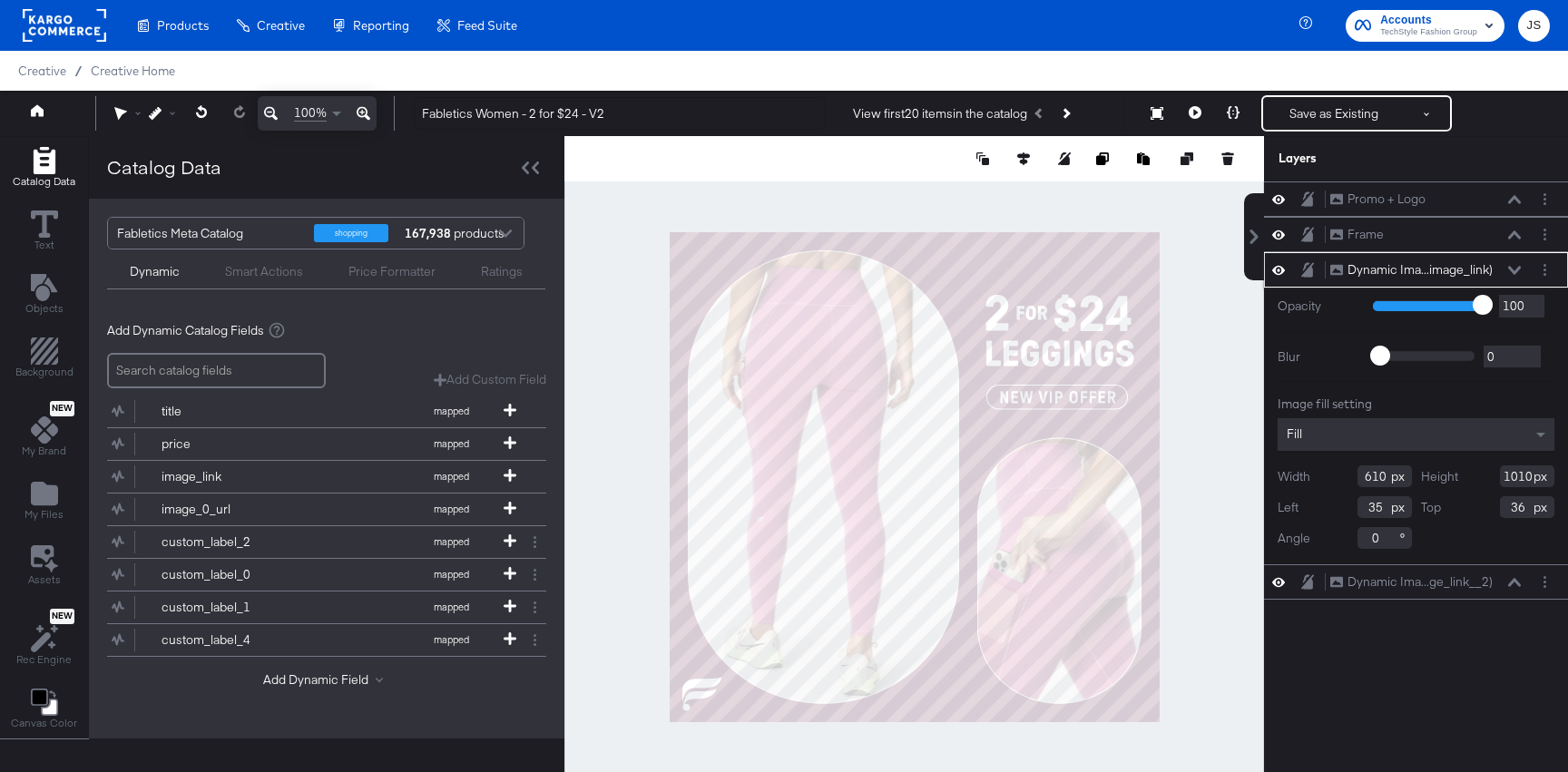
click at [1519, 271] on icon at bounding box center [1514, 269] width 13 height 9
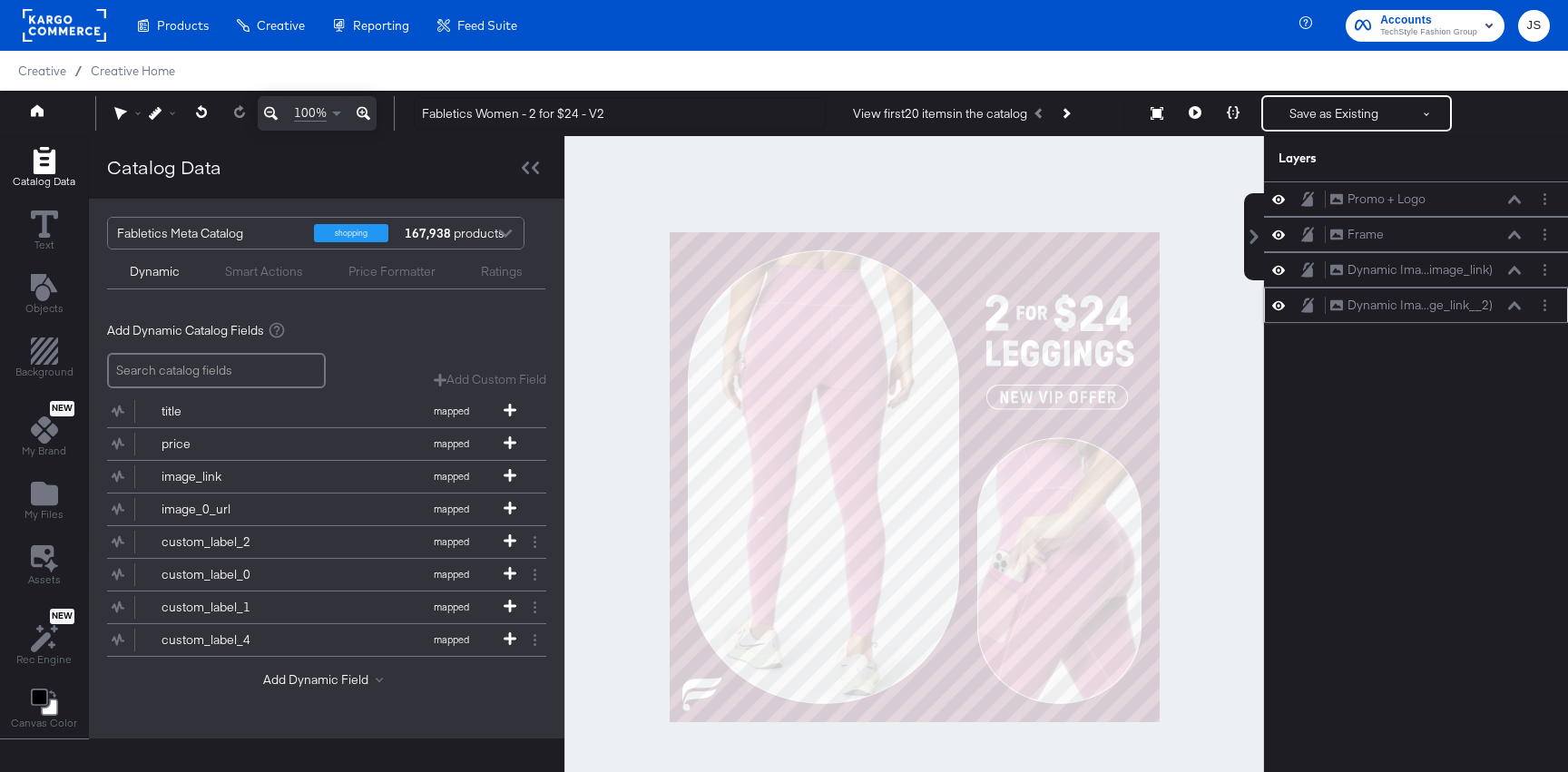
click at [1509, 305] on icon at bounding box center [1514, 305] width 13 height 9
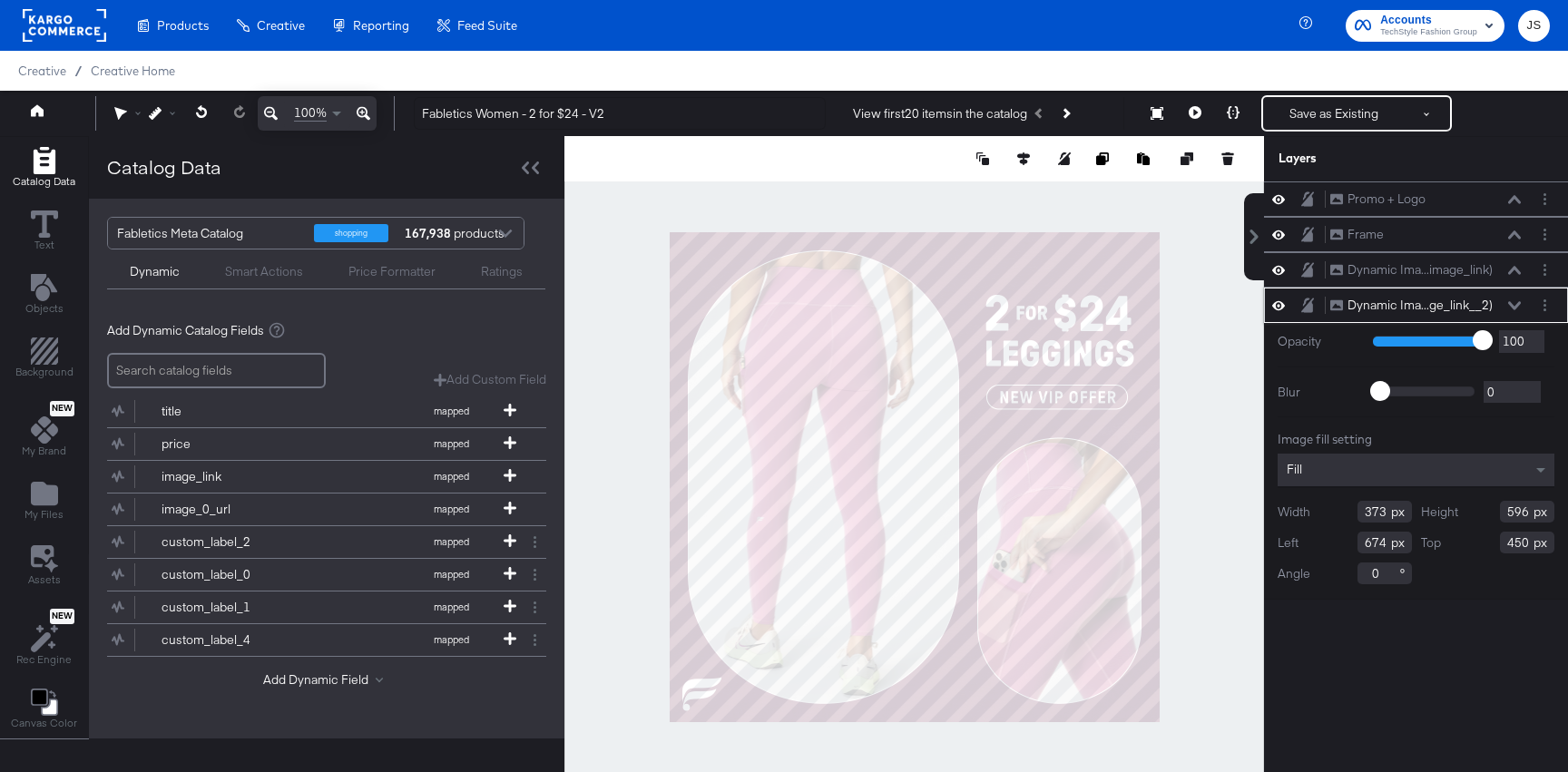
type input "673"
click at [1509, 305] on icon at bounding box center [1514, 305] width 13 height 9
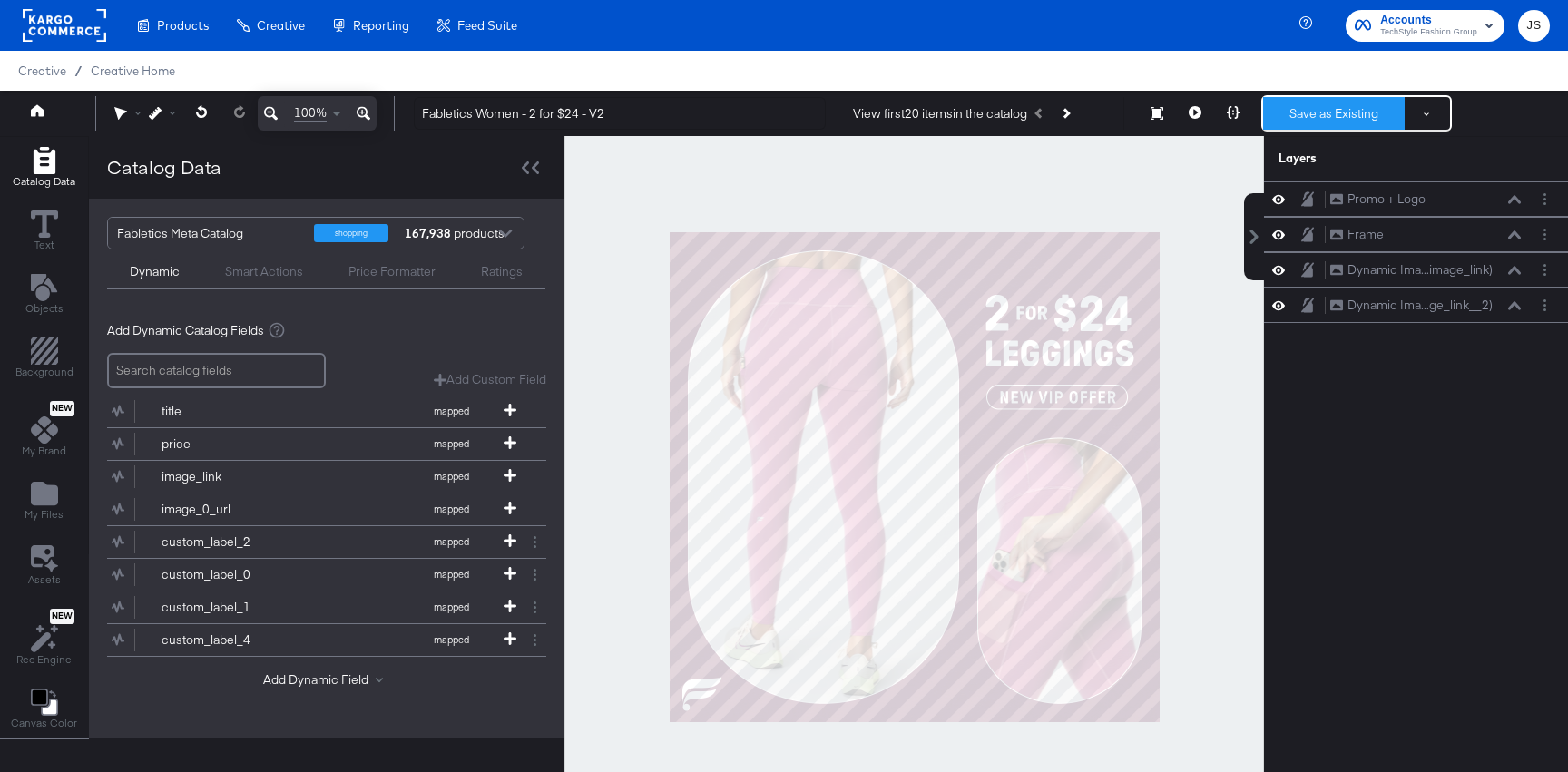
click at [1355, 124] on button "Save as Existing" at bounding box center [1334, 114] width 142 height 33
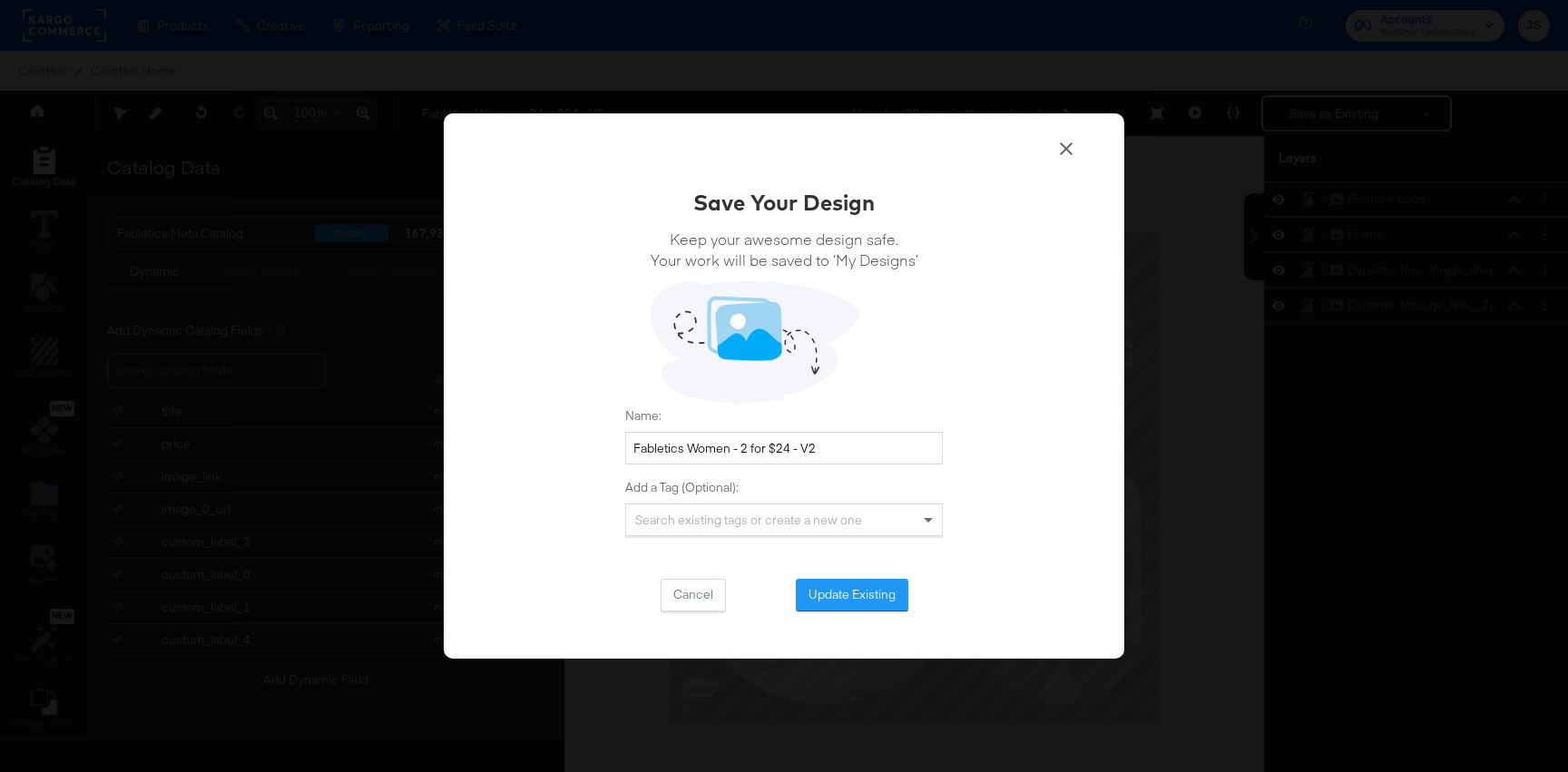
click at [811, 617] on div "Save Your Design Keep your awesome design safe. Your work will be saved to ‘My …" at bounding box center [784, 386] width 681 height 545
click at [814, 603] on button "Update Existing" at bounding box center [852, 595] width 113 height 33
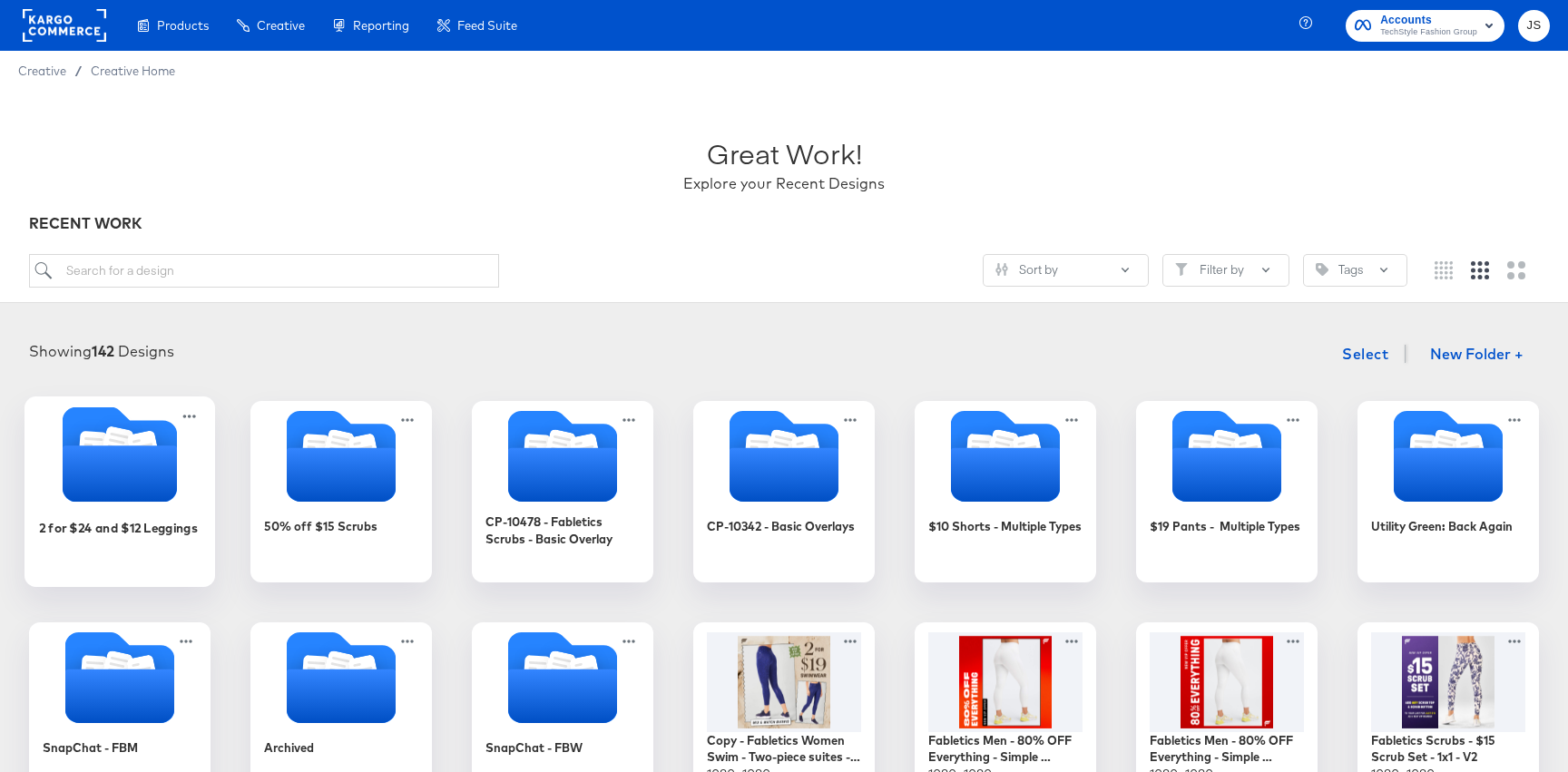
click at [144, 512] on div "2 for $24 and $12 Leggings" at bounding box center [120, 541] width 162 height 69
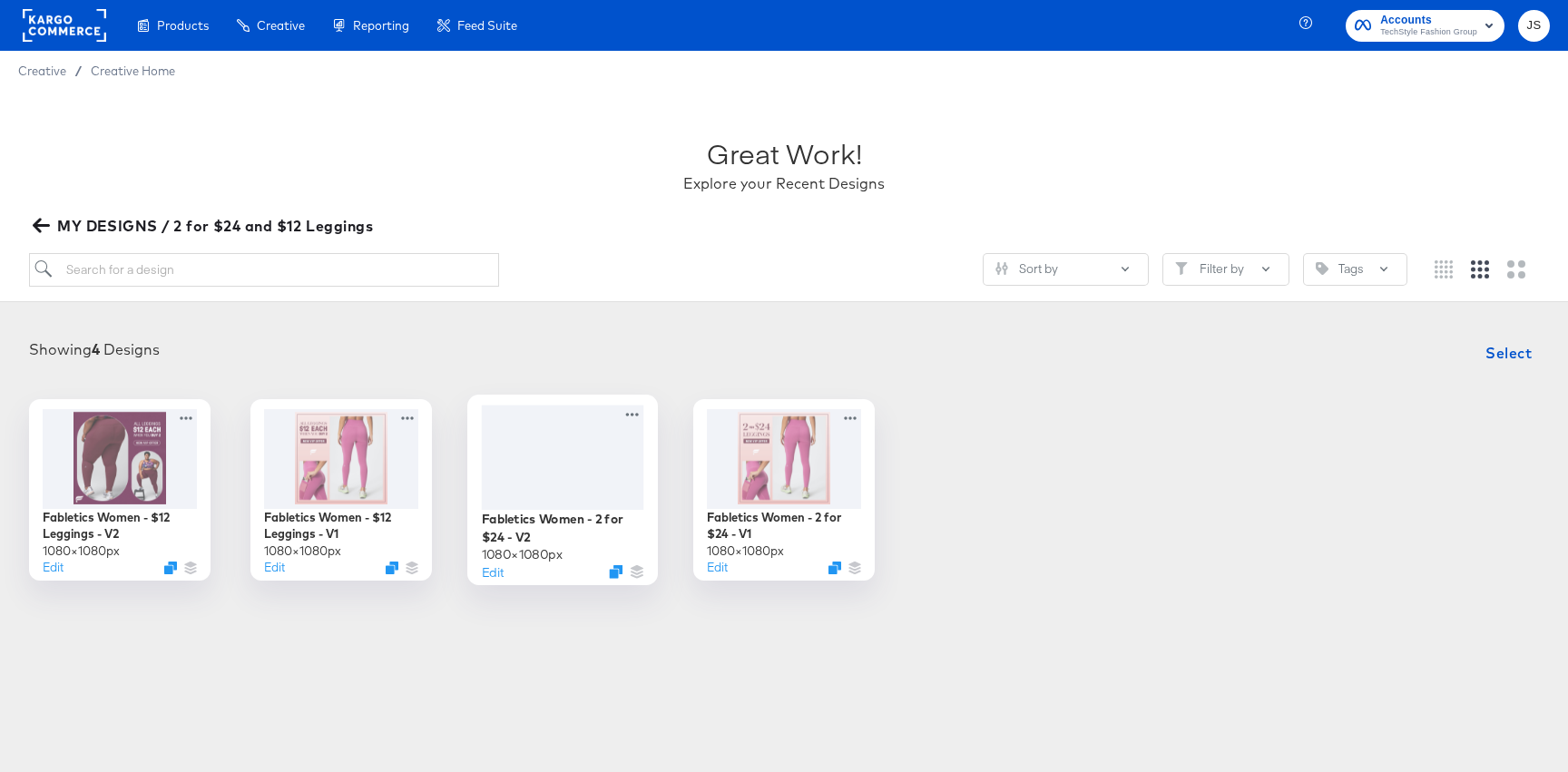
click at [559, 456] on div at bounding box center [563, 456] width 162 height 104
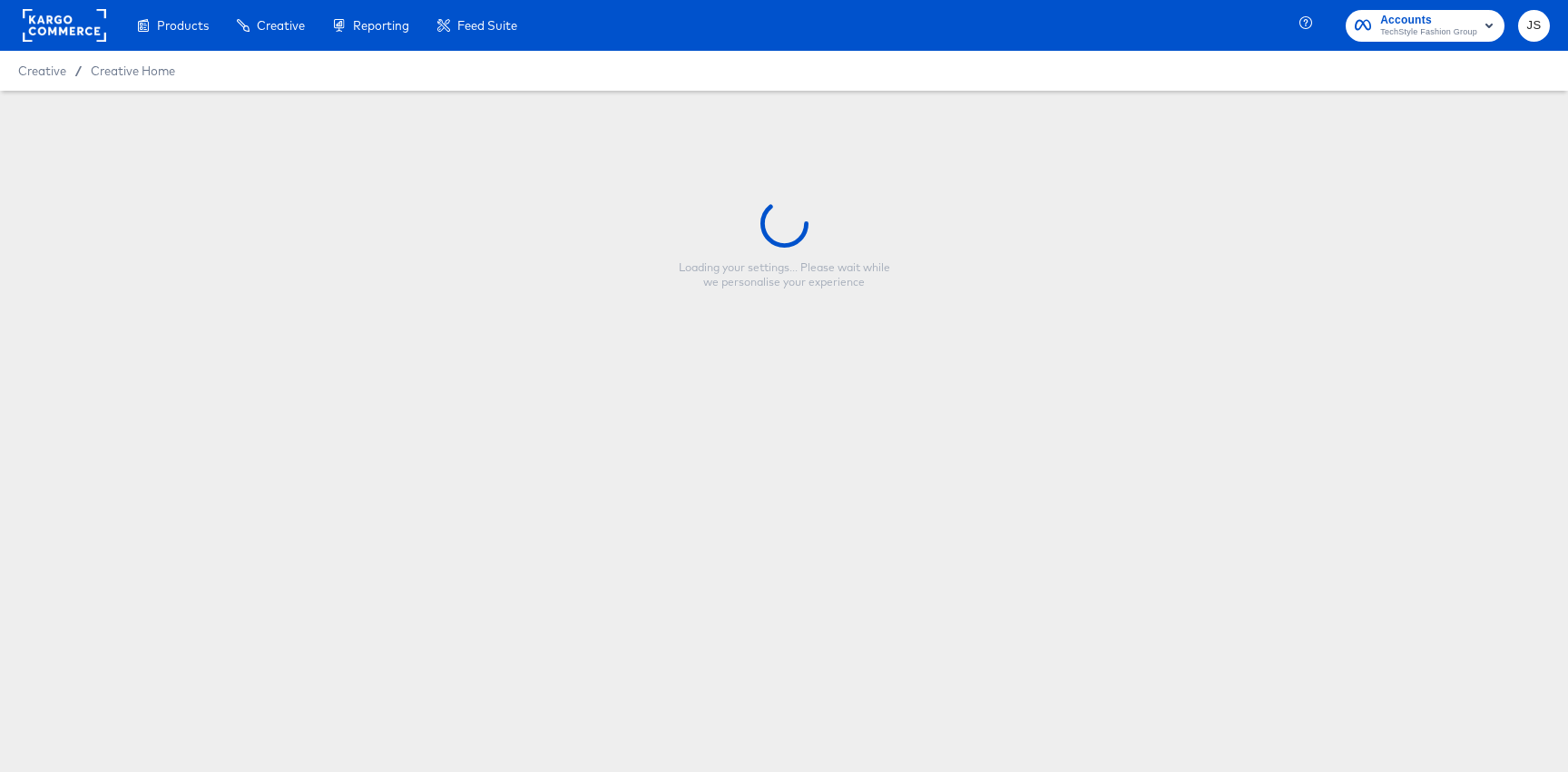
type input "Fabletics Women - 2 for $24 - V2"
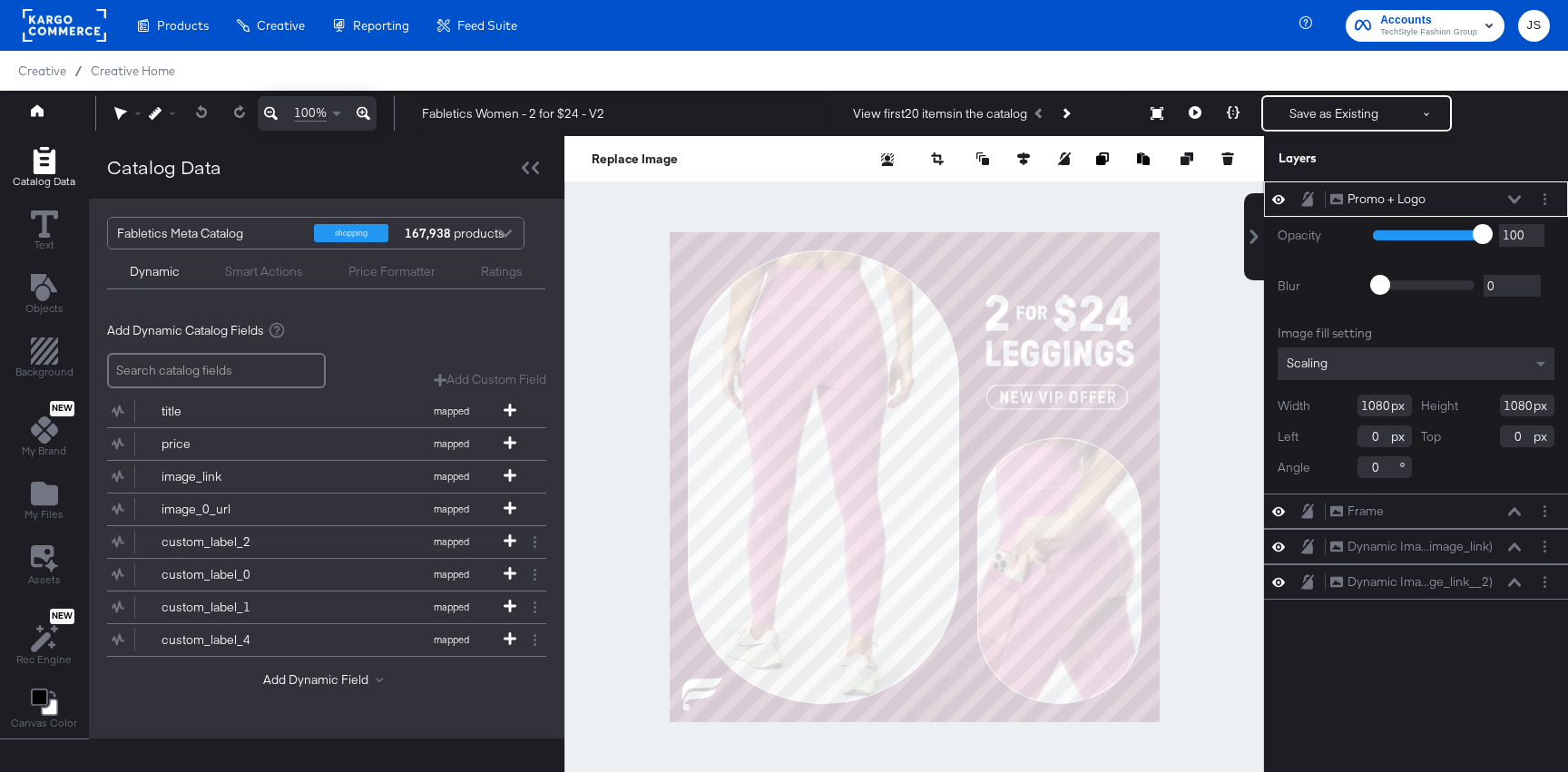
click at [1519, 199] on icon at bounding box center [1514, 199] width 13 height 8
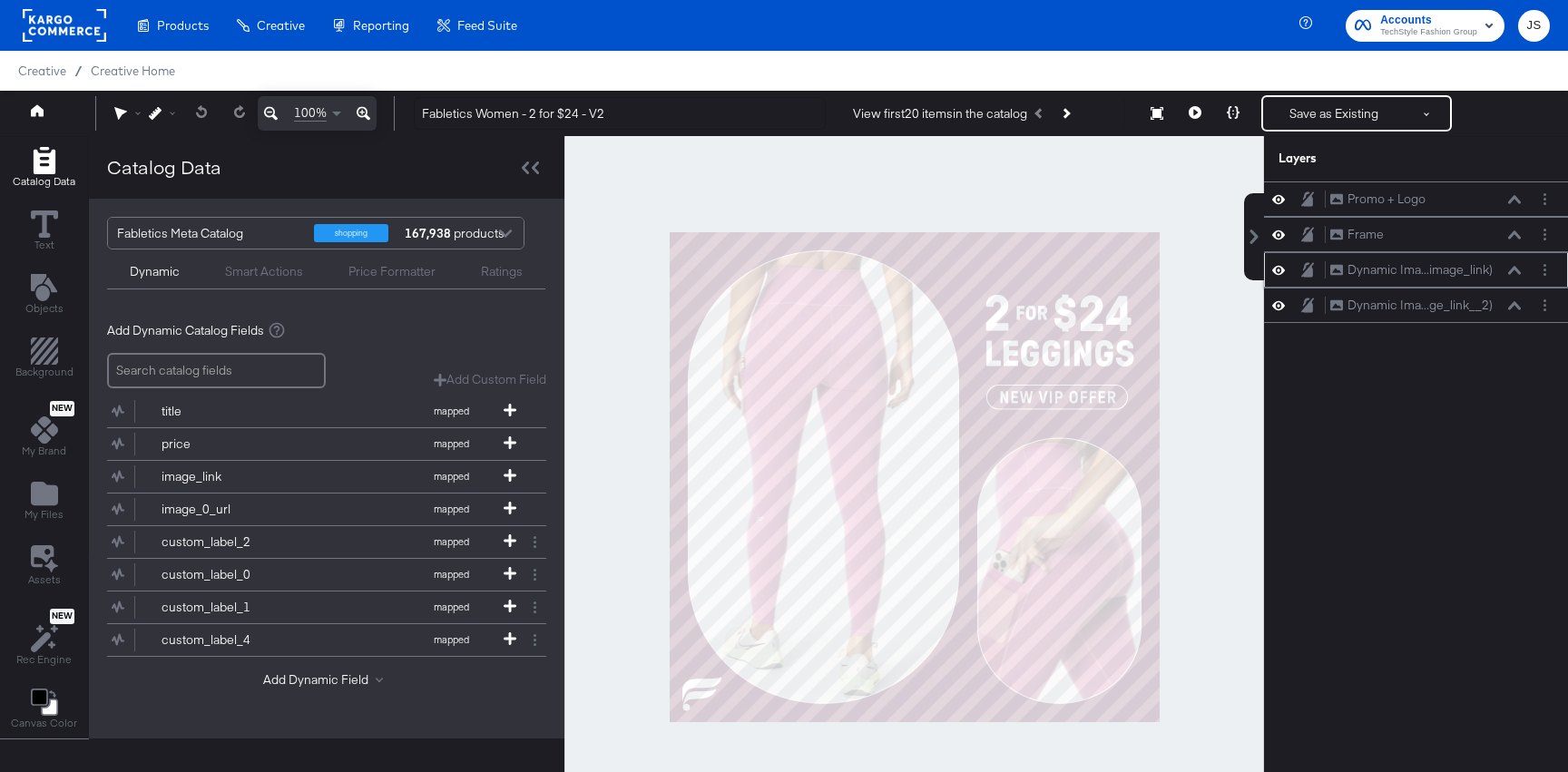
click at [1514, 277] on div "Dynamic Ima...image_link) Dynamic Image (image_link)" at bounding box center [1425, 270] width 192 height 19
click at [1515, 266] on icon at bounding box center [1514, 269] width 13 height 8
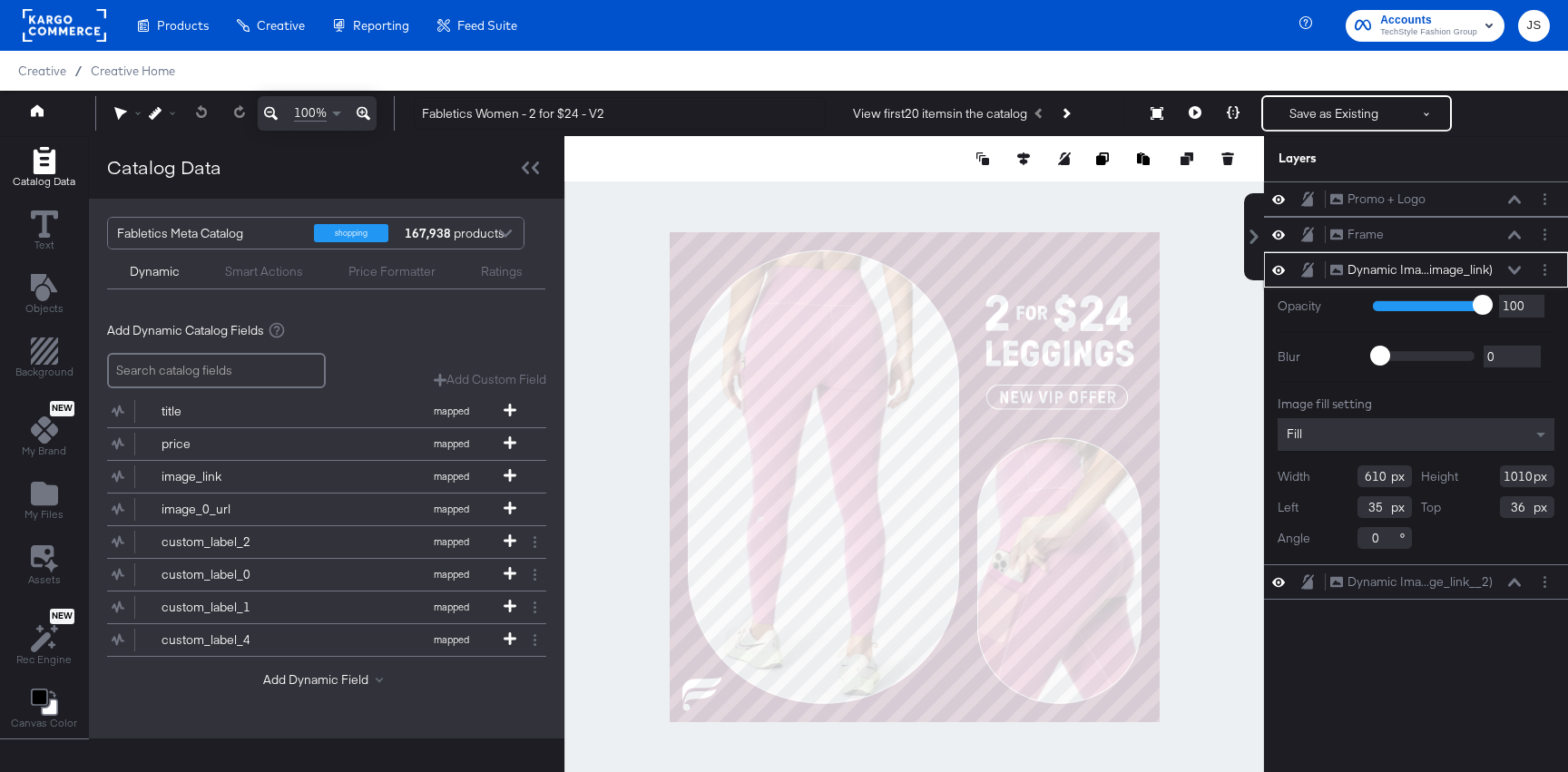
type input "34"
click at [1510, 271] on icon at bounding box center [1514, 269] width 13 height 9
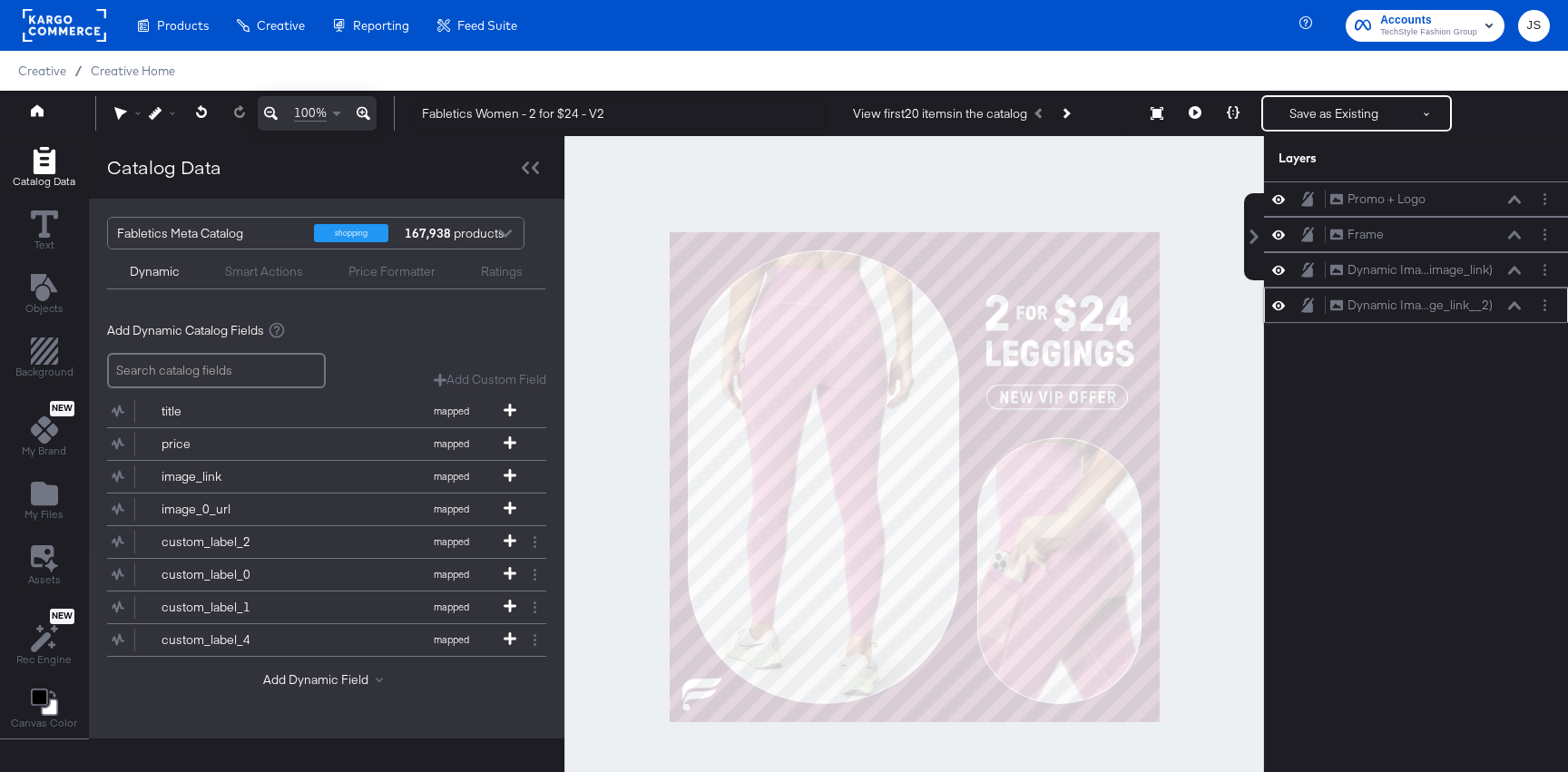
click at [1510, 306] on icon at bounding box center [1514, 305] width 13 height 9
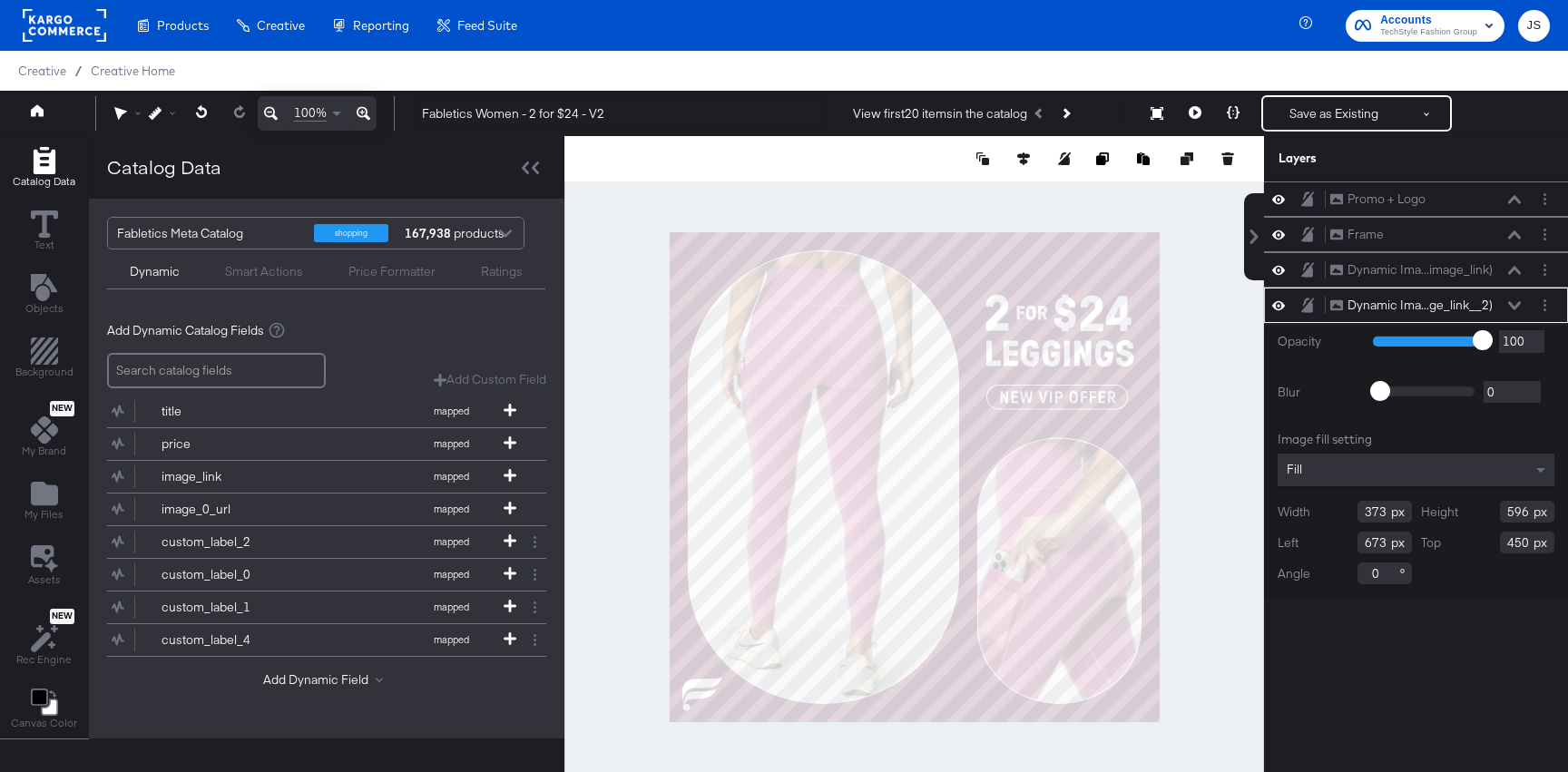
click at [1216, 335] on div at bounding box center [914, 477] width 700 height 682
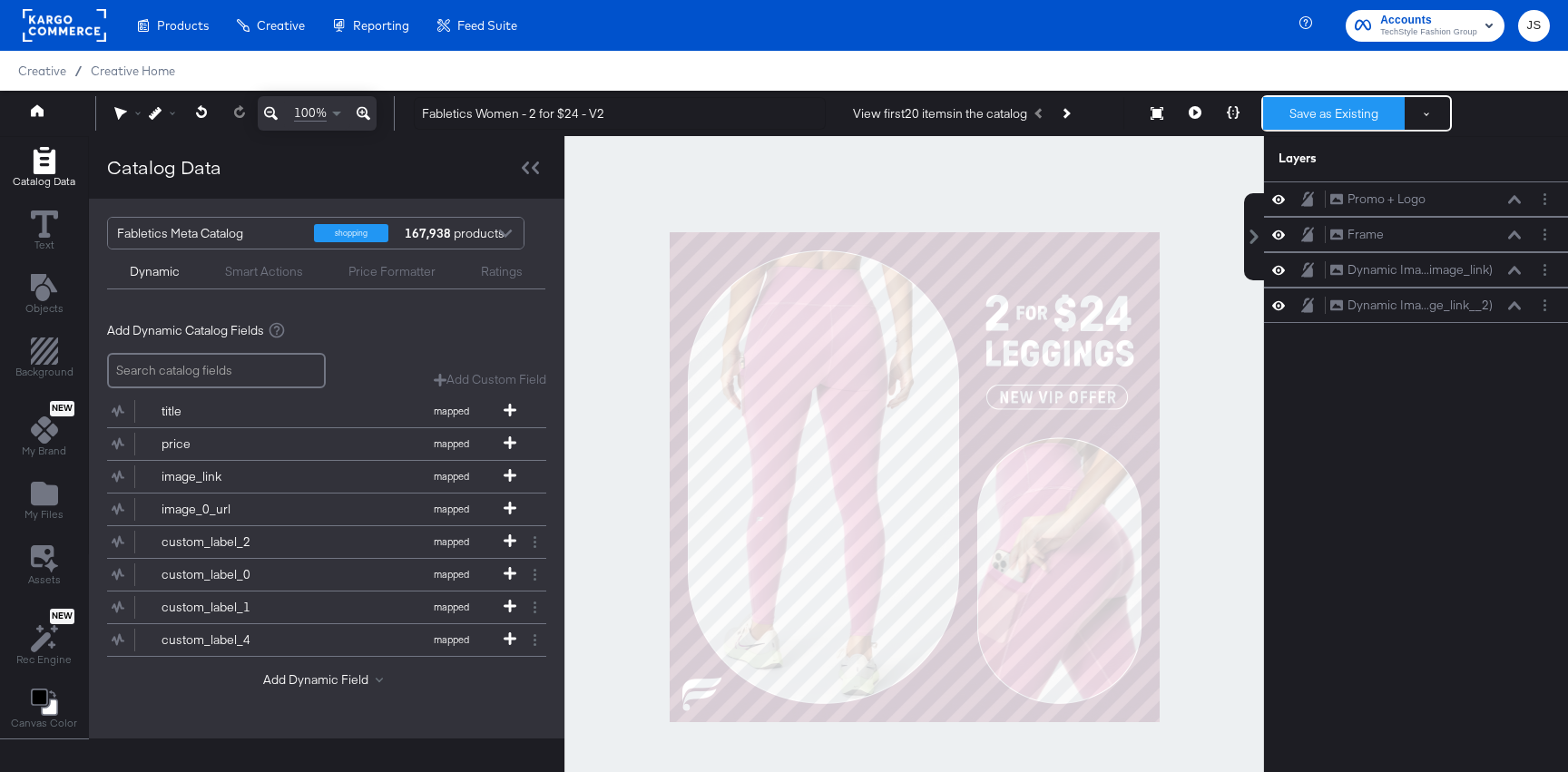
click at [1324, 121] on button "Save as Existing" at bounding box center [1334, 114] width 142 height 33
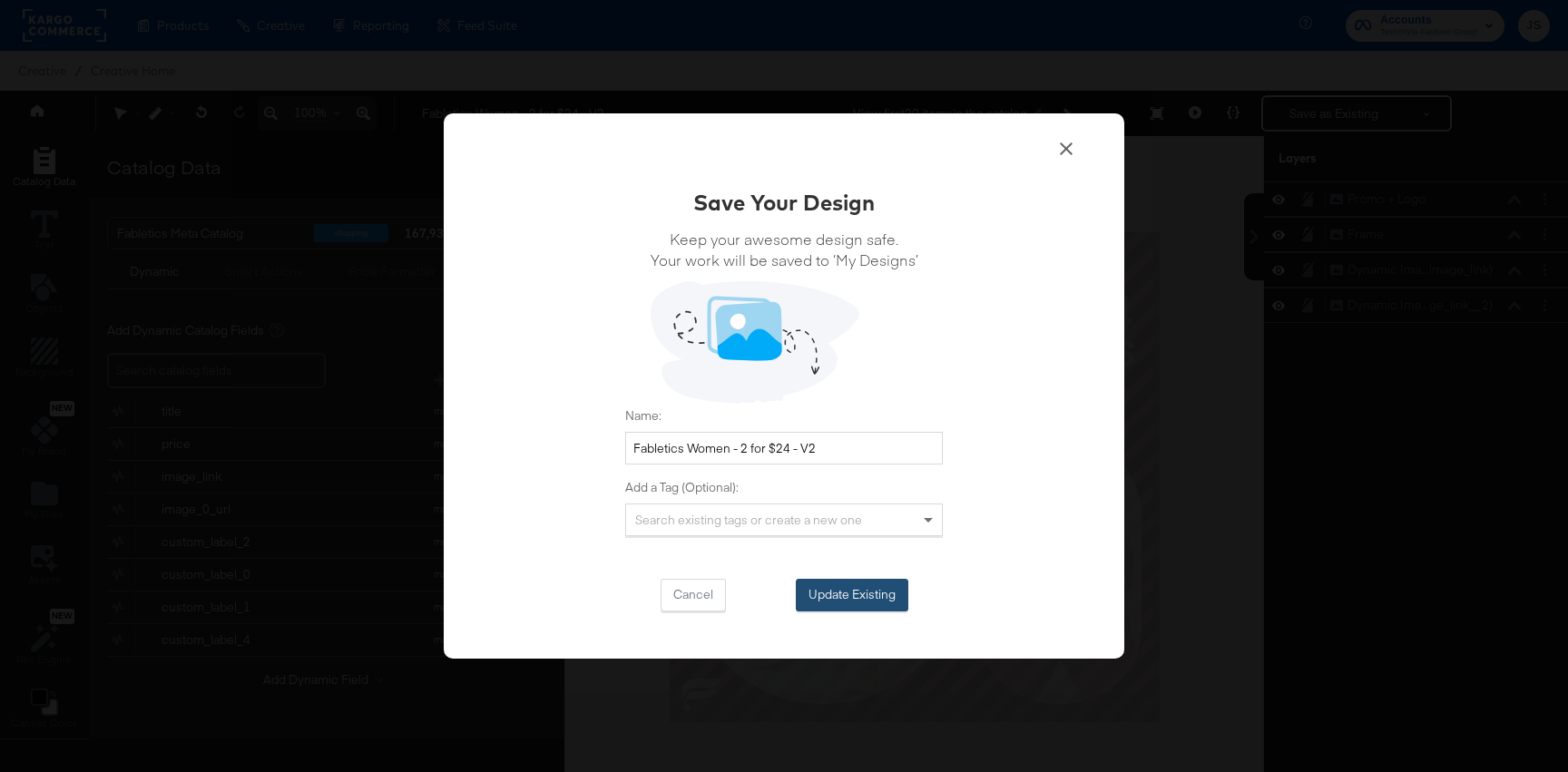
click at [876, 583] on button "Update Existing" at bounding box center [852, 595] width 113 height 33
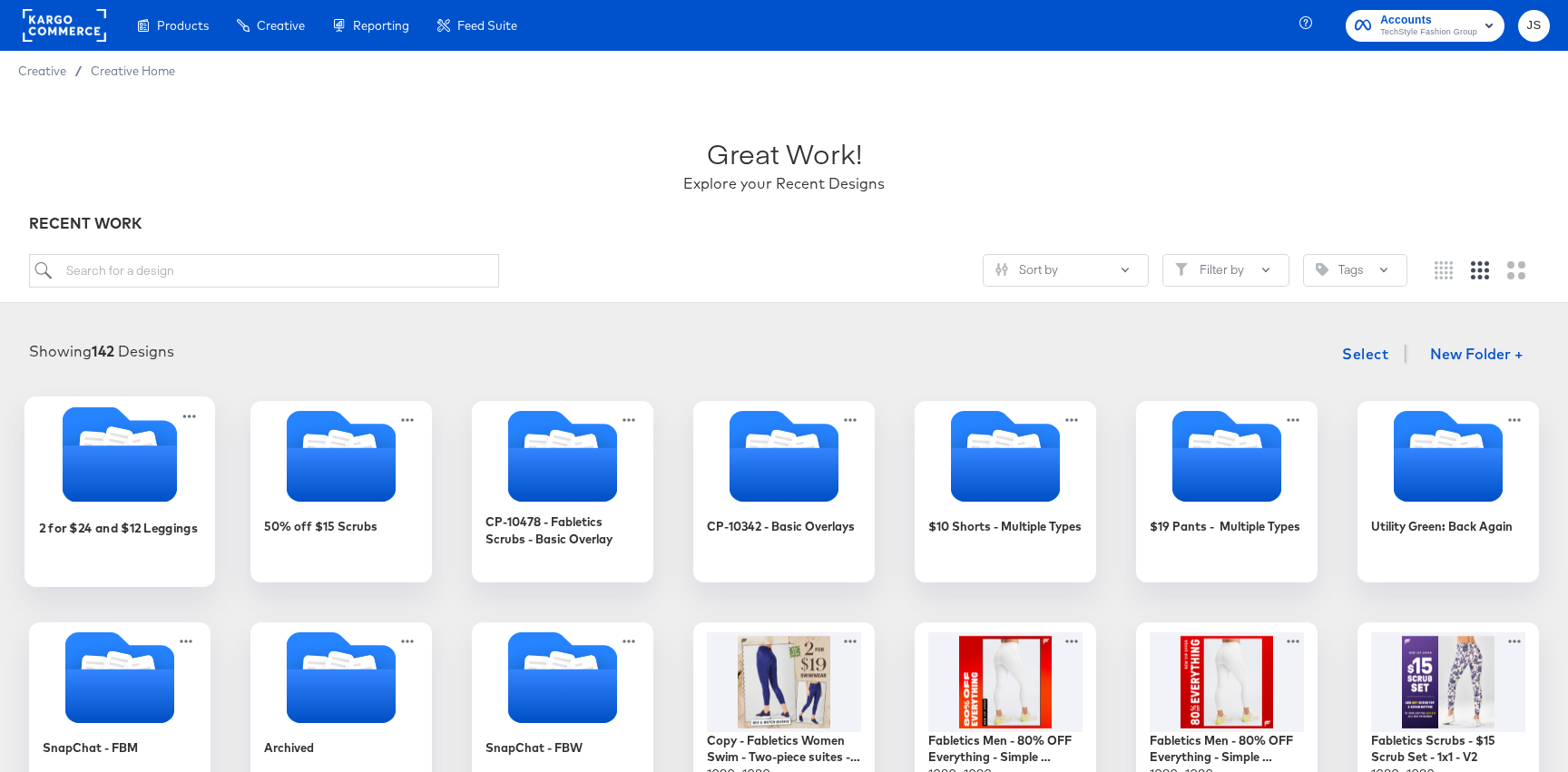
click at [53, 484] on icon "Folder" at bounding box center [119, 454] width 190 height 96
